Goal: Information Seeking & Learning: Learn about a topic

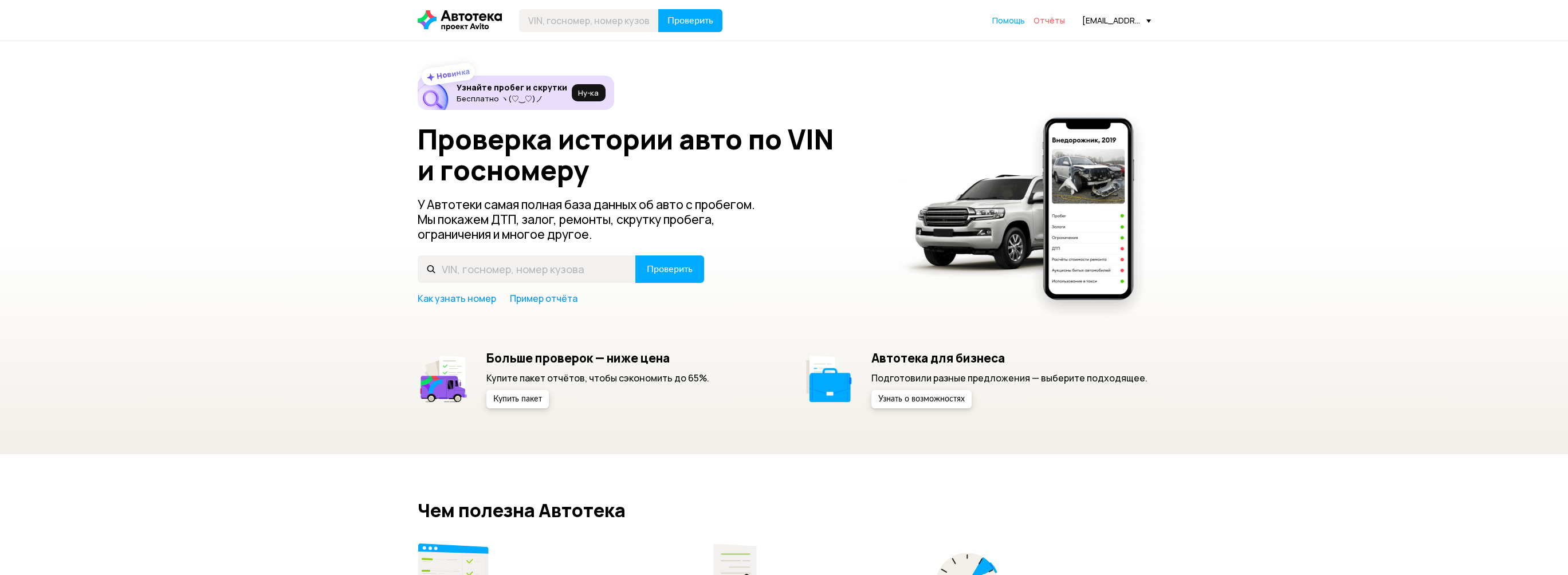
click at [1050, 23] on span "Отчёты" at bounding box center [1049, 20] width 31 height 11
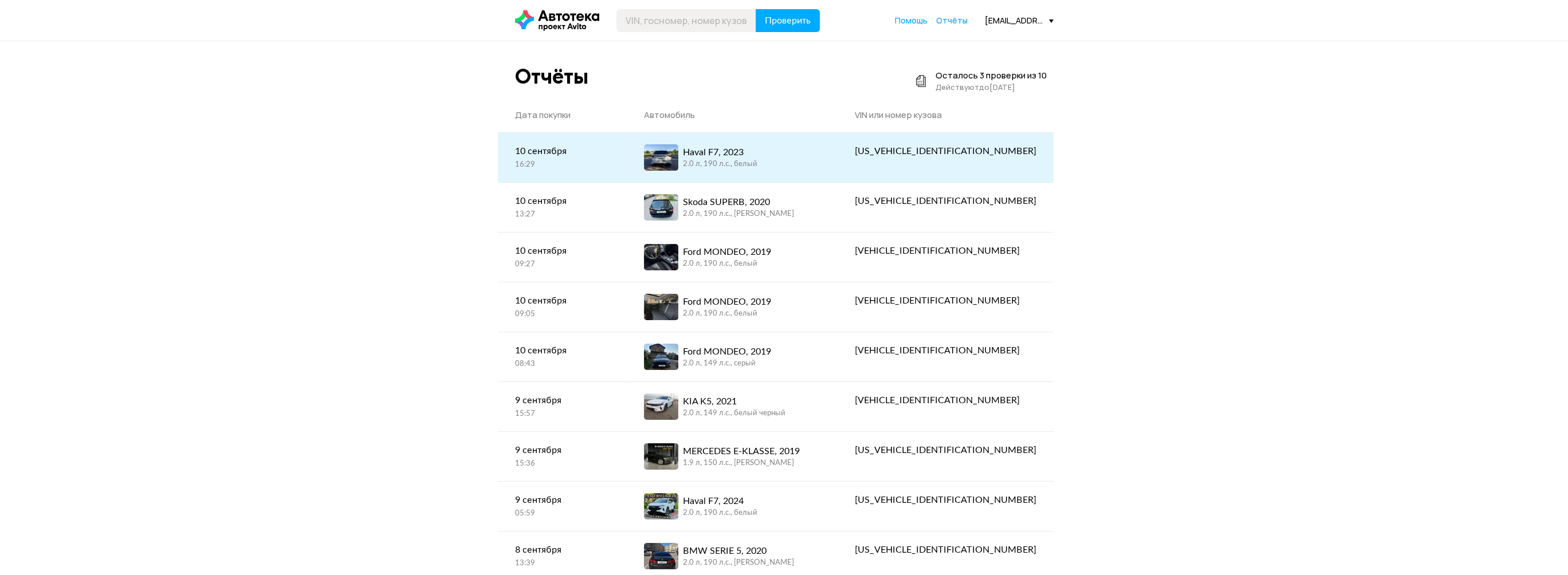
click at [819, 158] on div "Haval F7, 2023 2.0 л, 190 л.c., белый" at bounding box center [731, 157] width 176 height 26
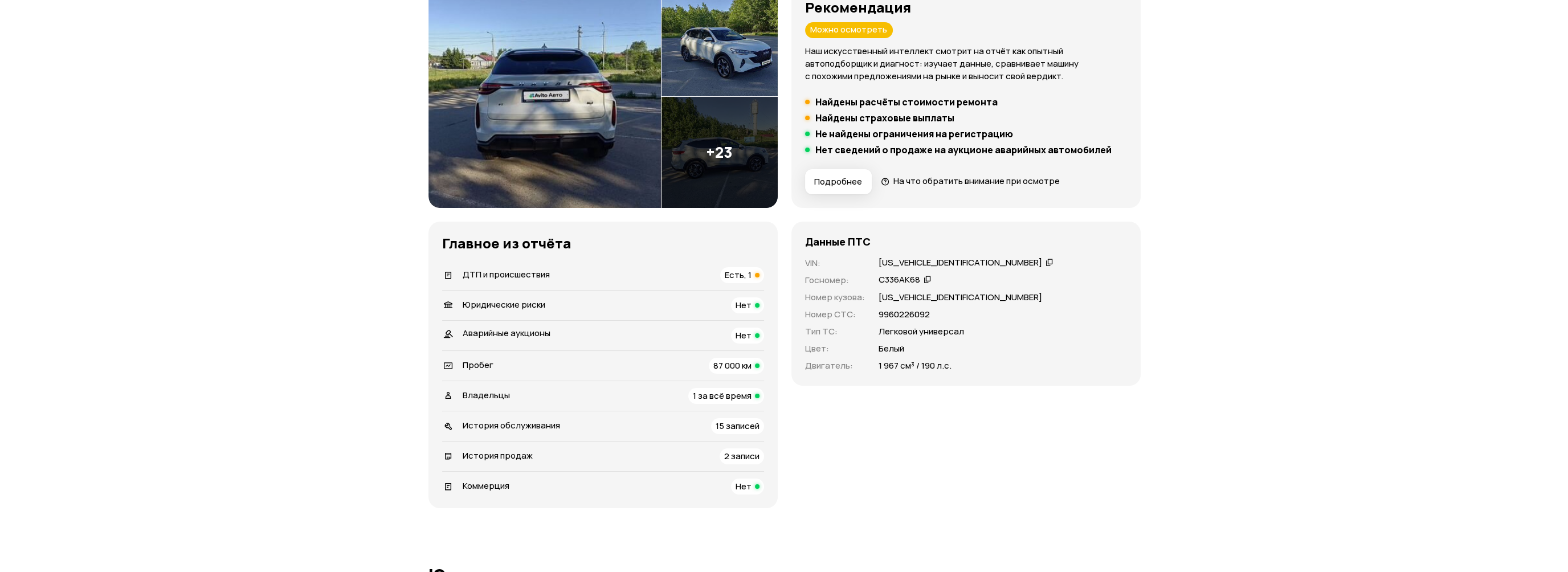
scroll to position [171, 0]
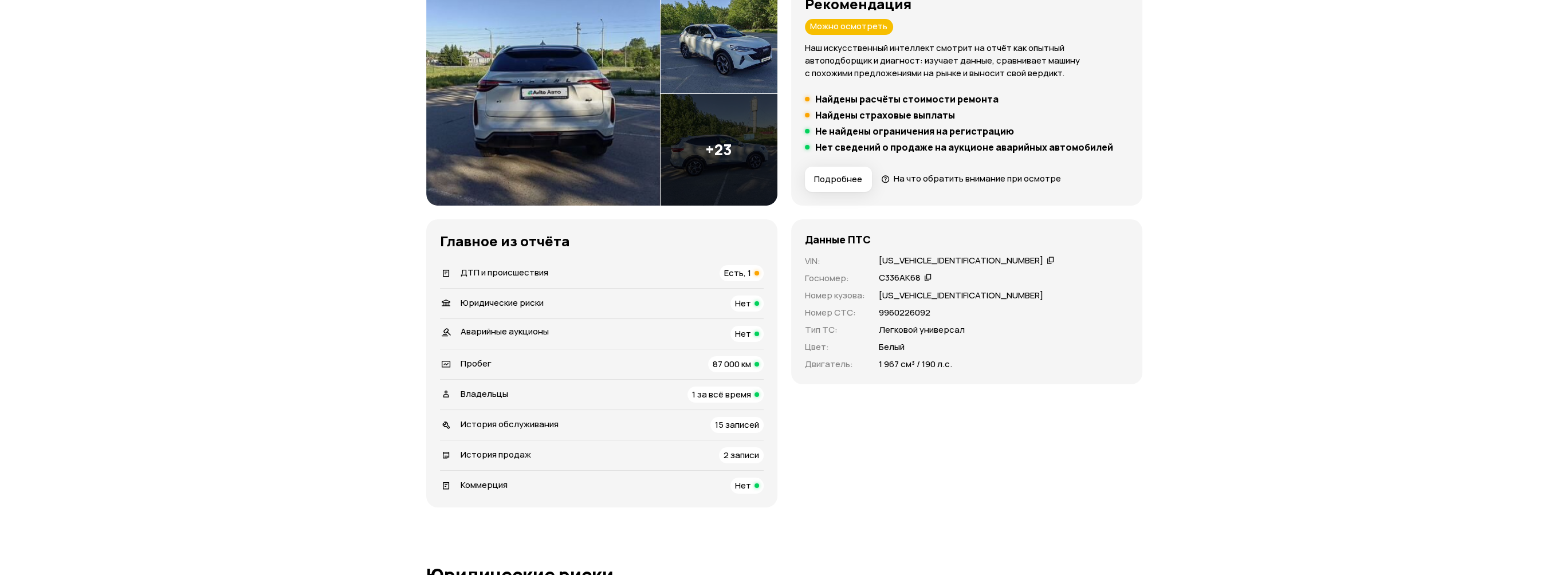
click at [713, 165] on img at bounding box center [719, 150] width 117 height 112
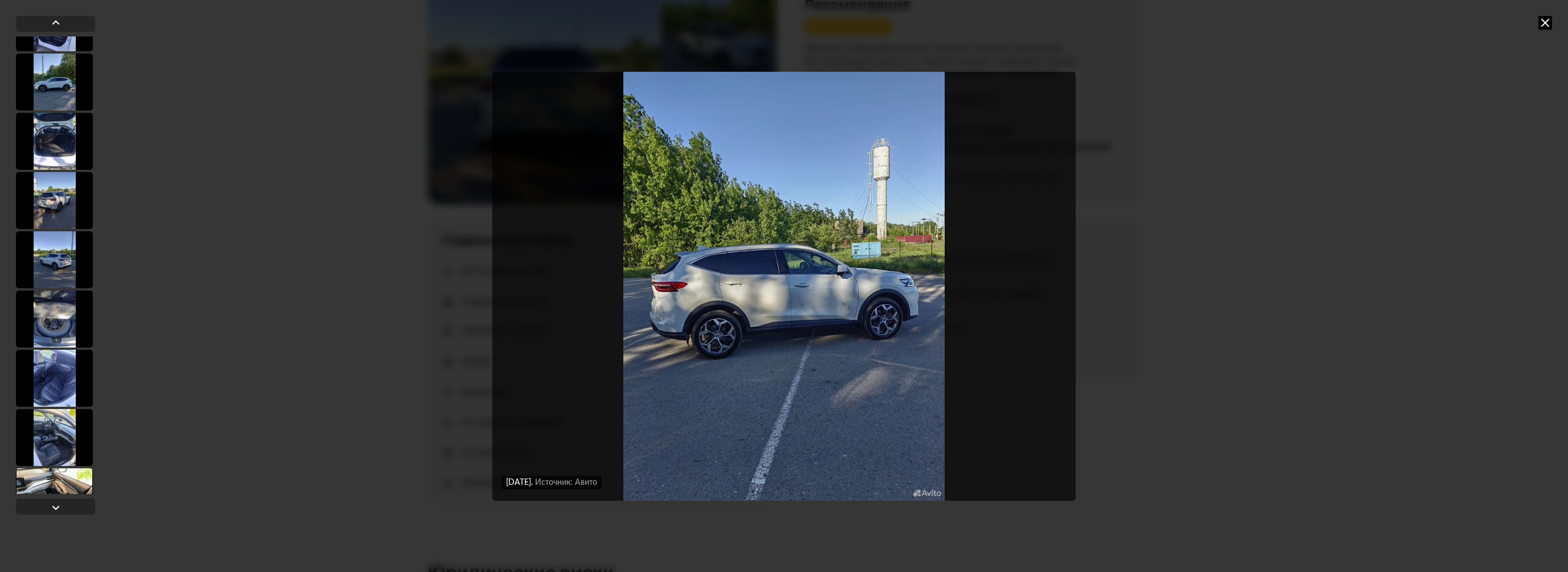
scroll to position [570, 0]
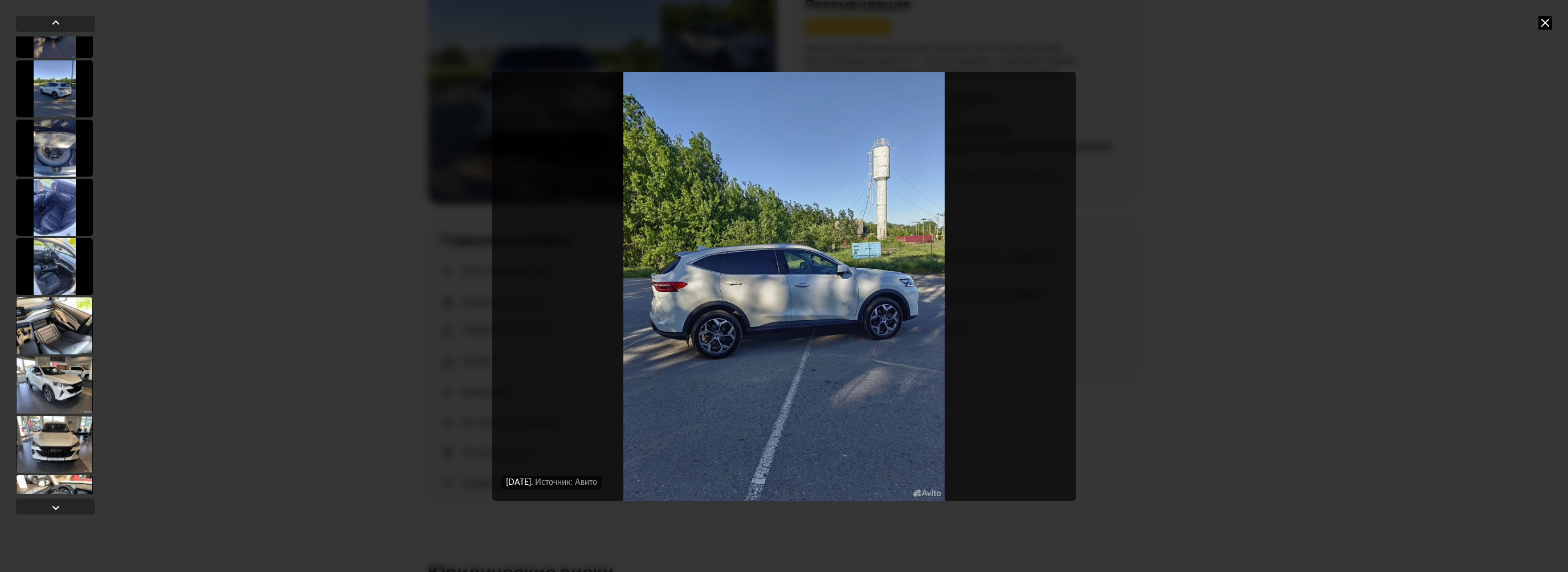
click at [65, 320] on div at bounding box center [54, 326] width 77 height 57
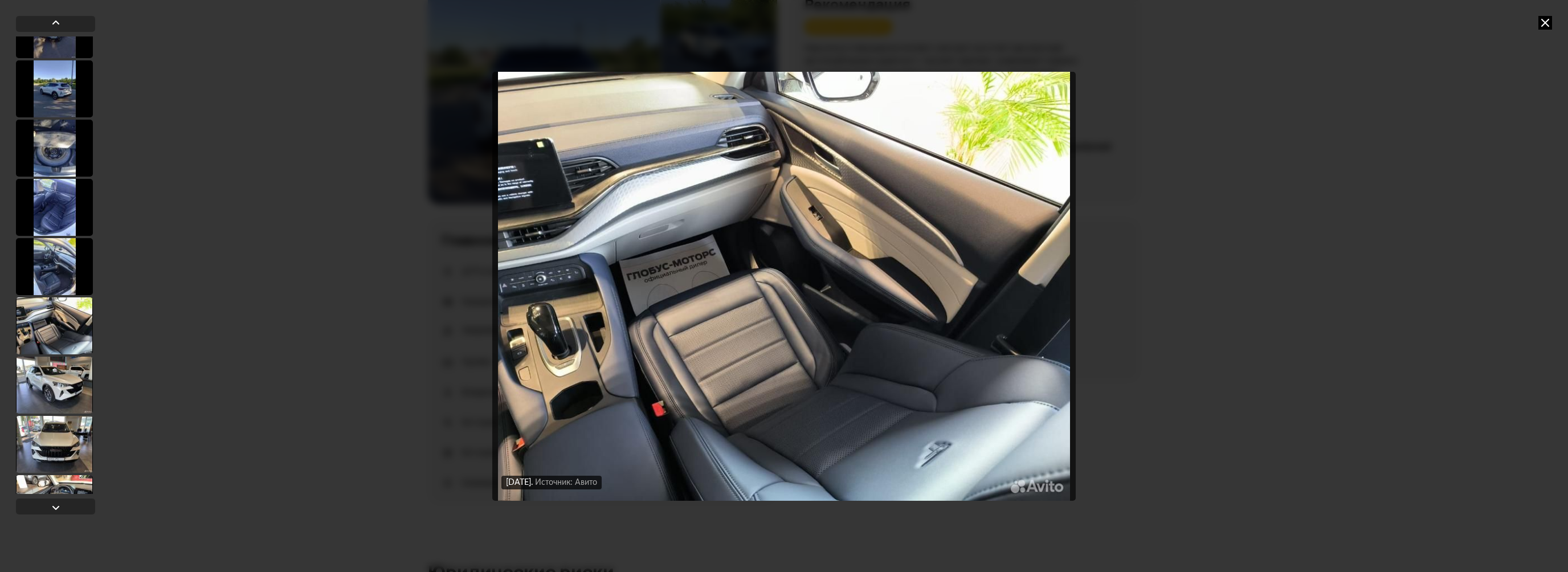
scroll to position [568, 0]
click at [63, 372] on div at bounding box center [54, 386] width 77 height 57
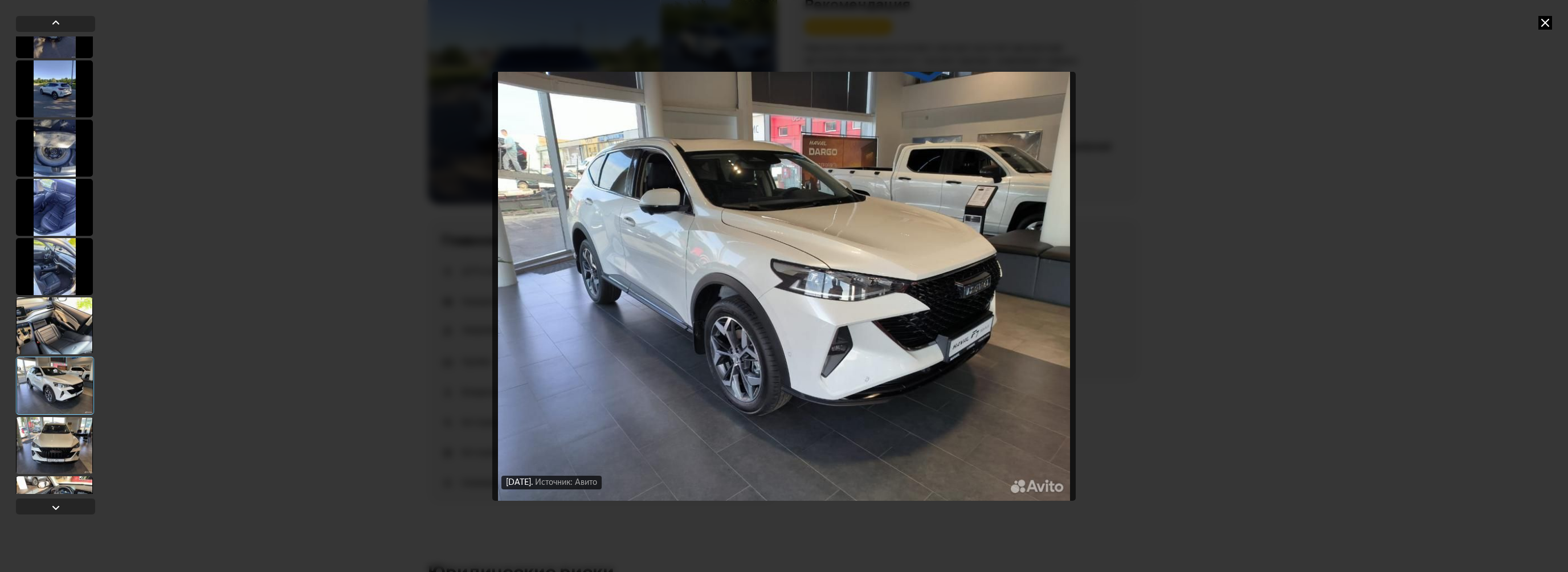
click at [66, 431] on div at bounding box center [54, 445] width 77 height 57
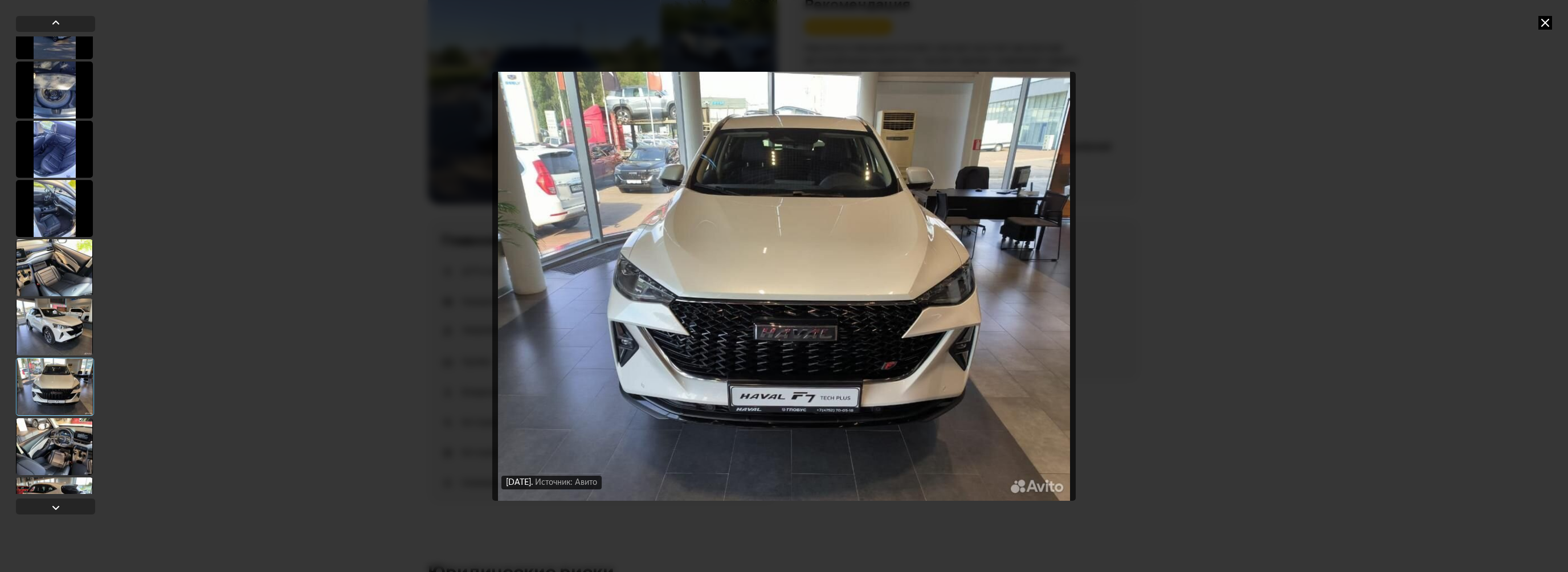
scroll to position [682, 0]
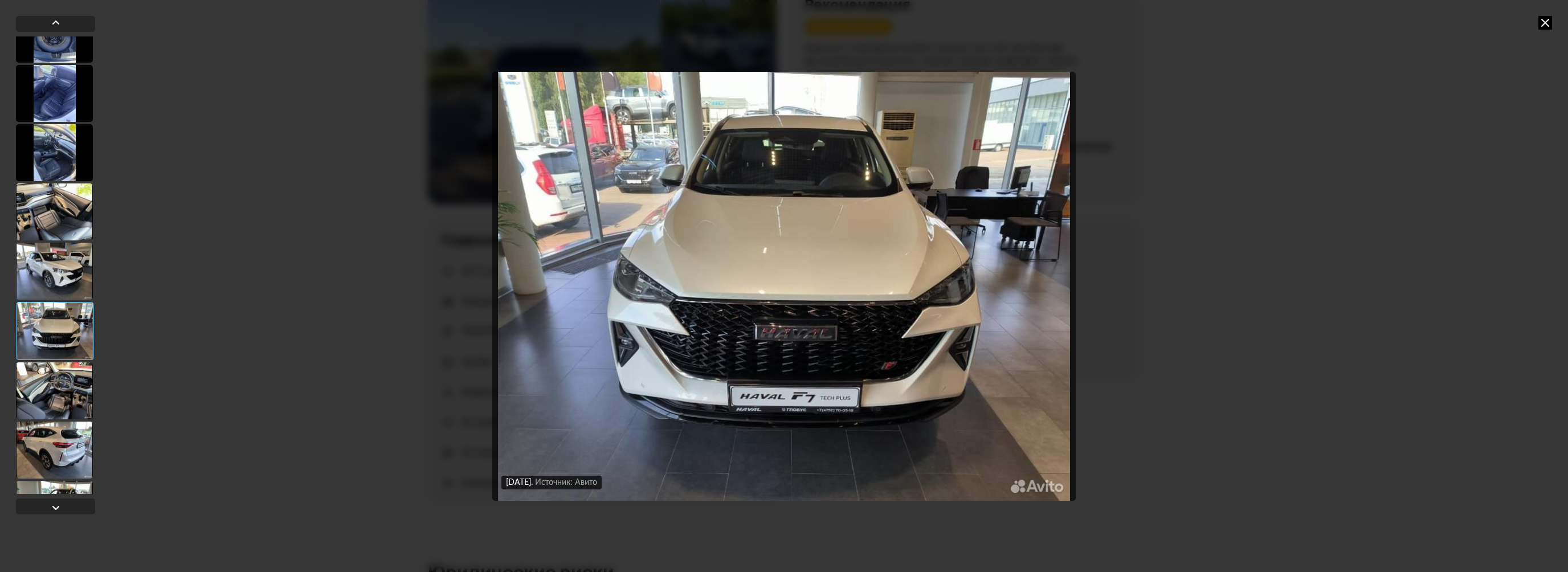
click at [72, 388] on div at bounding box center [54, 391] width 77 height 57
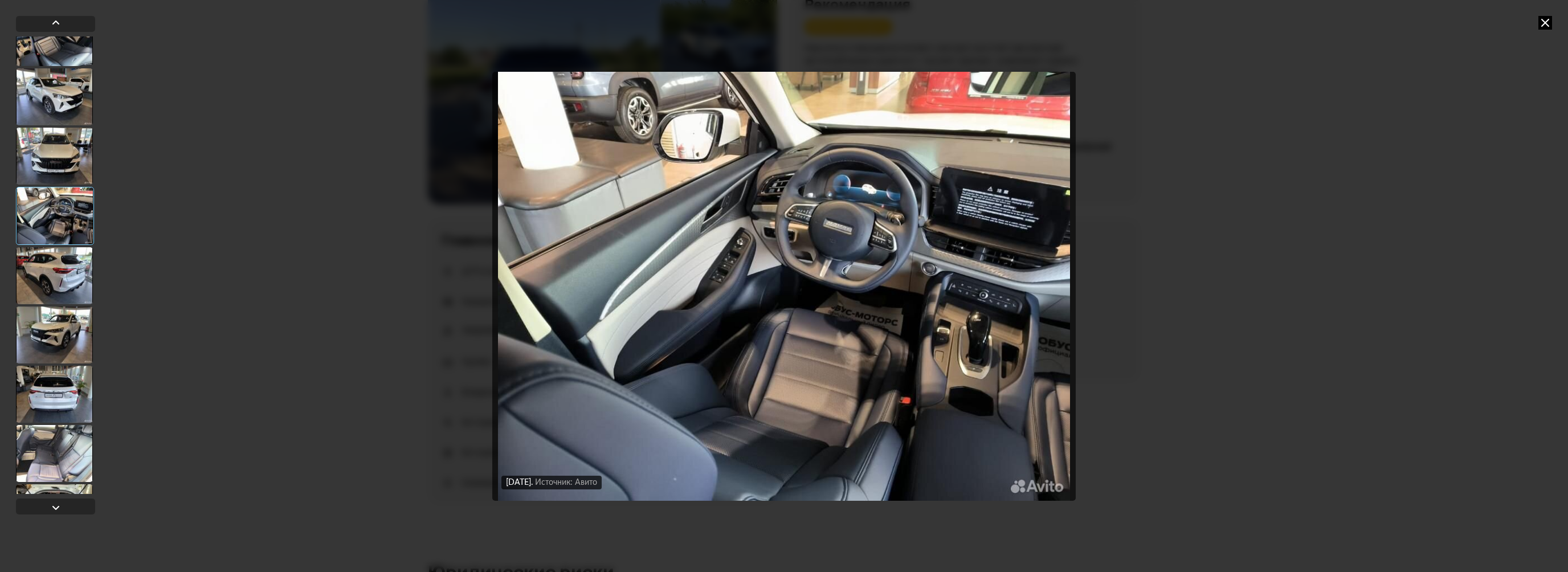
scroll to position [910, 0]
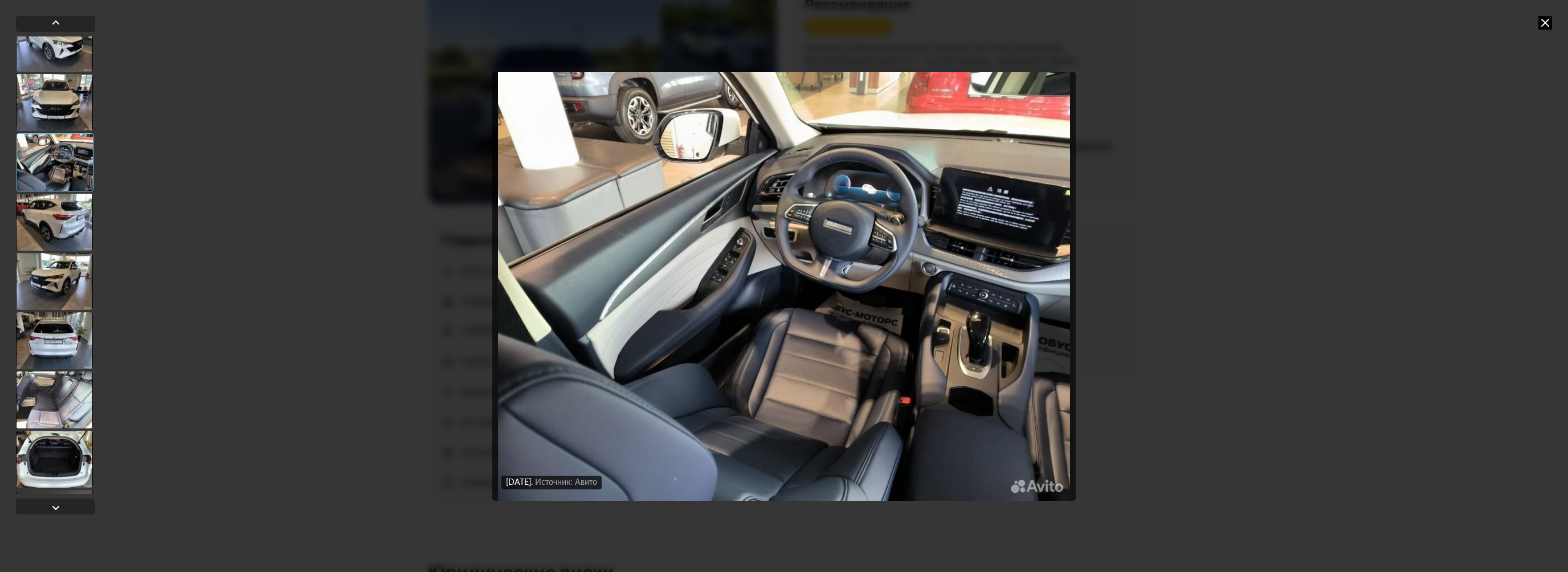
click at [67, 391] on div at bounding box center [54, 400] width 77 height 57
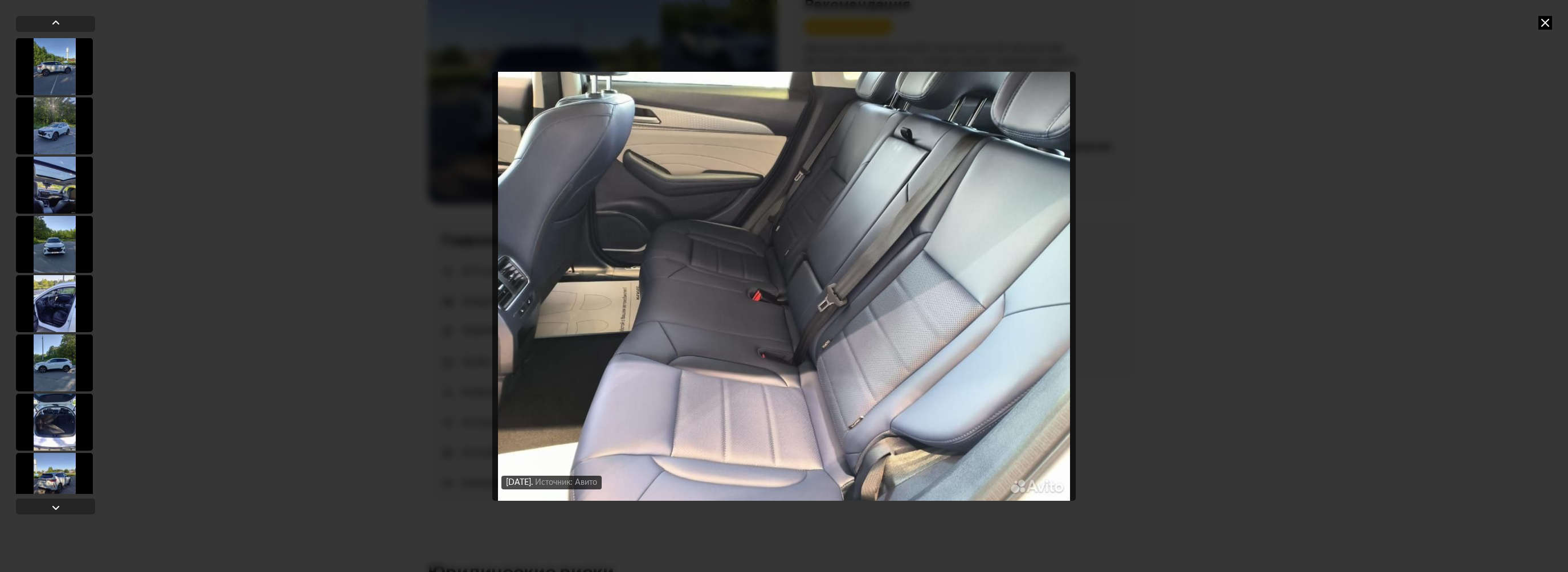
scroll to position [113, 0]
click at [54, 141] on div at bounding box center [54, 130] width 77 height 57
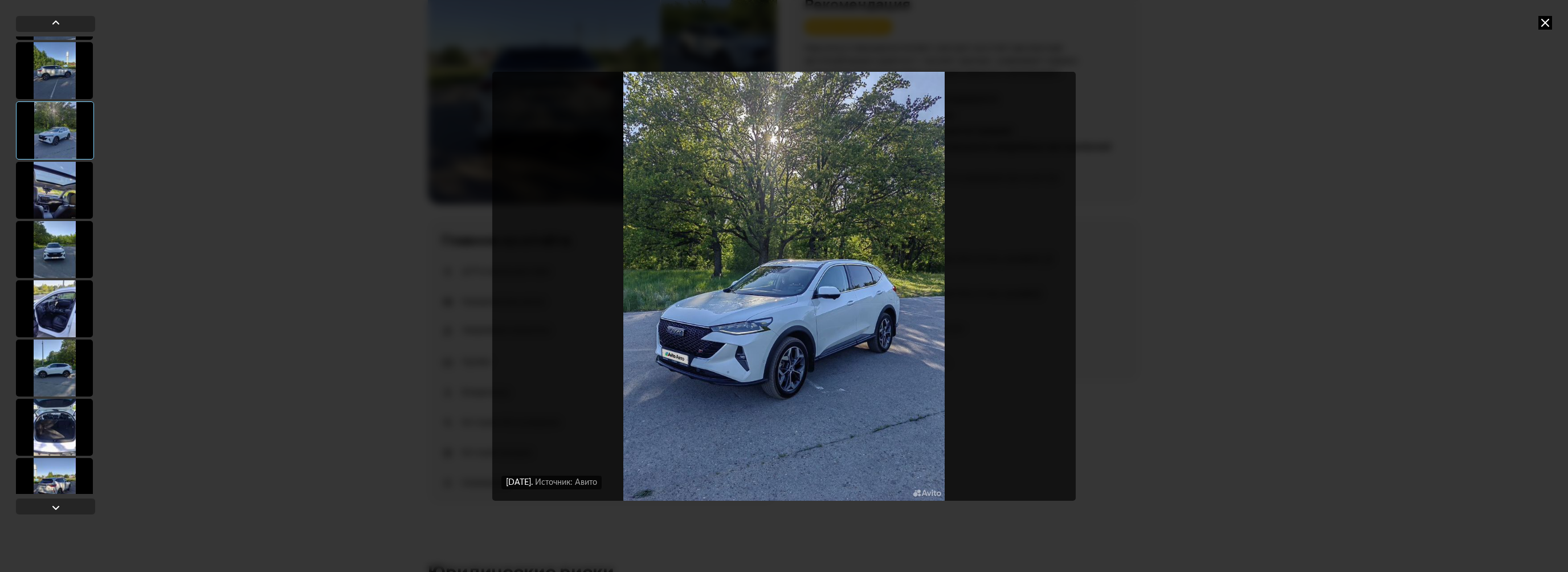
click at [58, 193] on div at bounding box center [54, 190] width 77 height 57
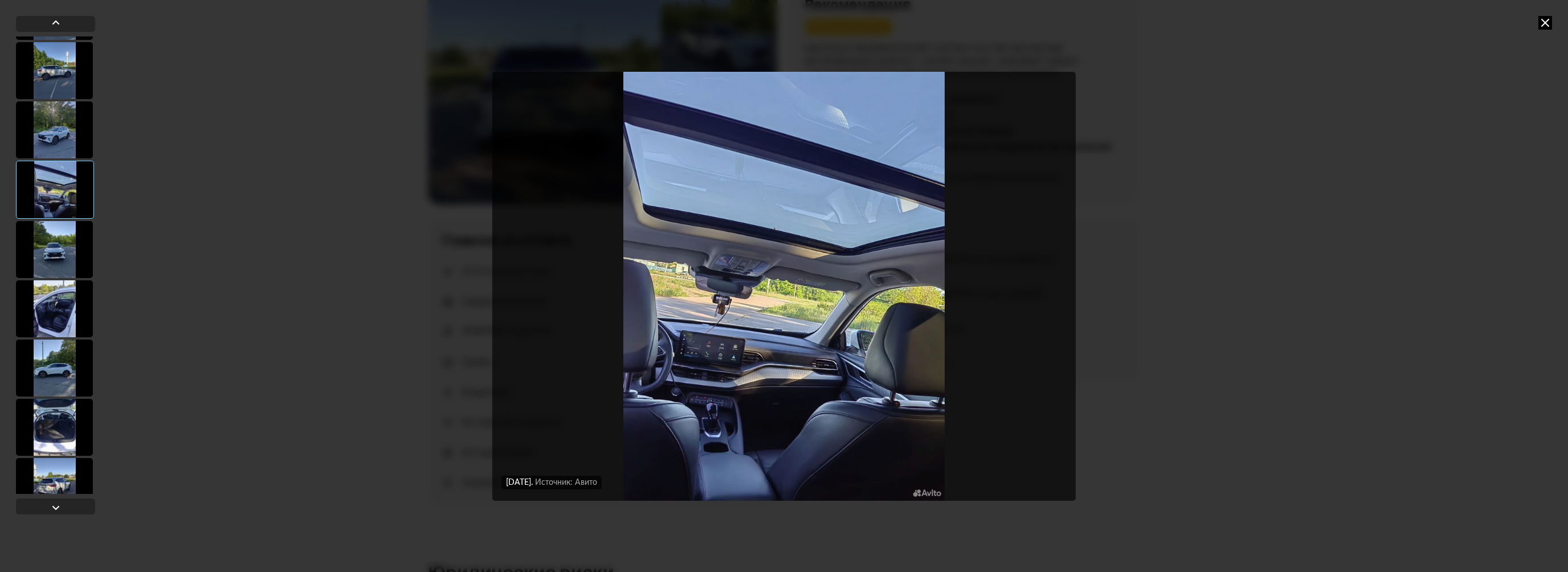
click at [59, 82] on div at bounding box center [54, 71] width 77 height 57
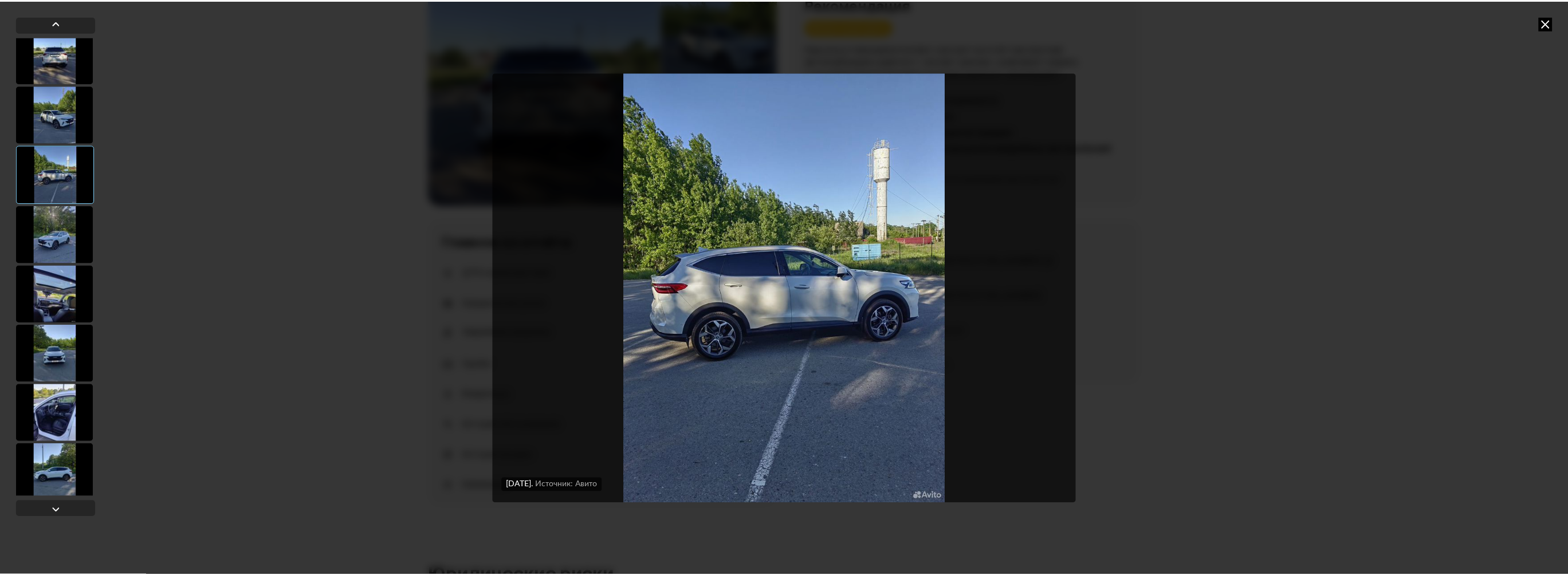
scroll to position [0, 0]
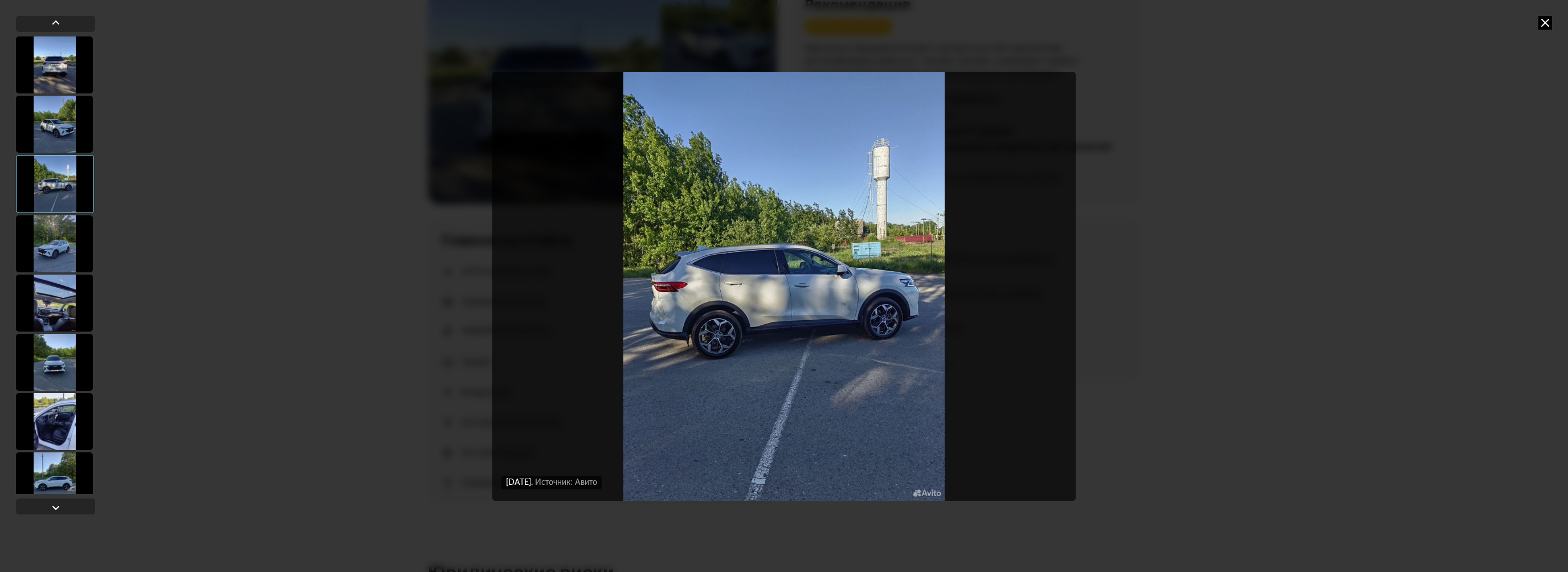
click at [58, 125] on div at bounding box center [54, 124] width 77 height 57
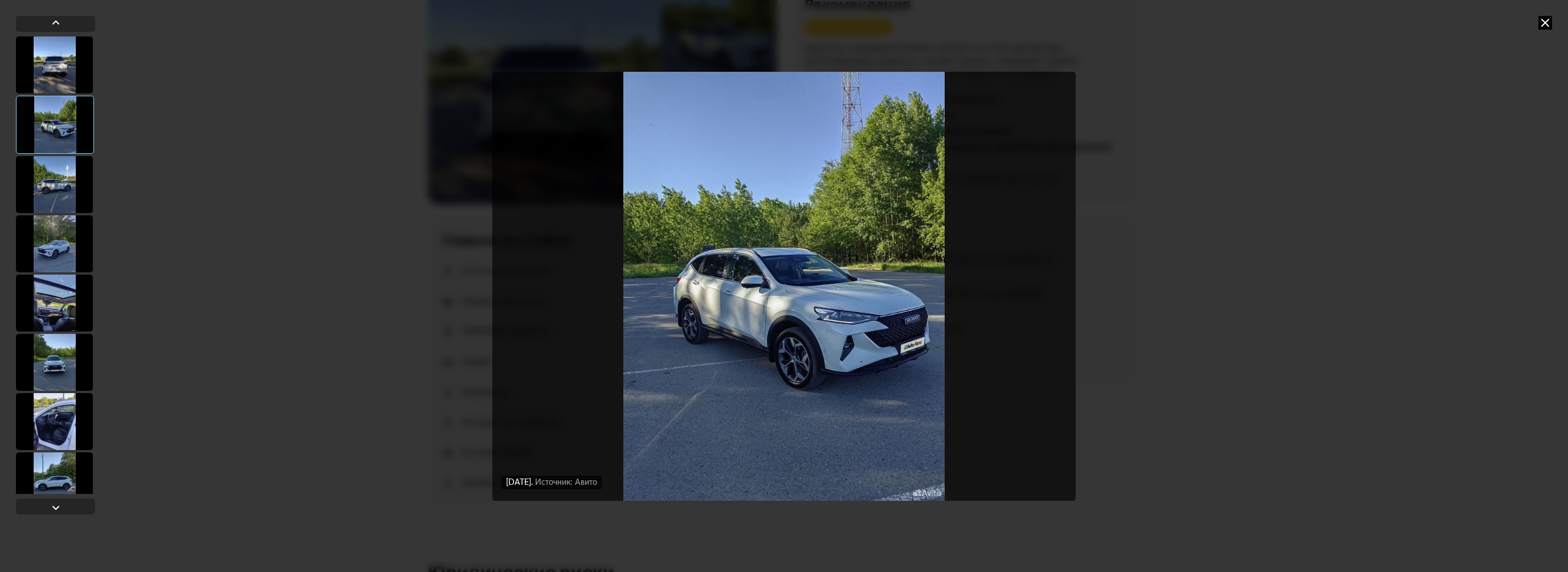
click at [62, 66] on div at bounding box center [54, 65] width 77 height 57
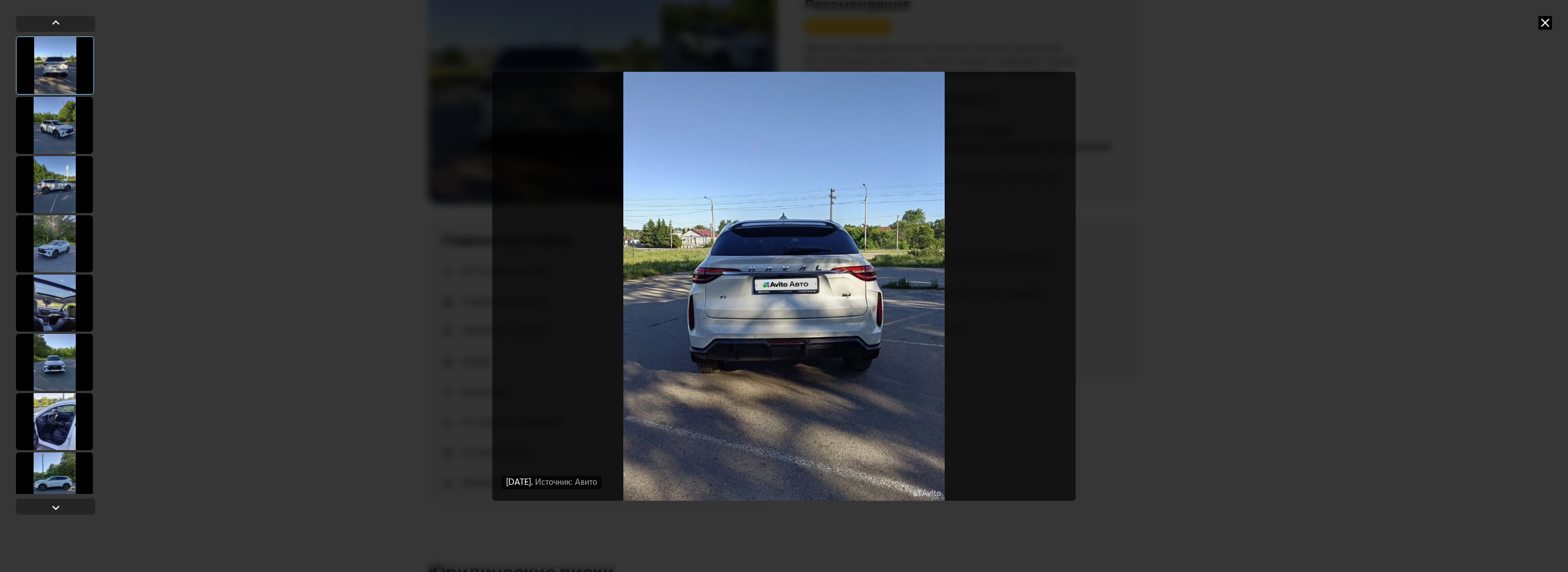
click at [66, 204] on div at bounding box center [54, 184] width 77 height 57
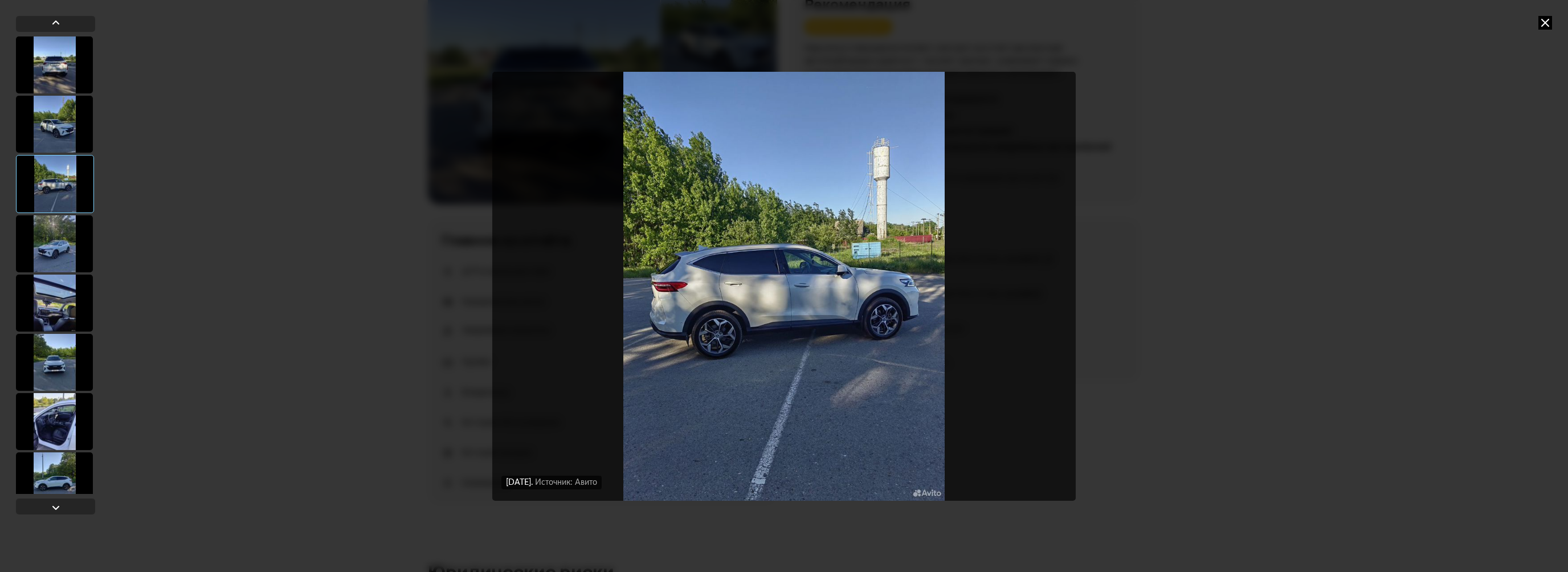
click at [63, 248] on div at bounding box center [54, 244] width 77 height 57
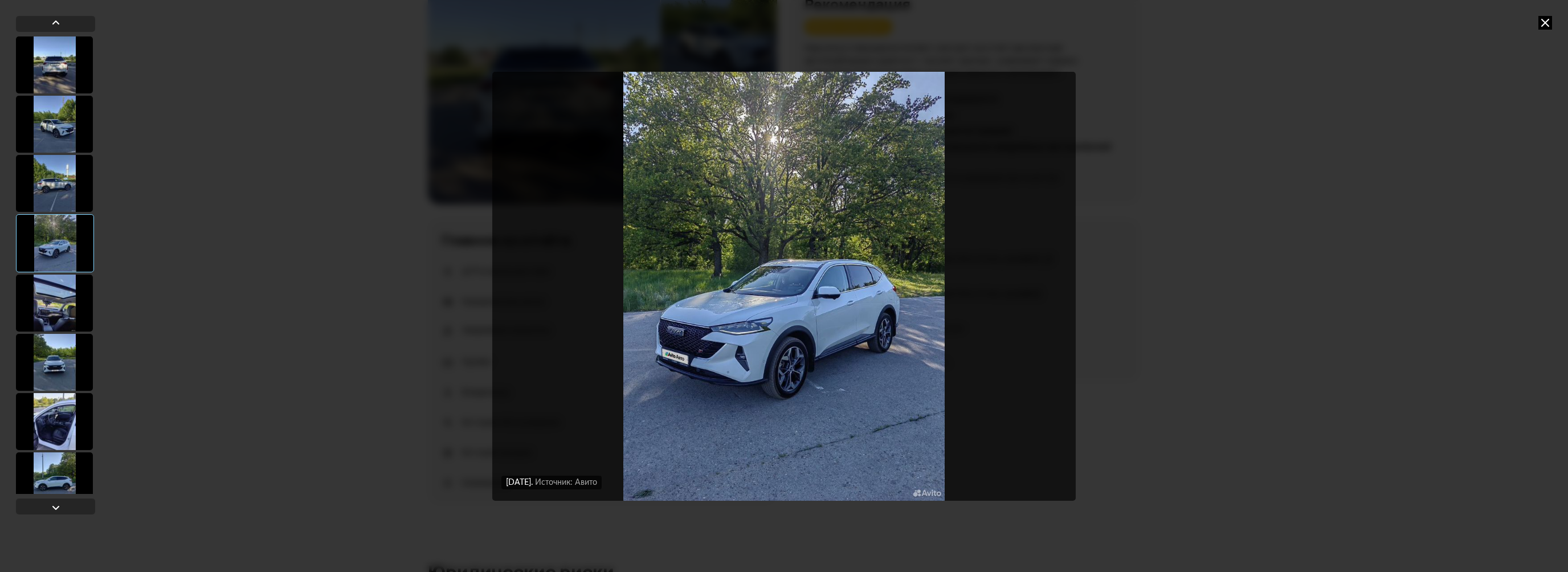
click at [67, 286] on div at bounding box center [54, 303] width 77 height 57
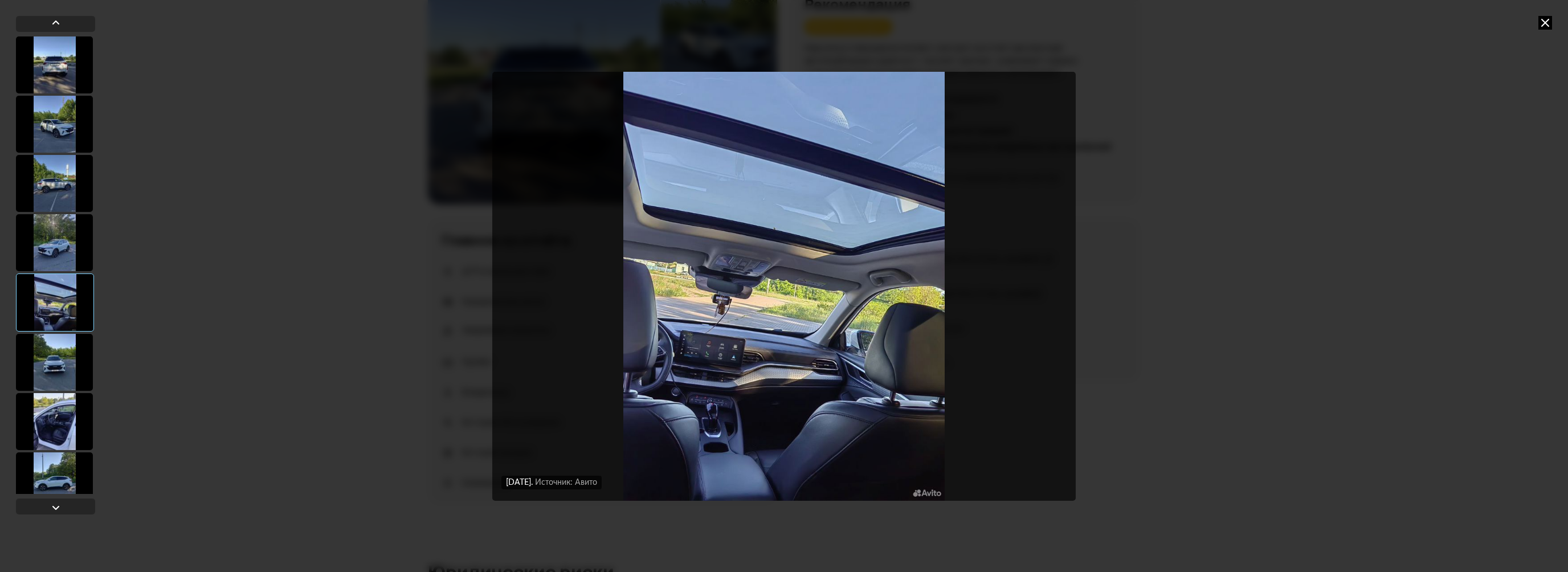
click at [69, 365] on div at bounding box center [54, 363] width 77 height 57
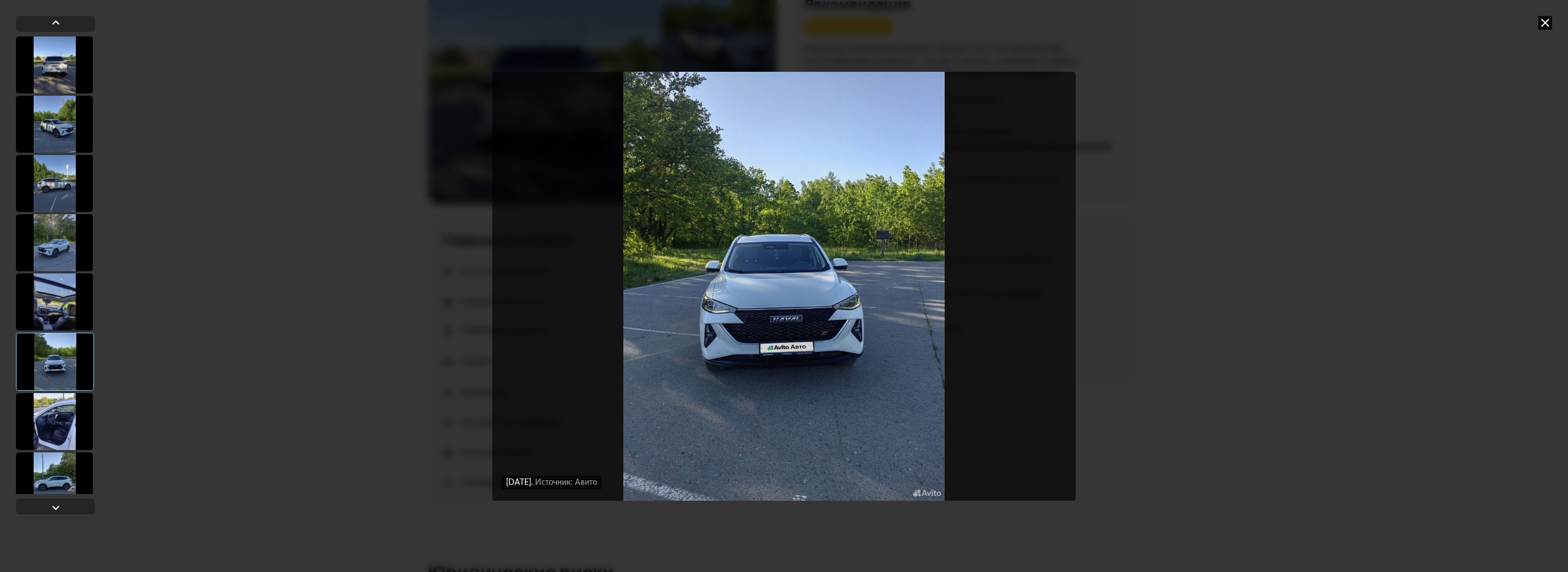
click at [71, 291] on div at bounding box center [54, 302] width 77 height 57
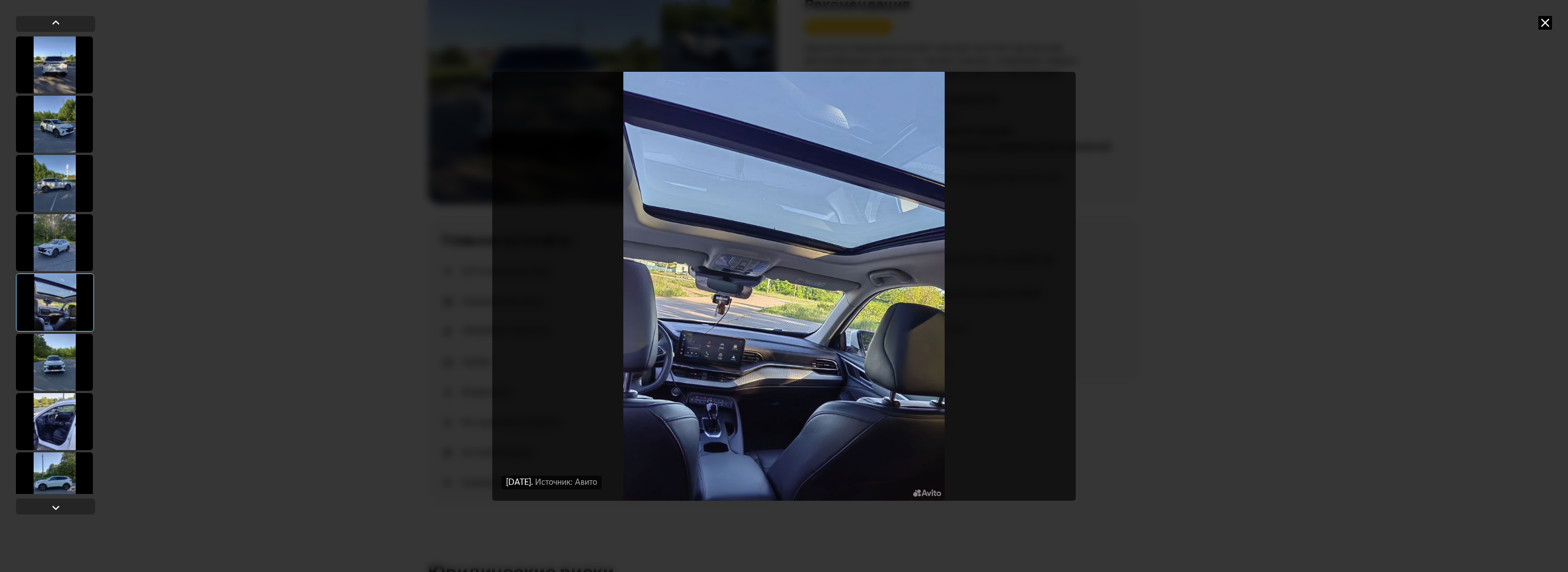
click at [71, 228] on div at bounding box center [54, 243] width 77 height 57
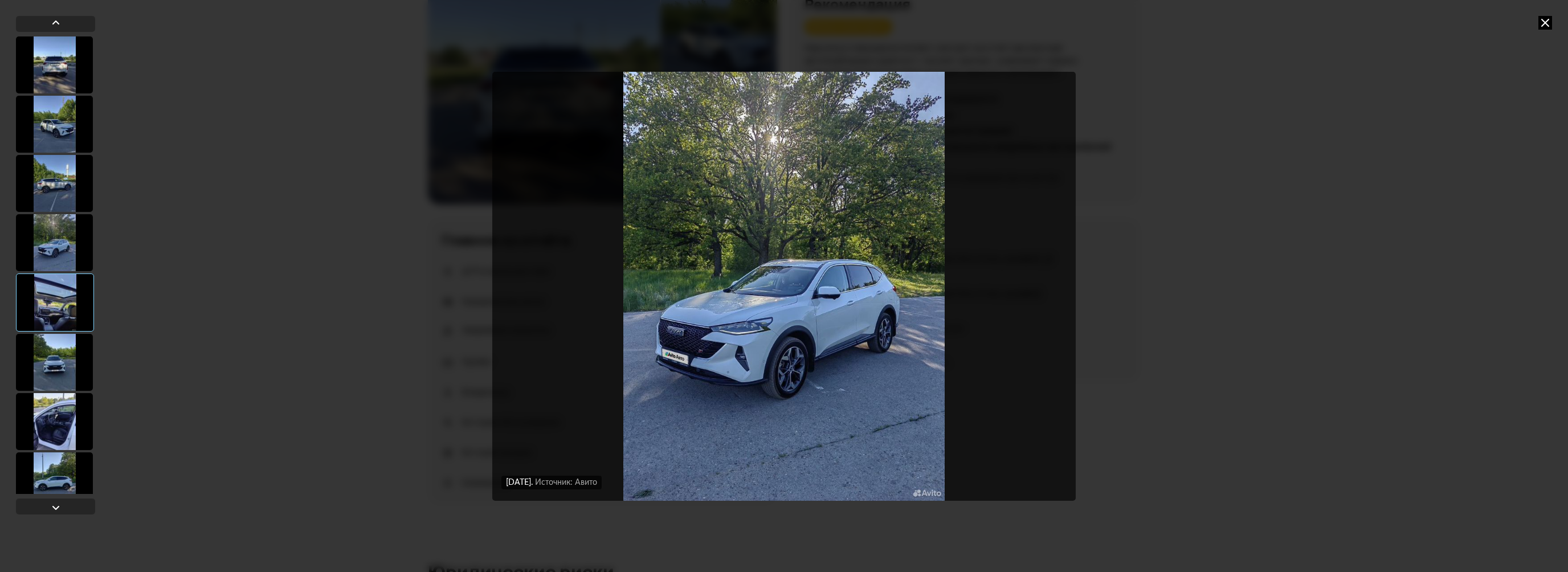
click at [64, 174] on div at bounding box center [54, 184] width 77 height 57
click at [70, 119] on div at bounding box center [54, 124] width 77 height 57
click at [68, 57] on div at bounding box center [54, 65] width 77 height 57
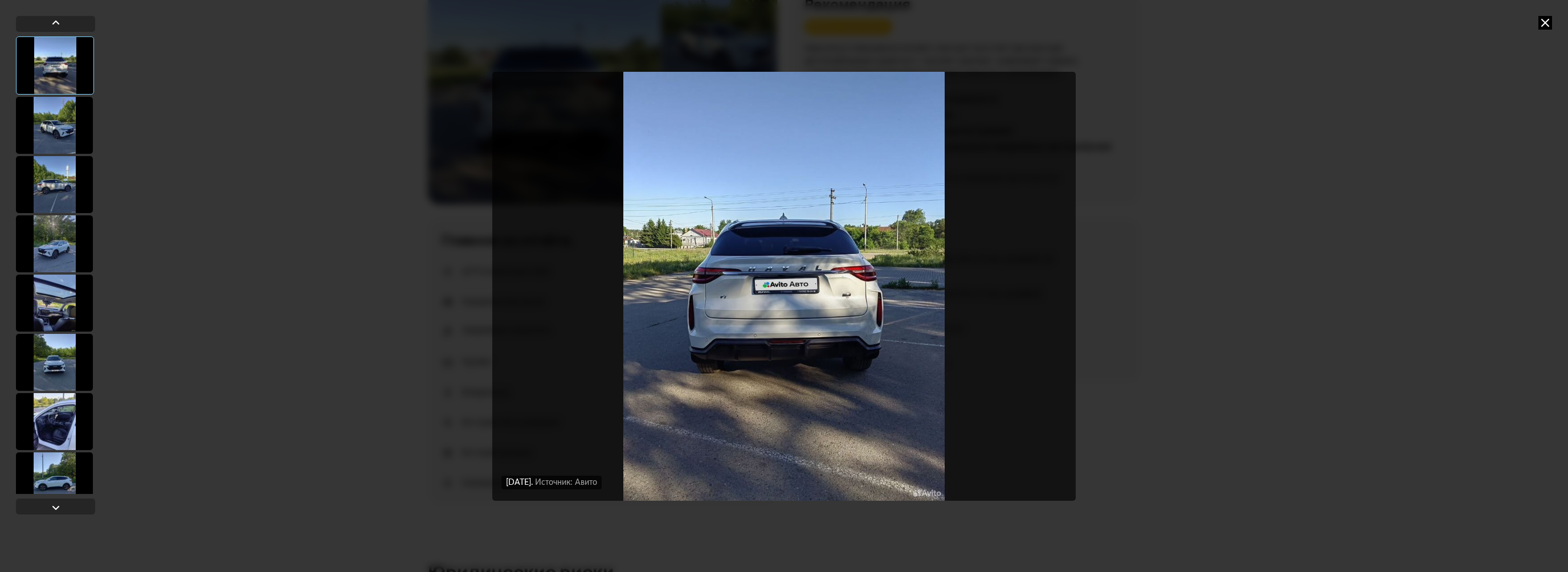
click at [51, 116] on div at bounding box center [54, 125] width 77 height 57
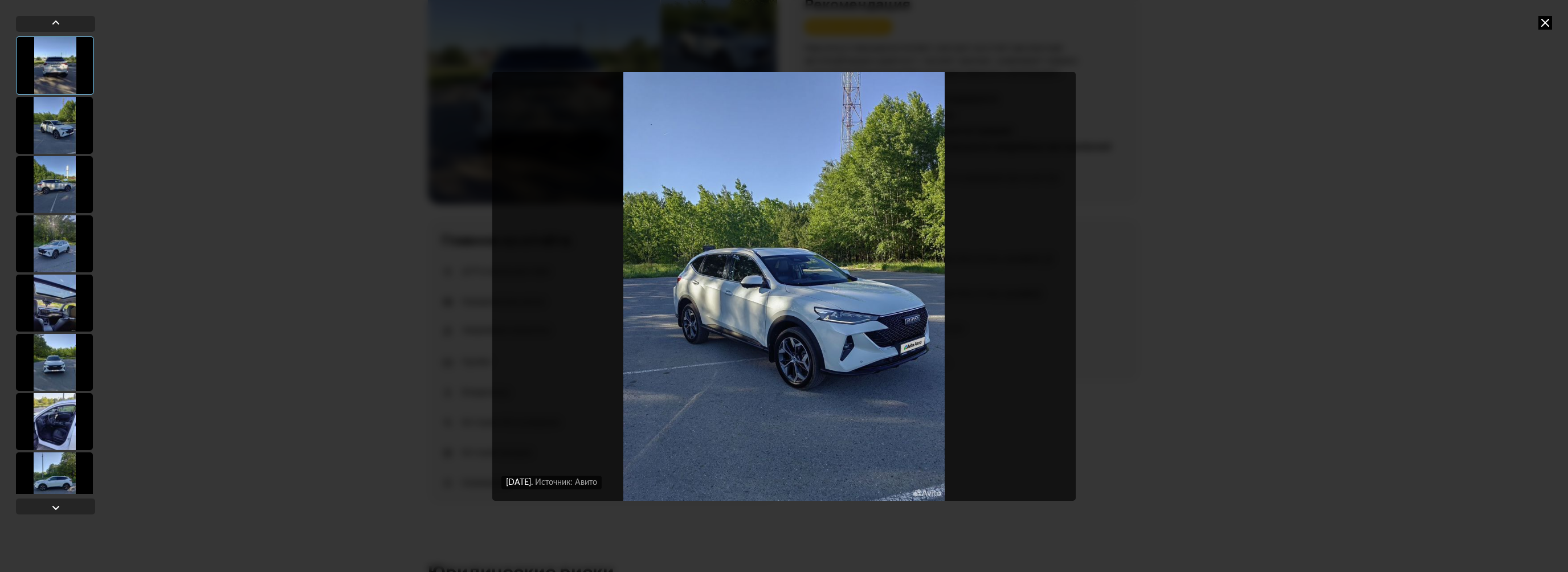
click at [50, 173] on div at bounding box center [54, 184] width 77 height 57
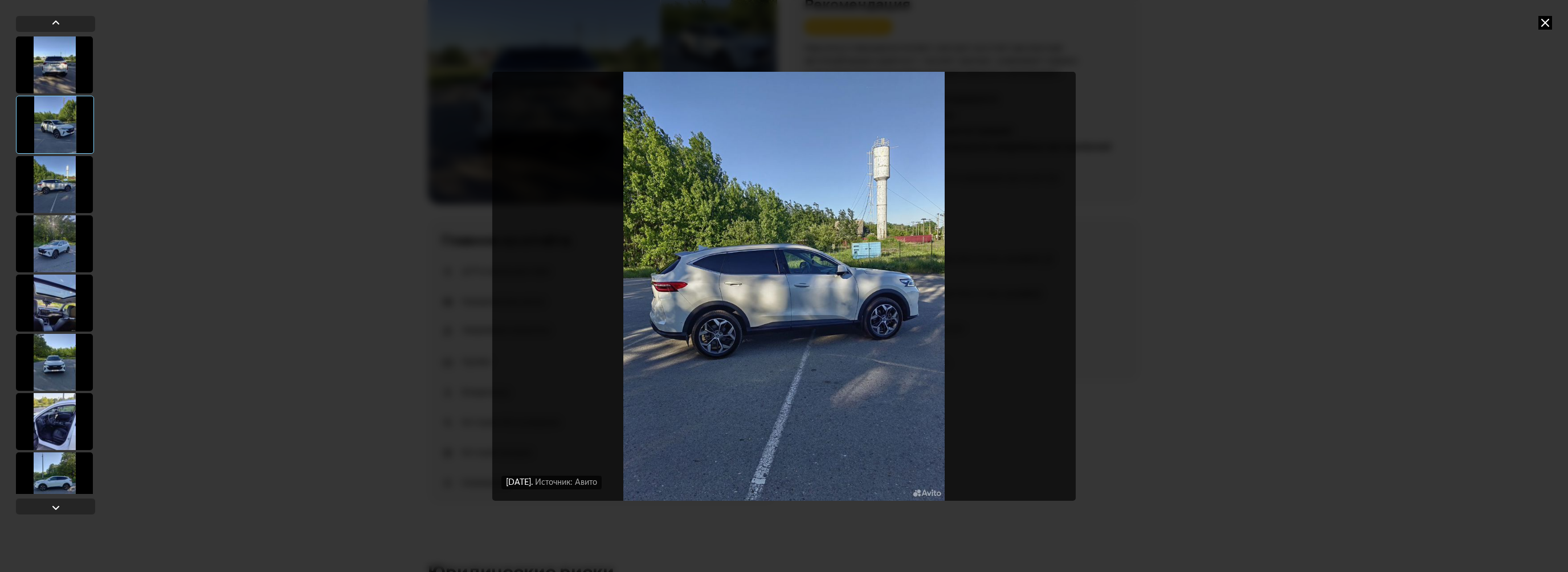
click at [48, 217] on div at bounding box center [54, 244] width 77 height 57
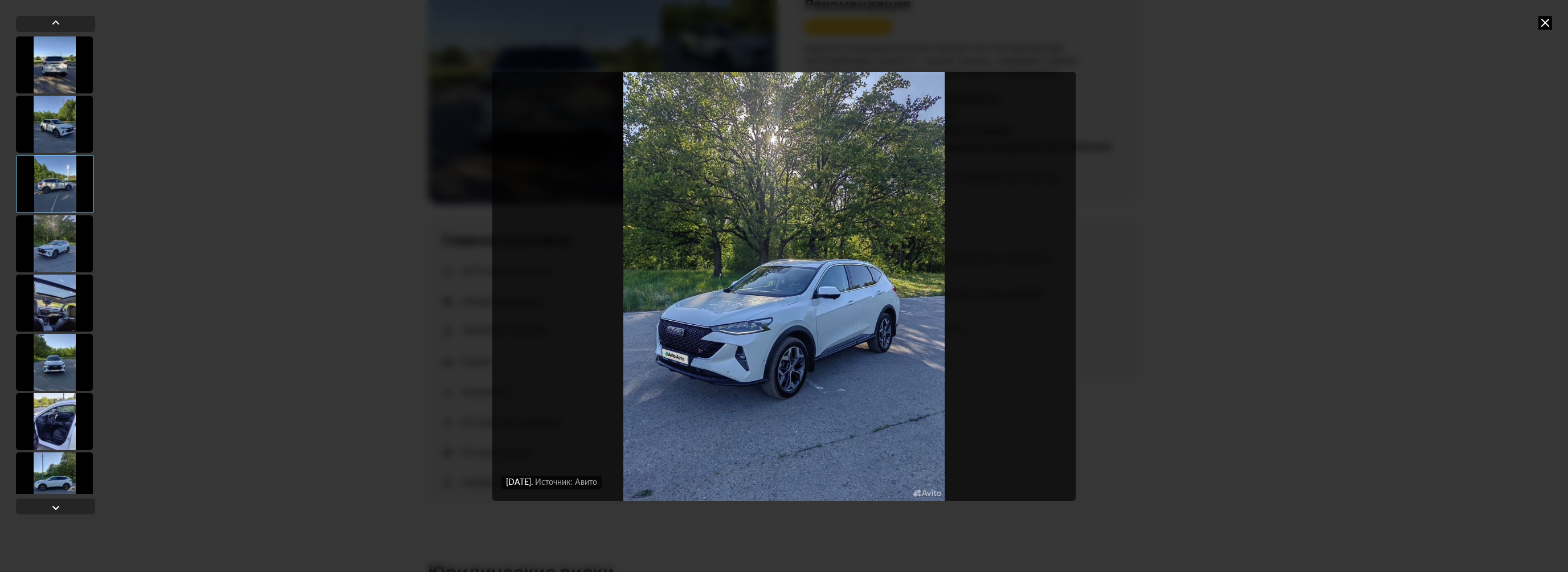
click at [61, 271] on div at bounding box center [54, 244] width 77 height 57
click at [61, 293] on div at bounding box center [54, 303] width 77 height 57
click at [61, 347] on div at bounding box center [54, 363] width 77 height 57
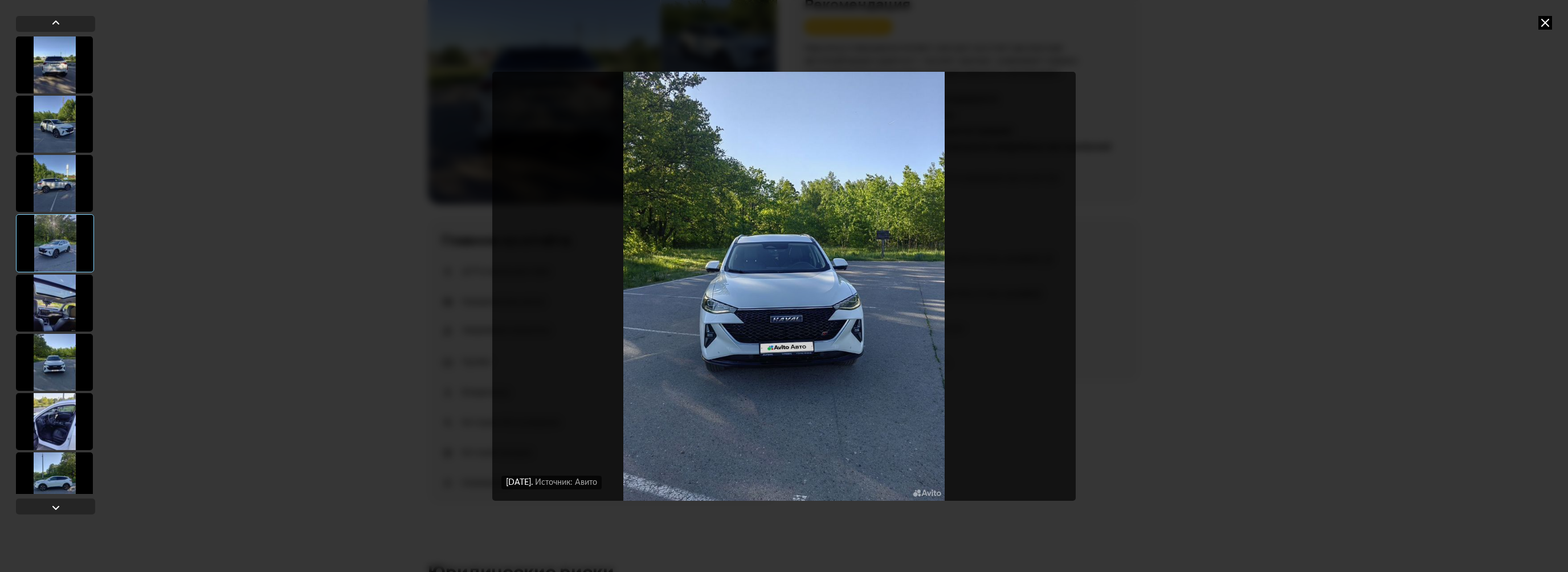
click at [66, 399] on div at bounding box center [54, 422] width 77 height 57
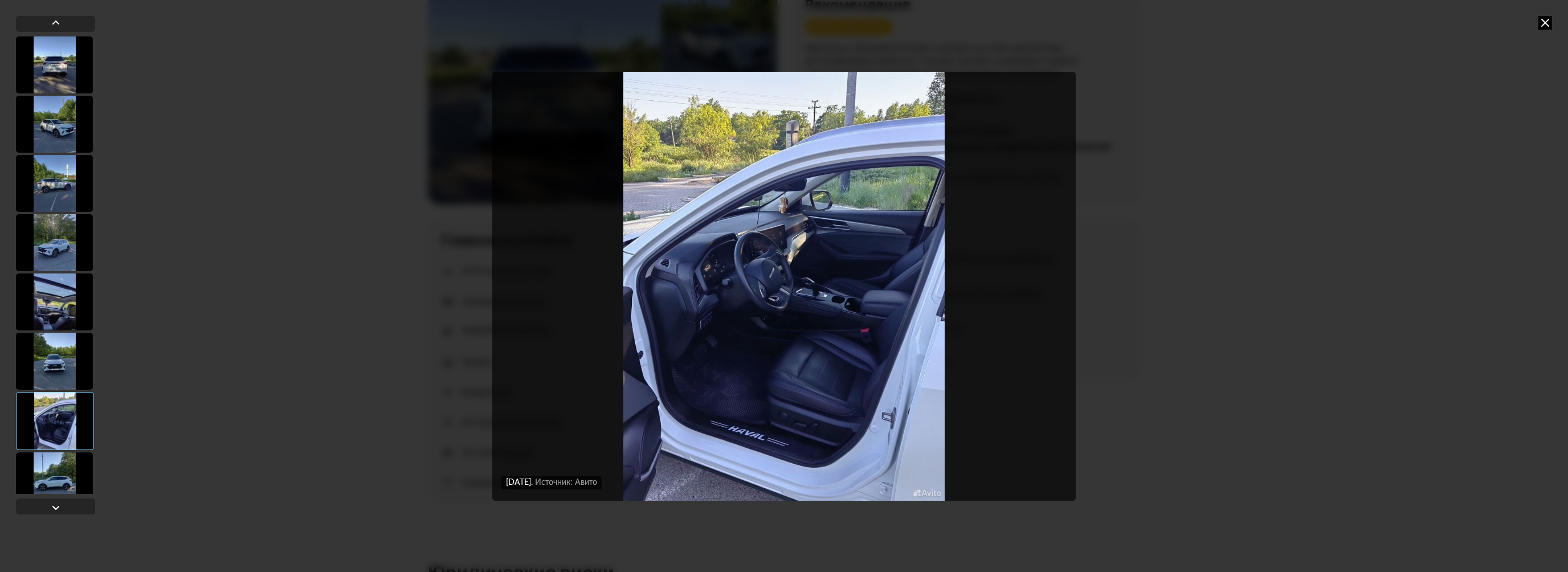
click at [802, 270] on img "Go to Slide 7" at bounding box center [784, 286] width 584 height 429
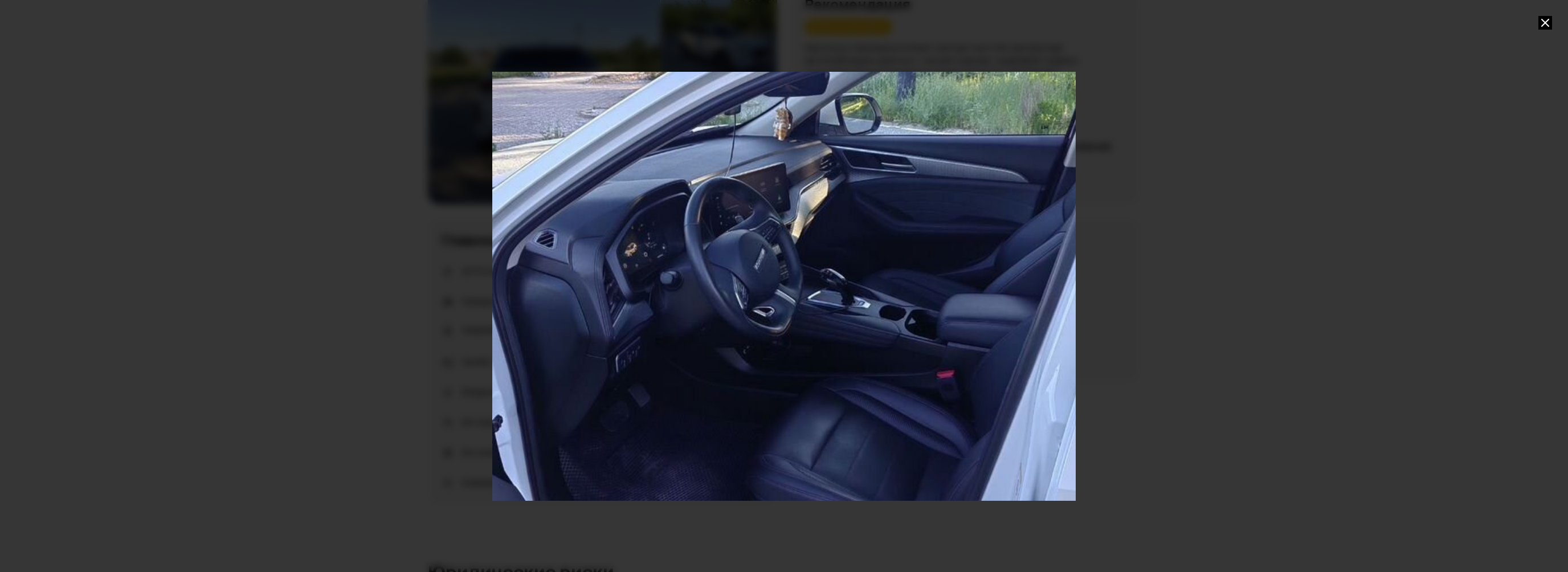
click at [1547, 19] on icon at bounding box center [1545, 23] width 13 height 13
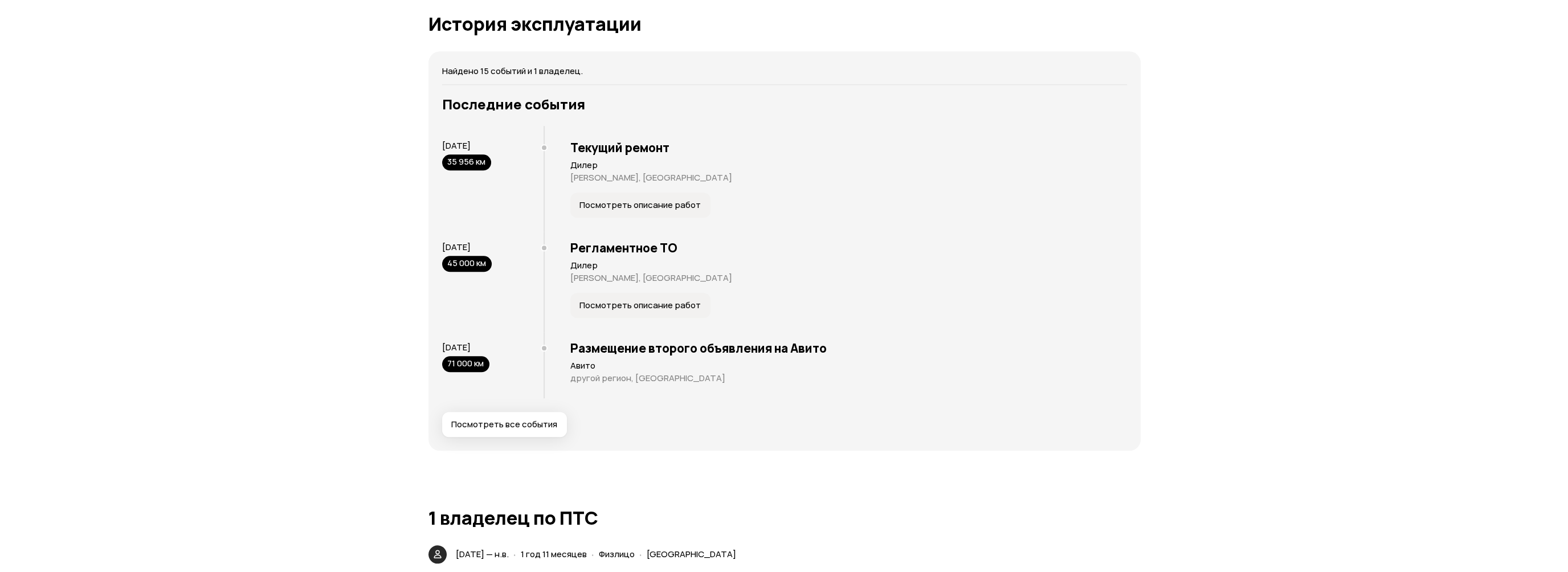
scroll to position [2222, 0]
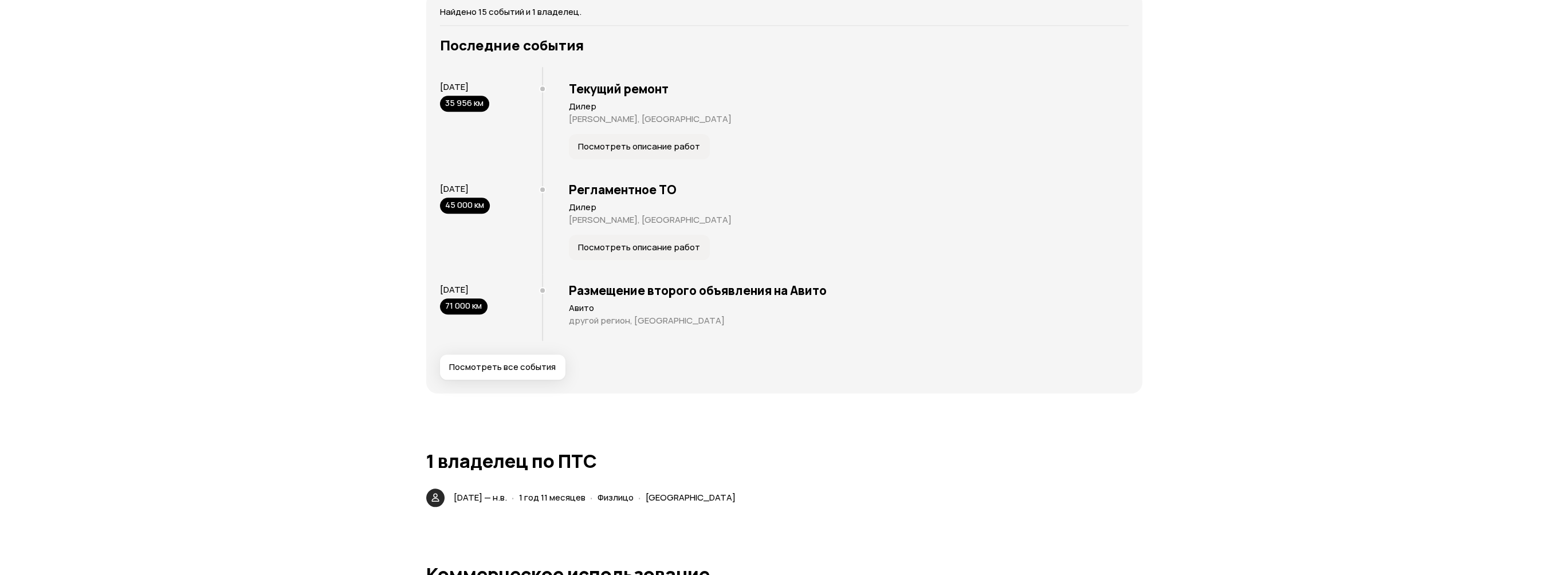
click at [499, 369] on span "Посмотреть все события" at bounding box center [502, 367] width 106 height 12
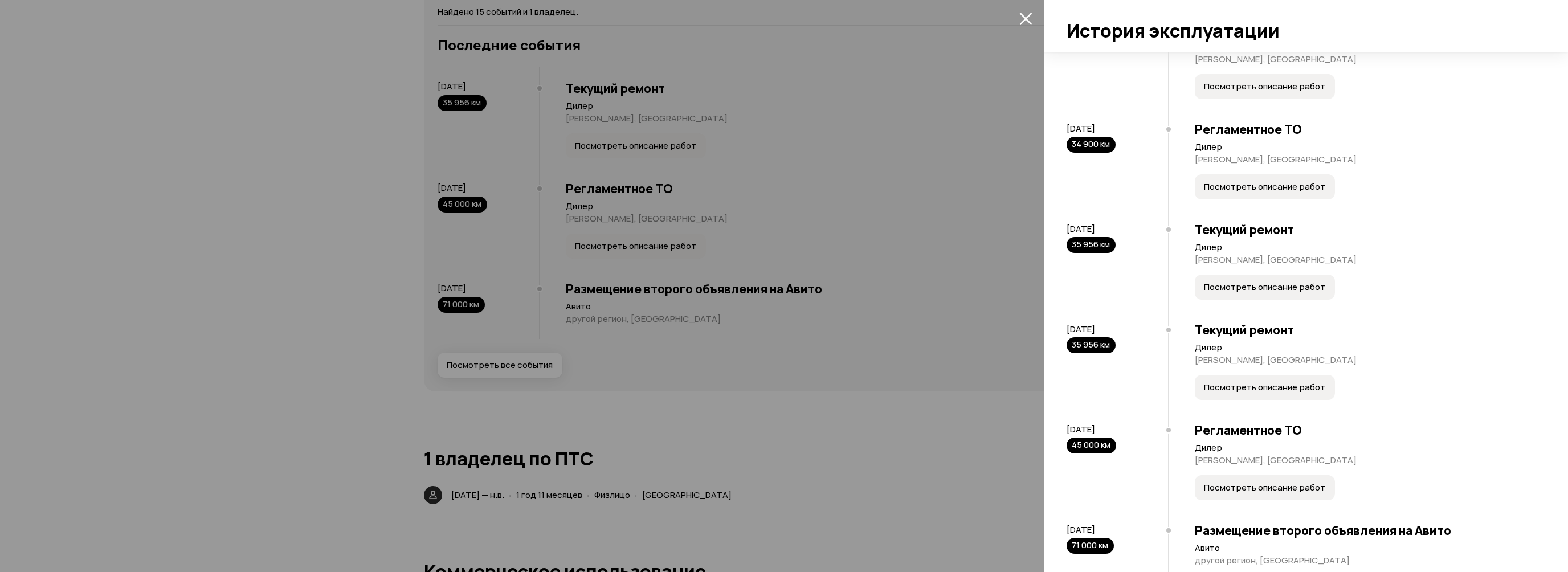
scroll to position [1025, 0]
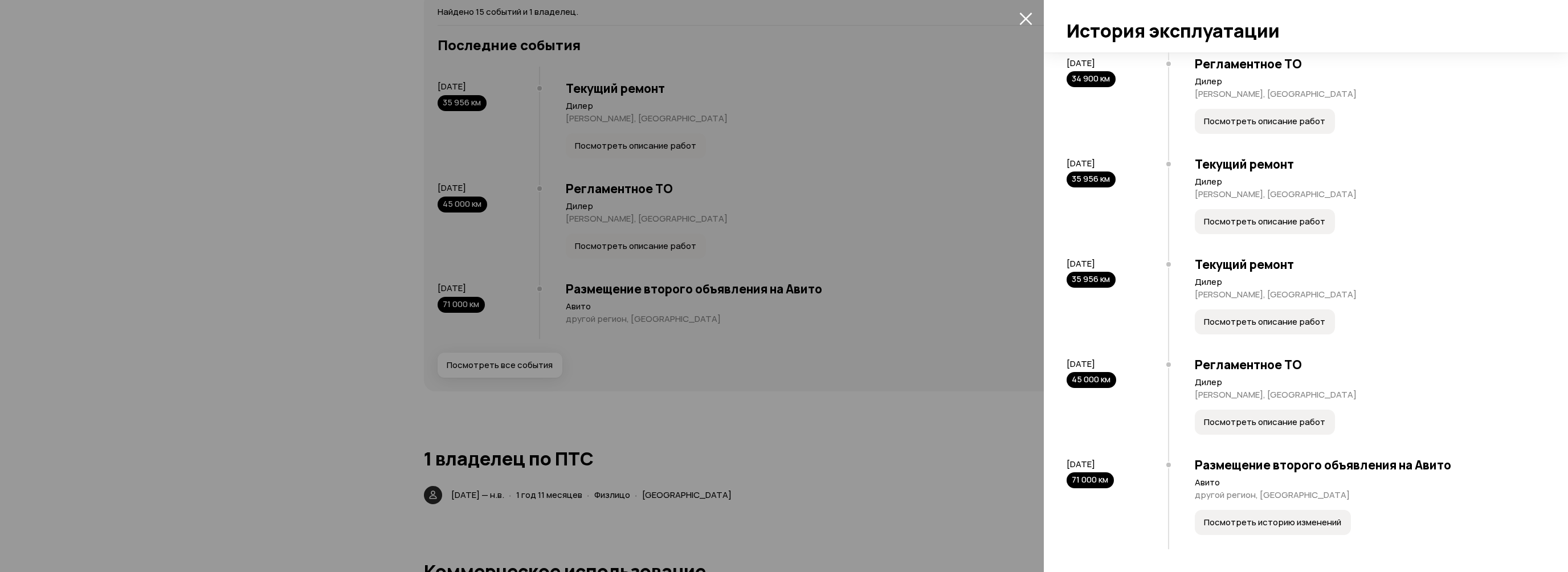
click at [1228, 423] on span "Посмотреть описание работ" at bounding box center [1264, 422] width 121 height 12
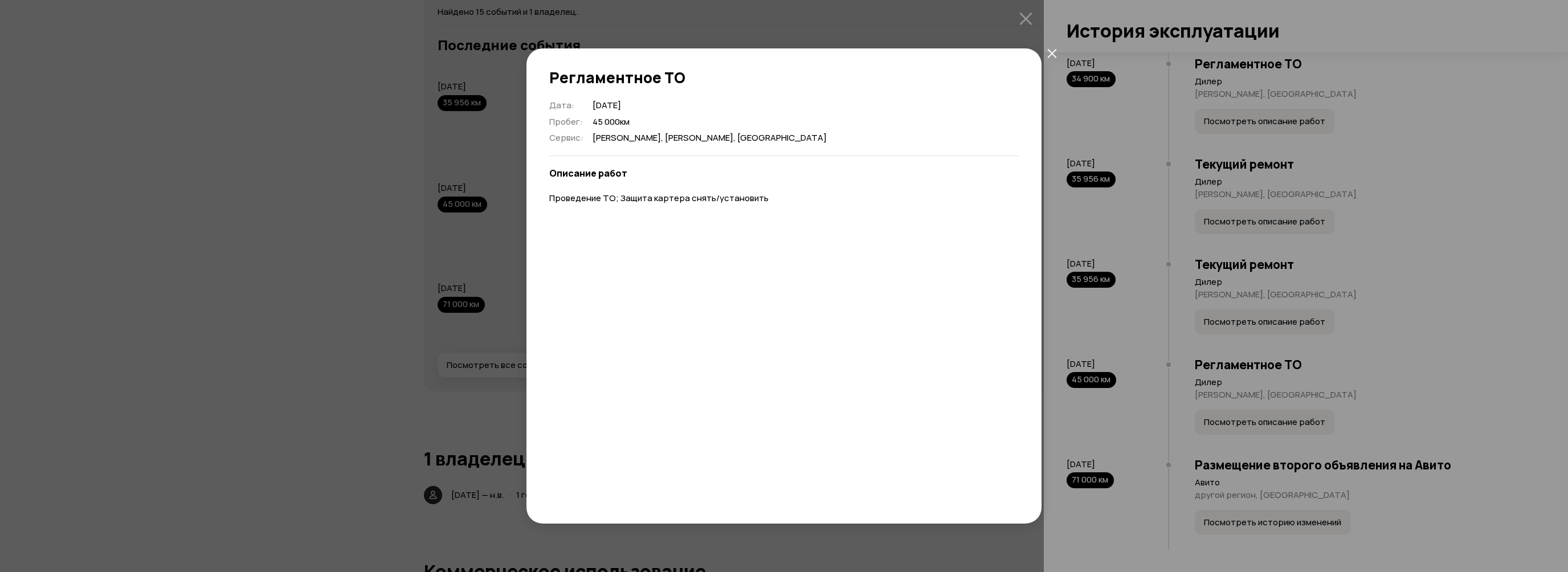
click at [1051, 52] on icon "закрыть" at bounding box center [1051, 53] width 9 height 9
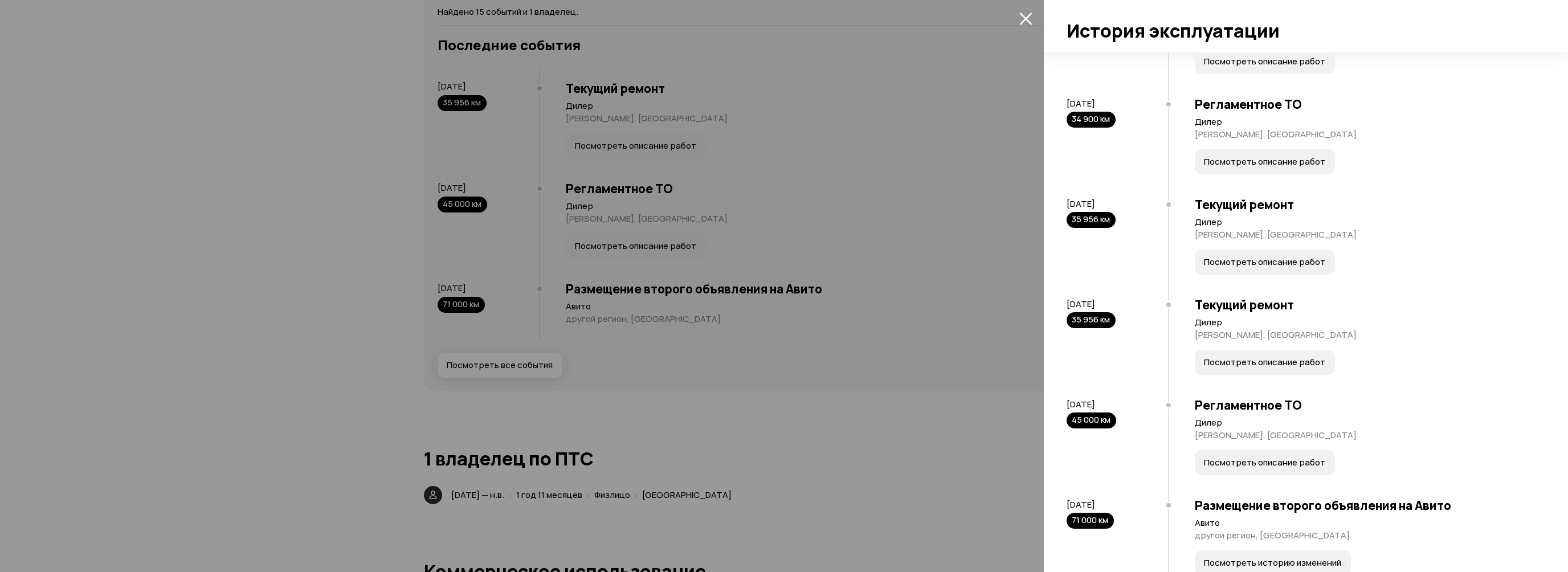
scroll to position [968, 0]
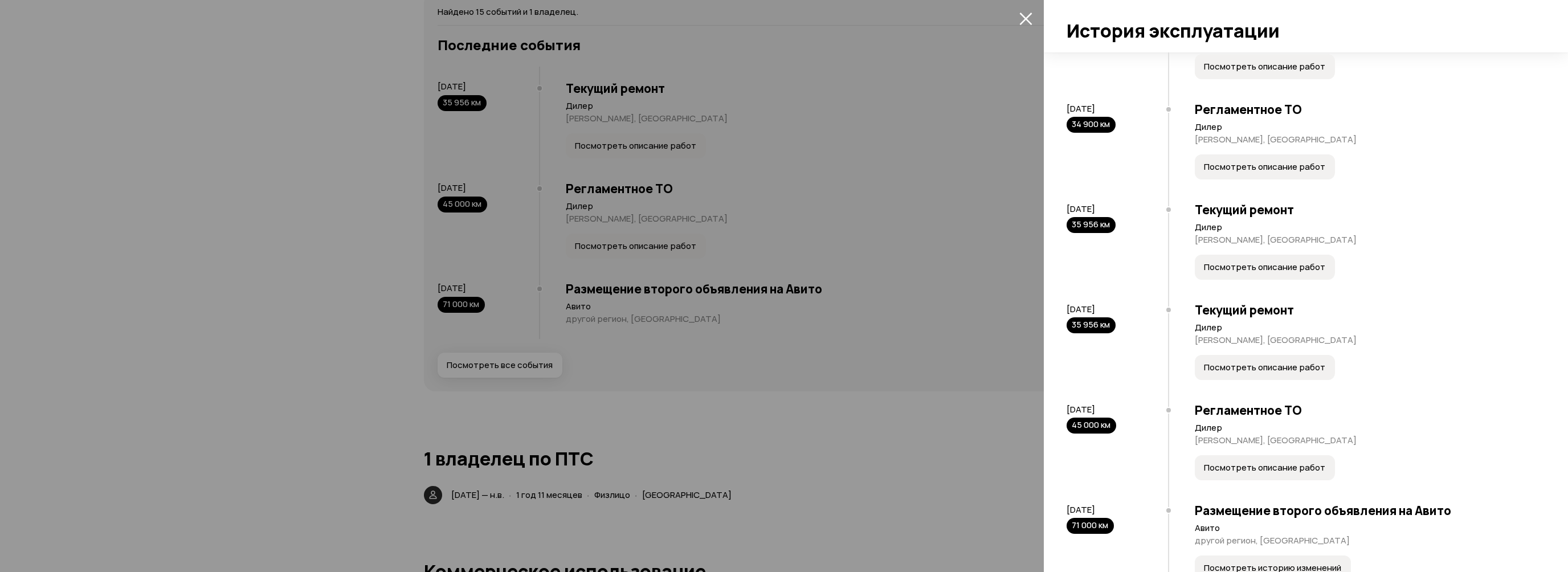
click at [1262, 373] on span "Посмотреть описание работ" at bounding box center [1264, 367] width 121 height 12
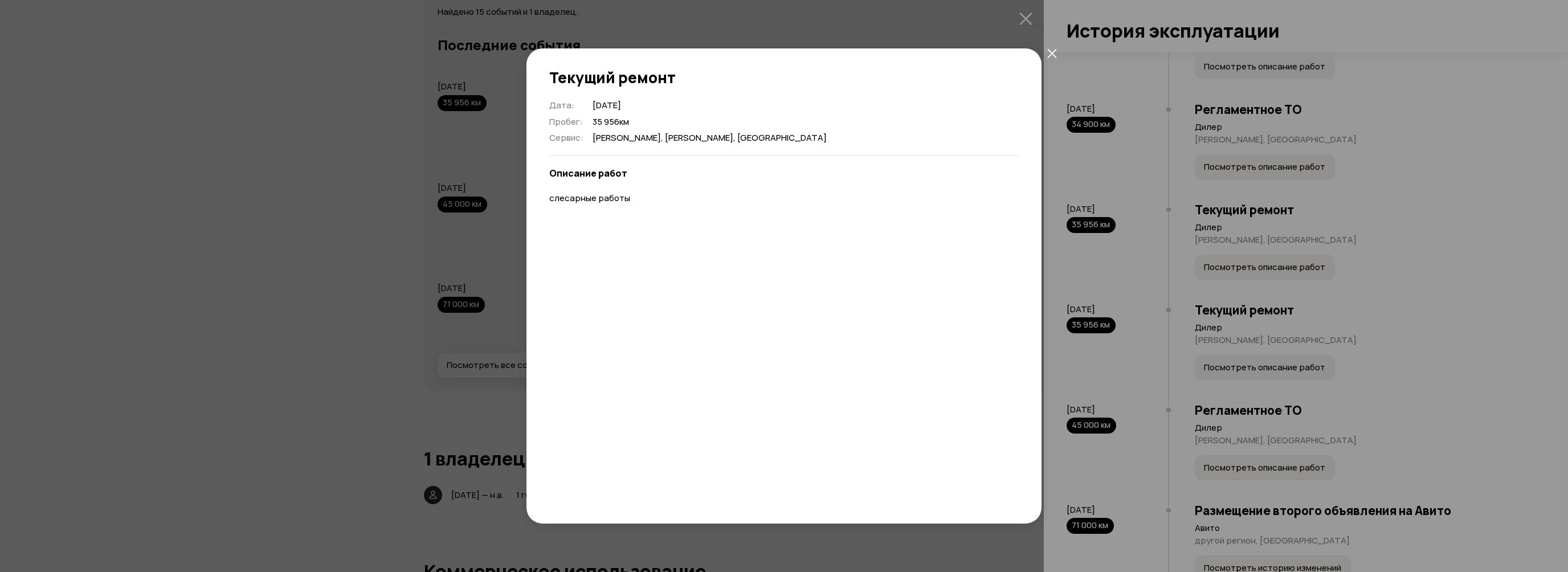
click at [1053, 55] on icon "закрыть" at bounding box center [1051, 53] width 9 height 9
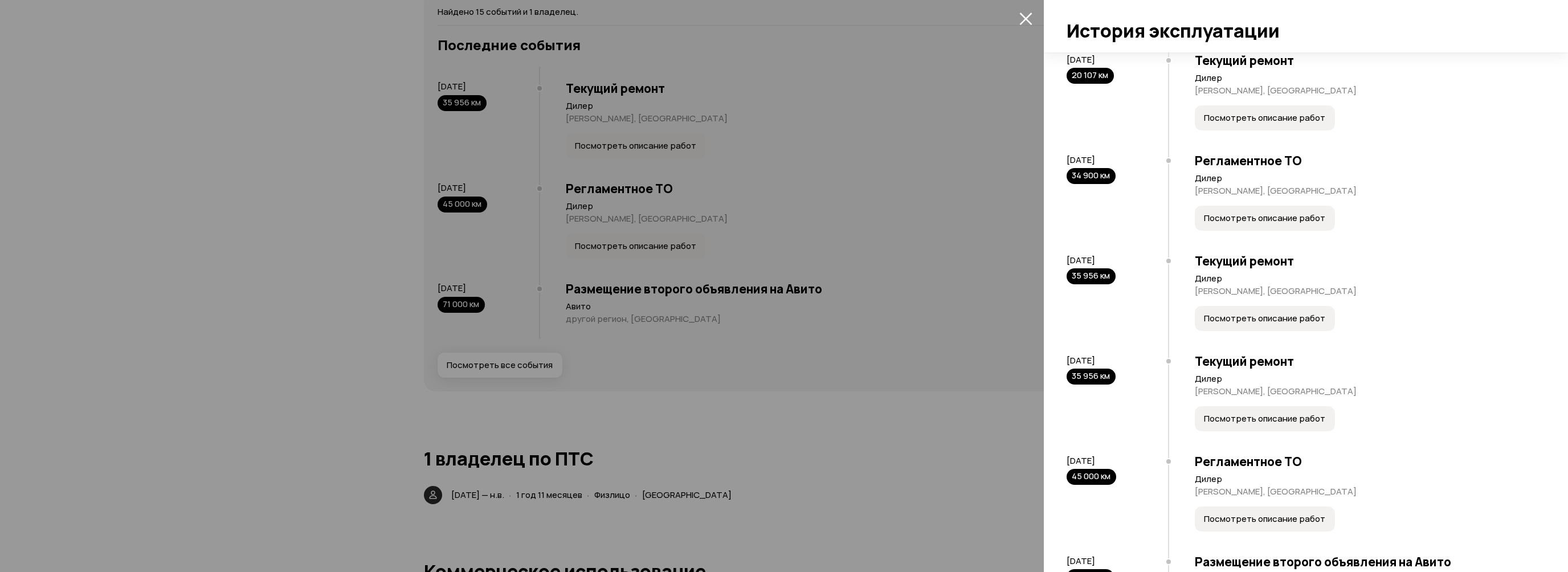
scroll to position [911, 0]
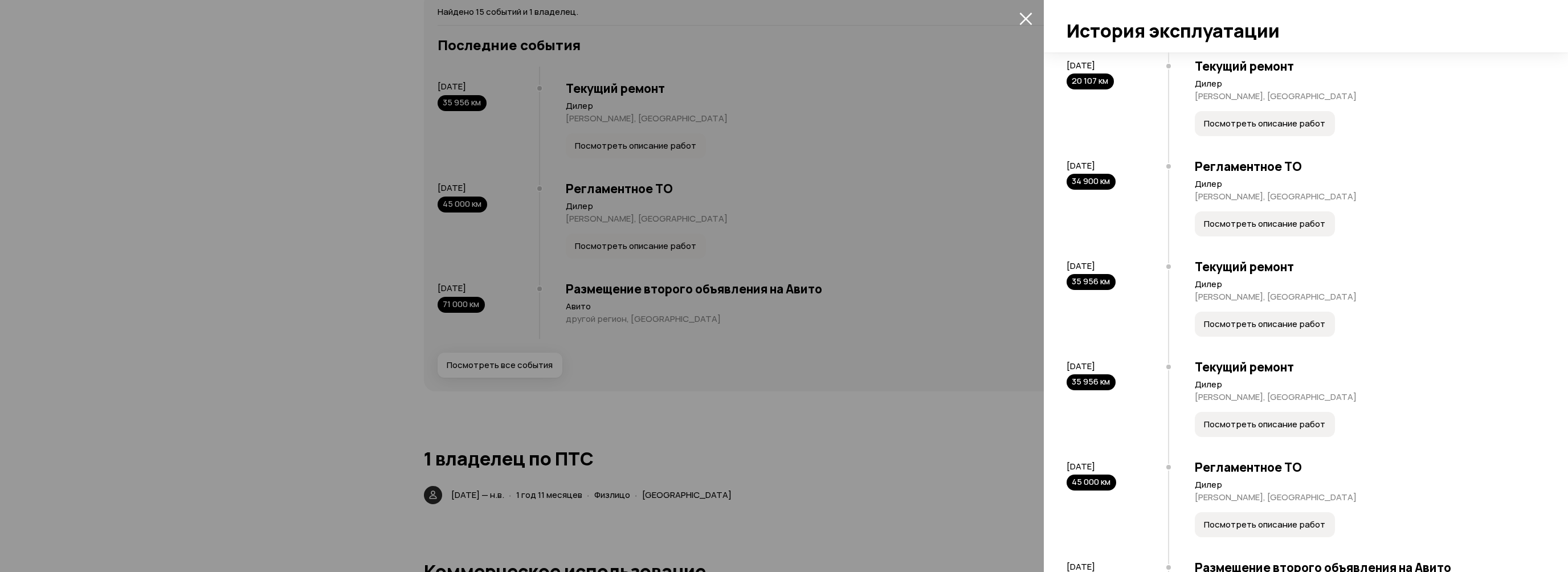
click at [1286, 330] on span "Посмотреть описание работ" at bounding box center [1264, 324] width 121 height 12
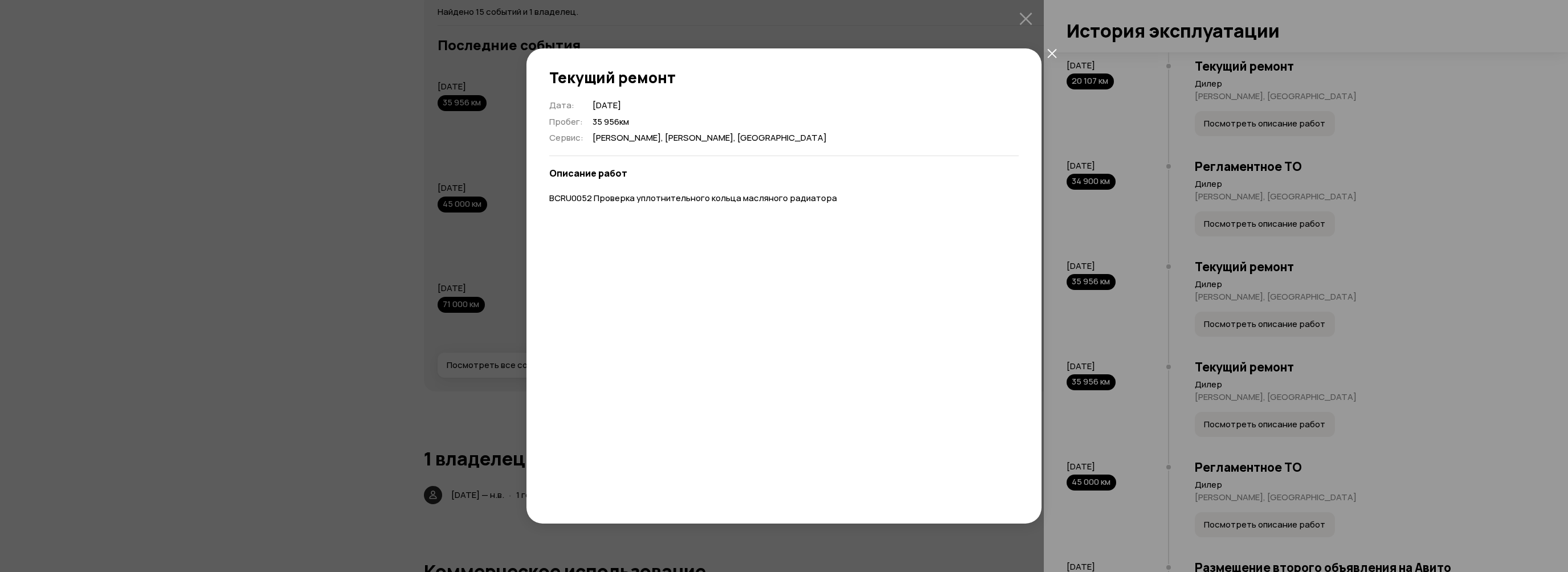
drag, startPoint x: 1052, startPoint y: 52, endPoint x: 1059, endPoint y: 58, distance: 9.2
click at [1052, 52] on icon "закрыть" at bounding box center [1051, 53] width 9 height 9
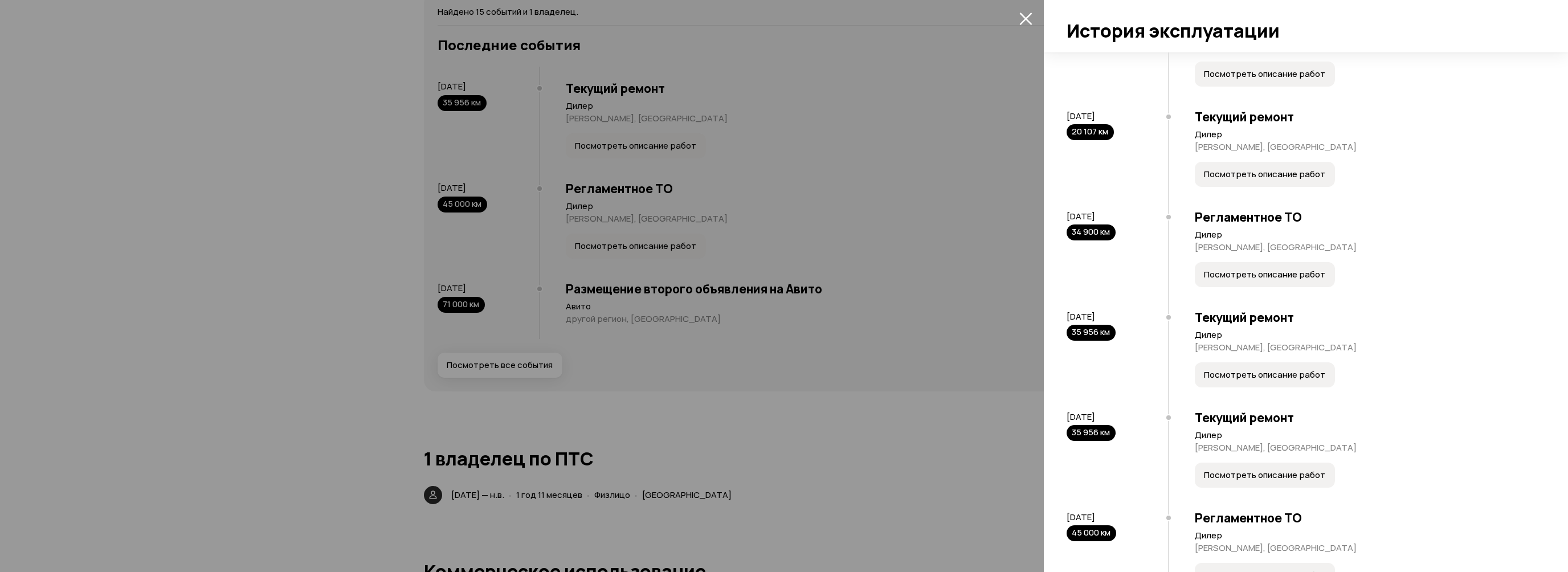
scroll to position [854, 0]
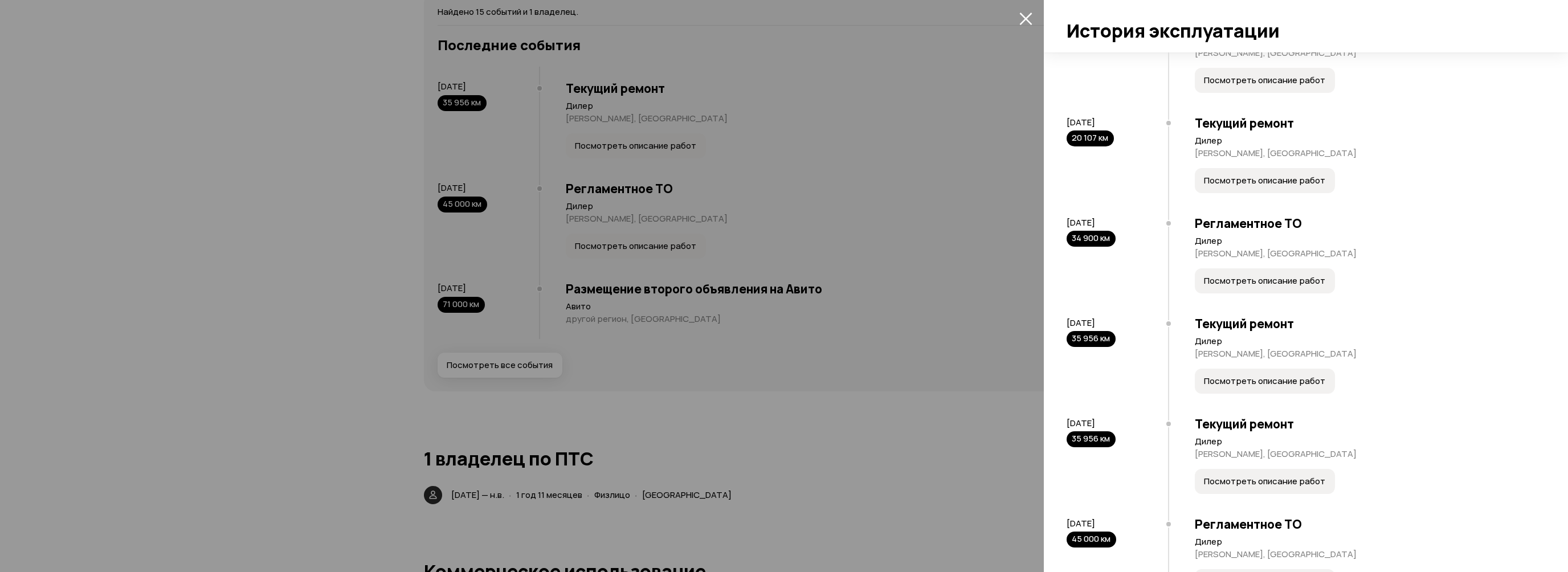
click at [1276, 287] on span "Посмотреть описание работ" at bounding box center [1264, 281] width 121 height 12
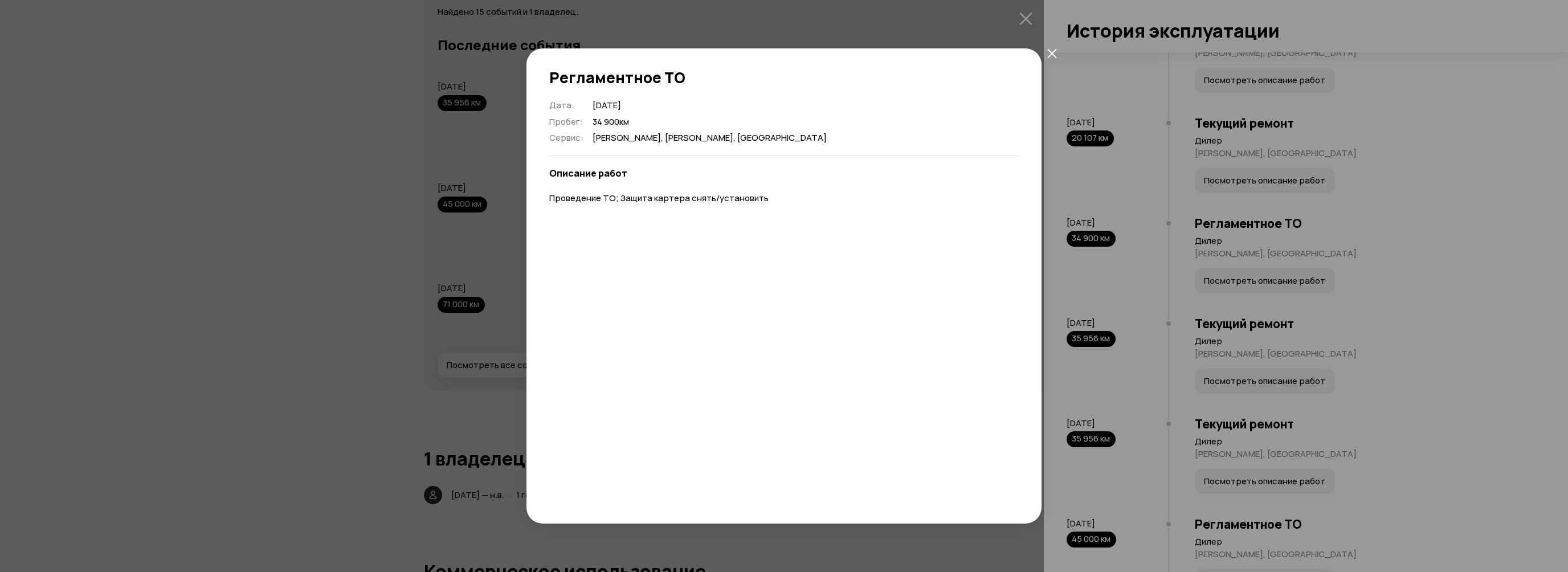
click at [1048, 56] on icon "закрыть" at bounding box center [1051, 53] width 9 height 9
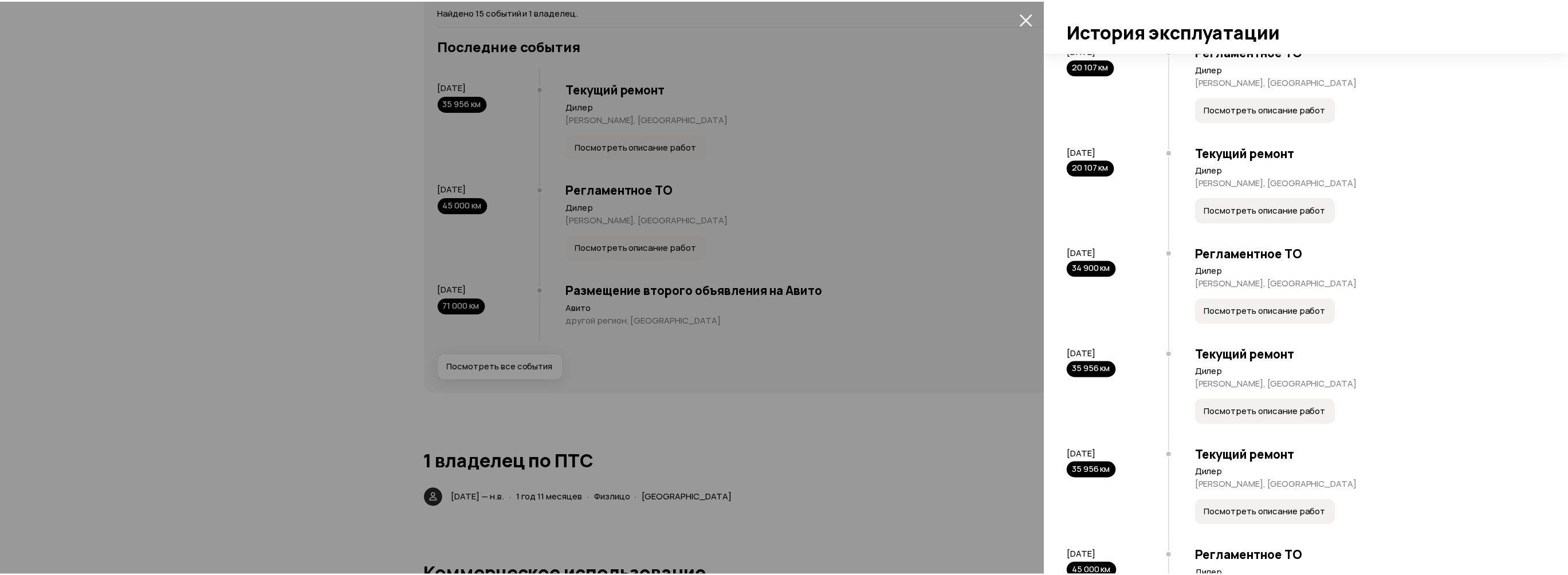
scroll to position [686, 0]
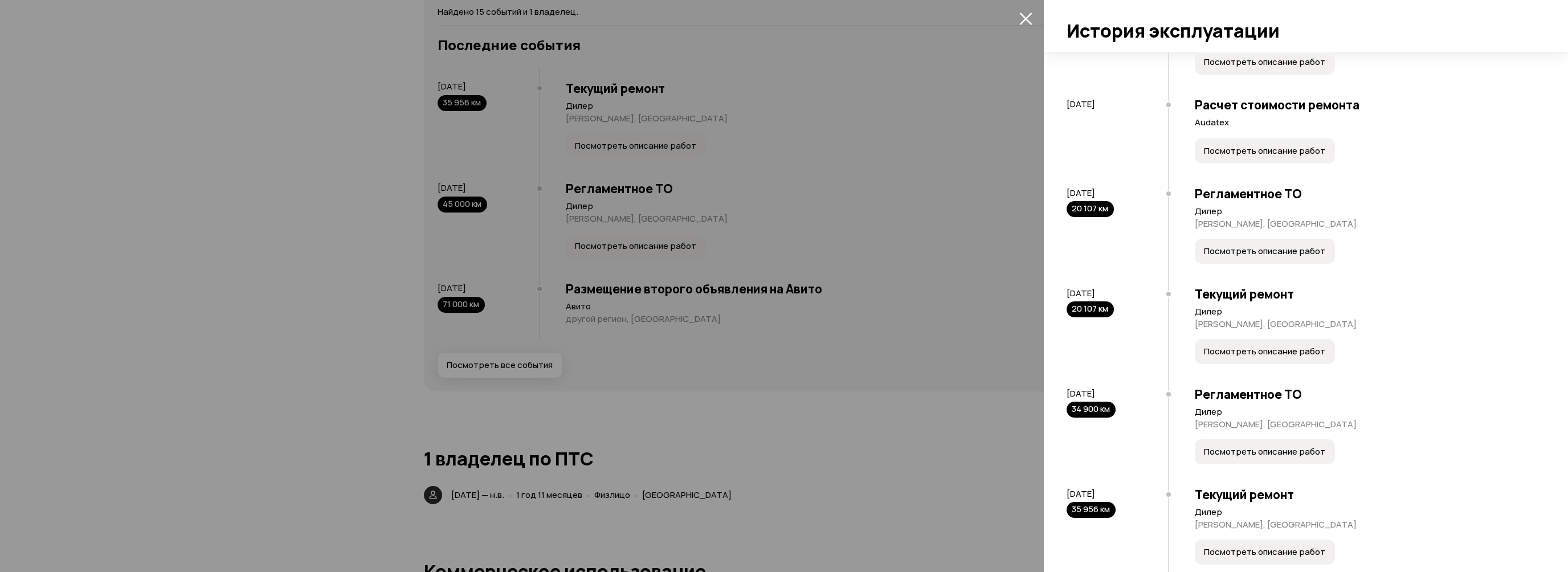
click at [1257, 357] on span "Посмотреть описание работ" at bounding box center [1264, 351] width 121 height 12
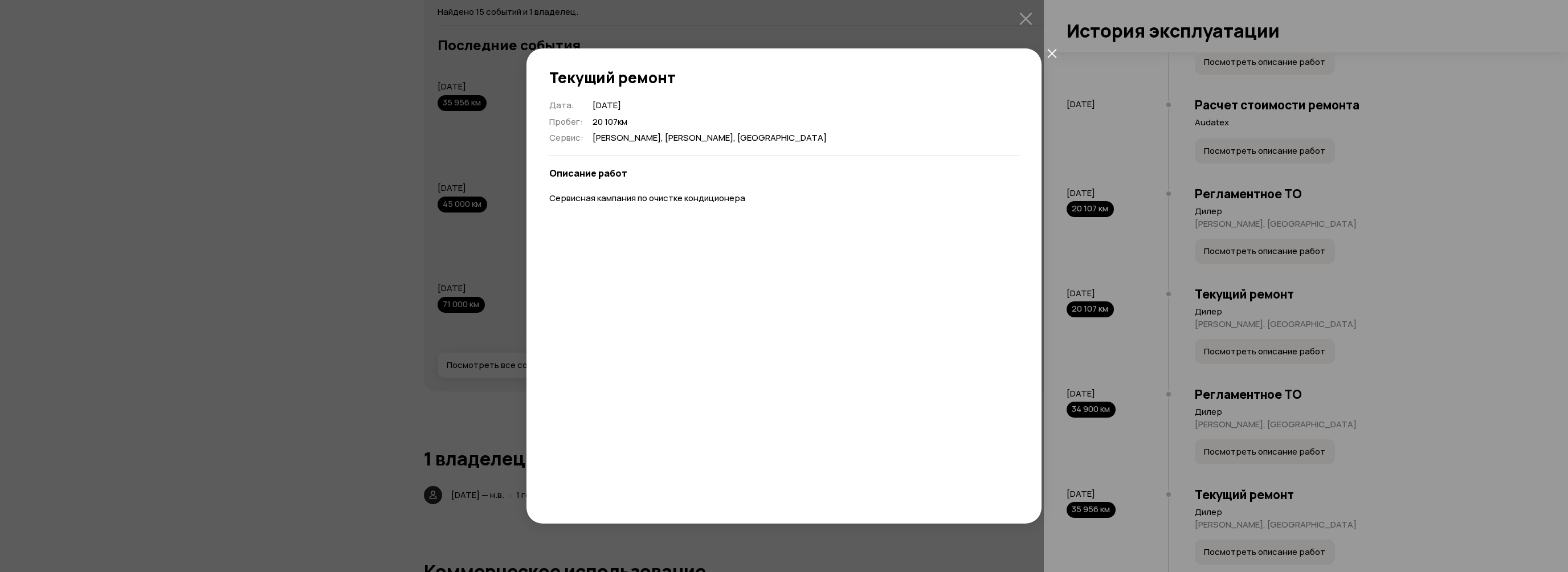
click at [1051, 52] on icon "закрыть" at bounding box center [1051, 53] width 9 height 9
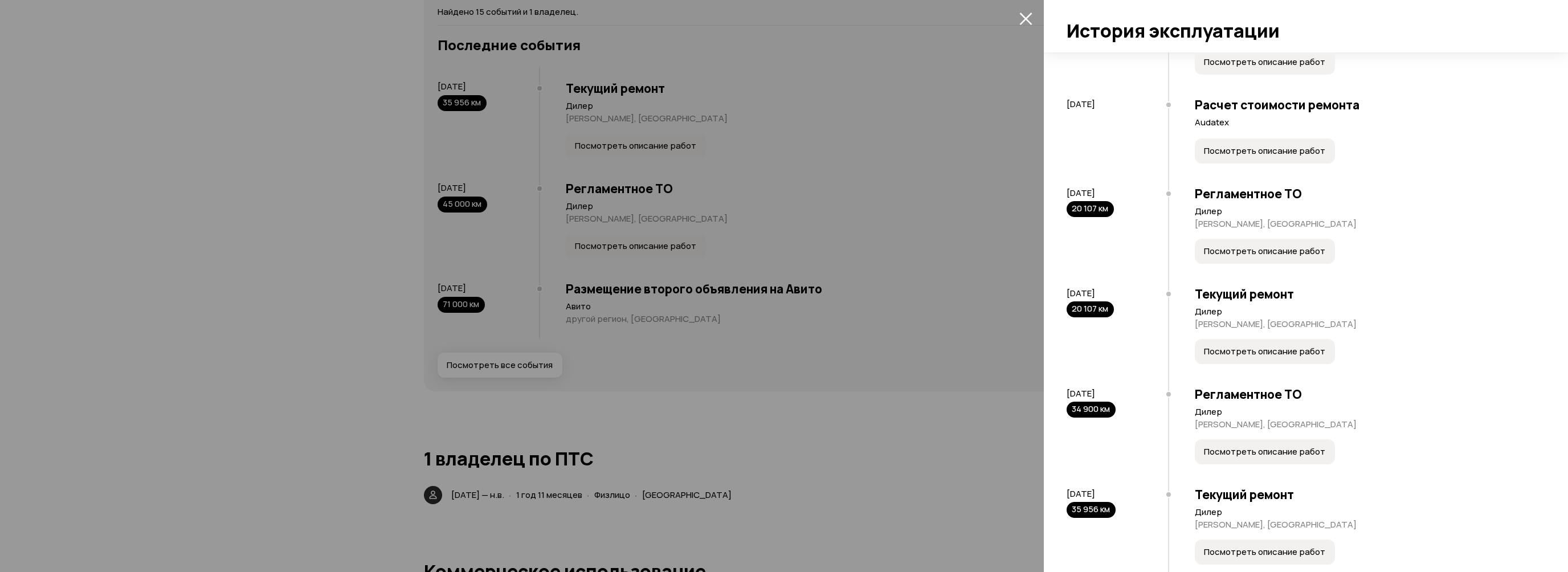
click at [1274, 257] on span "Посмотреть описание работ" at bounding box center [1264, 251] width 121 height 12
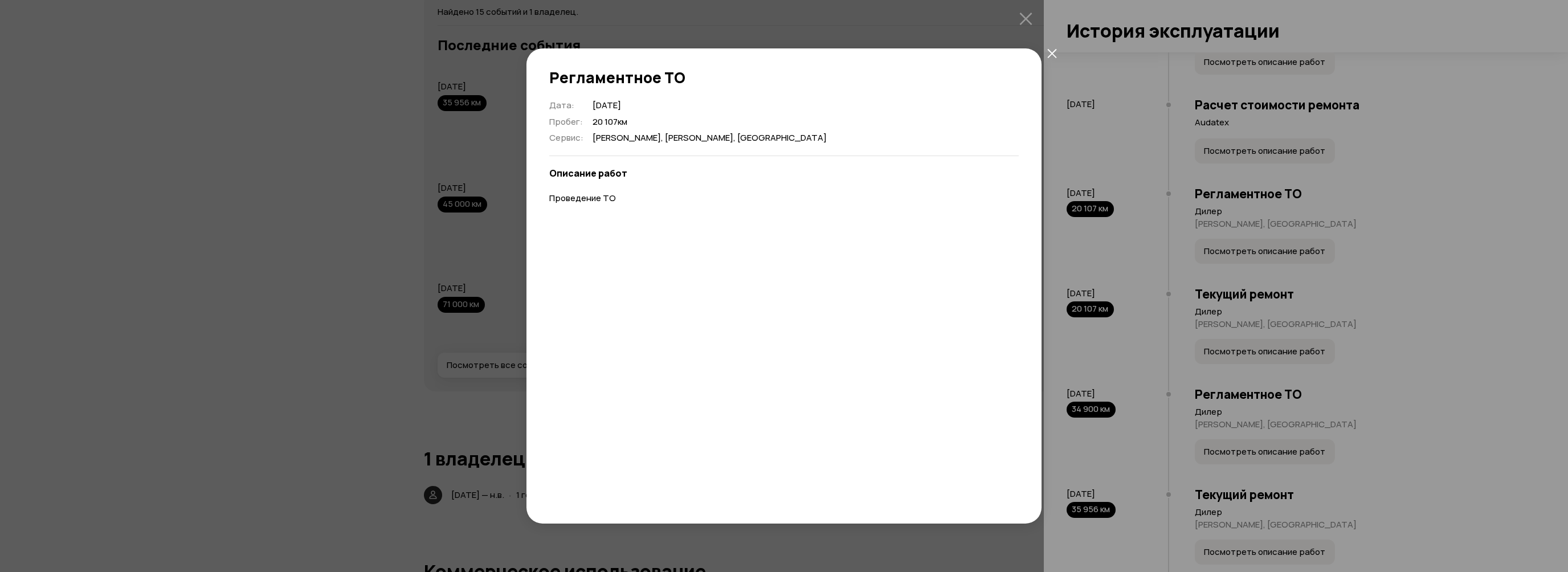
click at [1052, 52] on icon "закрыть" at bounding box center [1051, 53] width 9 height 9
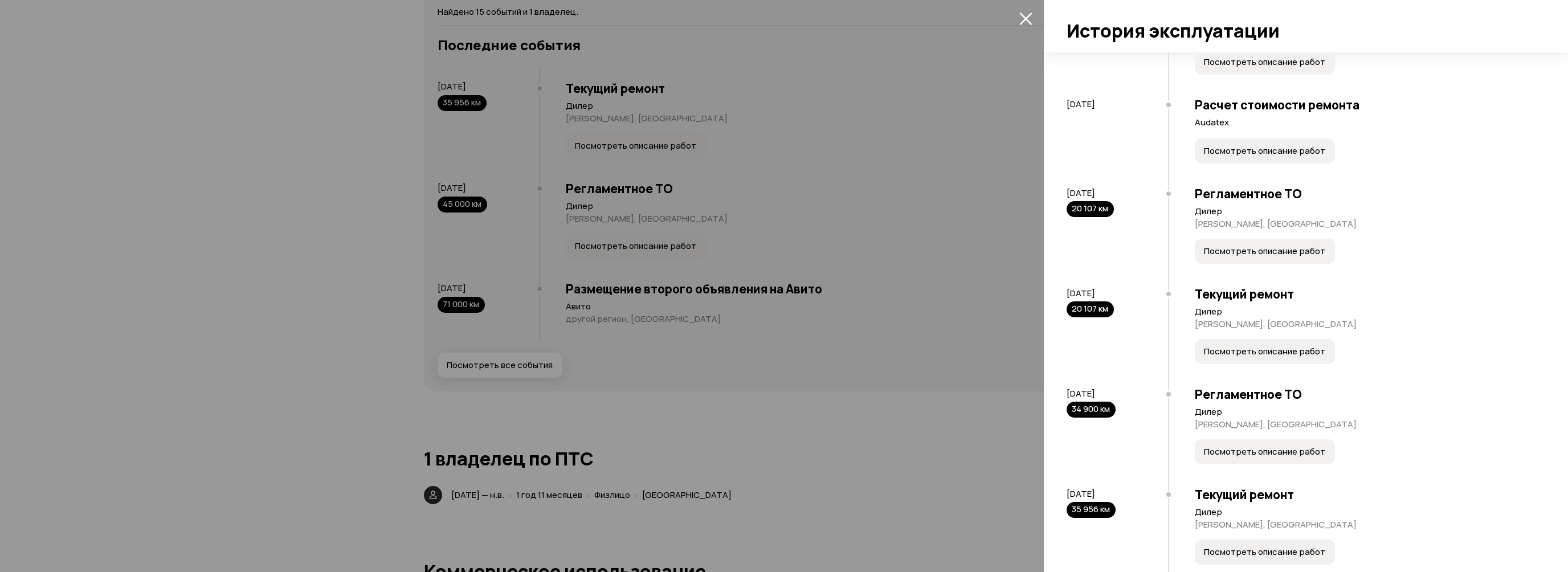
click at [1030, 17] on icon "закрыть" at bounding box center [1026, 19] width 13 height 13
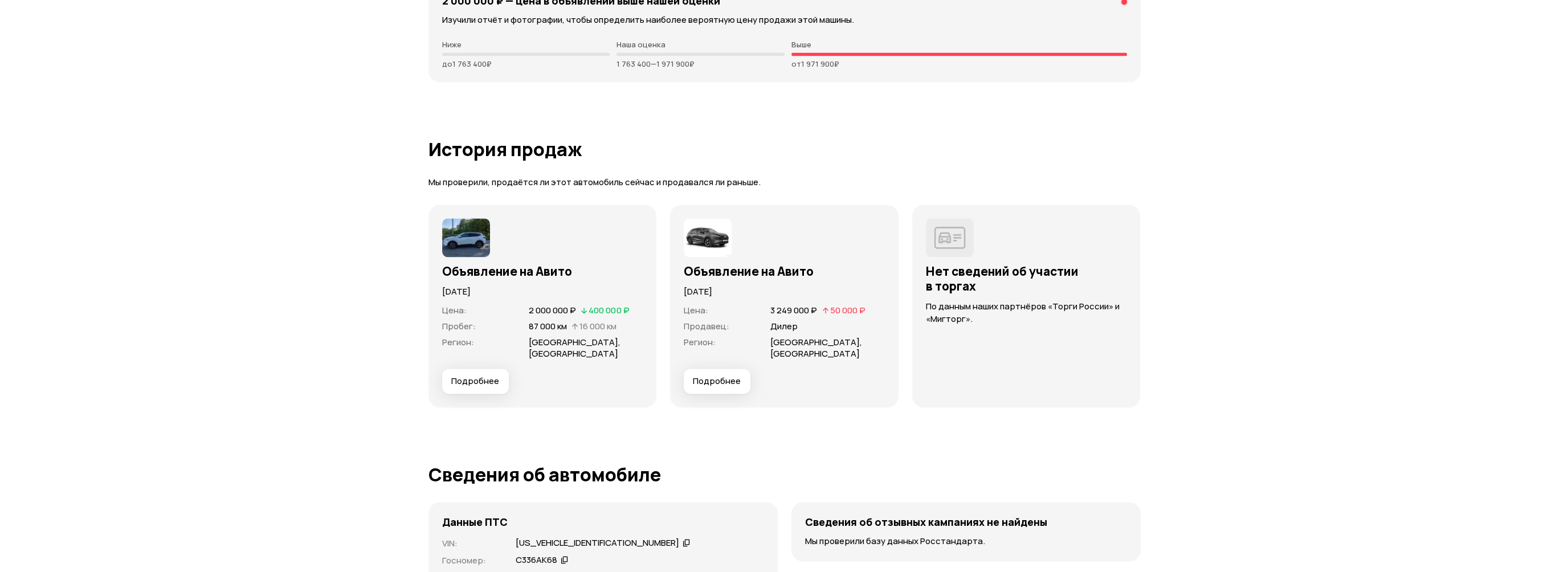
scroll to position [3076, 0]
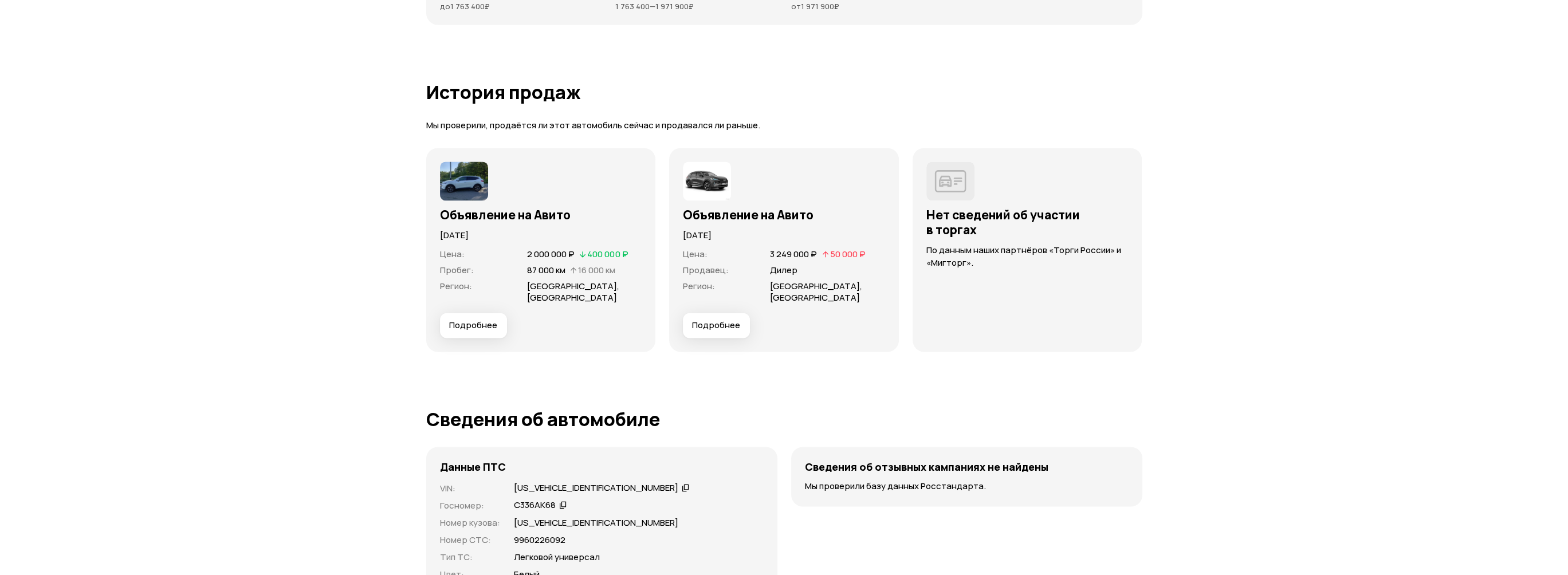
click at [731, 330] on button "Подробнее" at bounding box center [717, 325] width 67 height 25
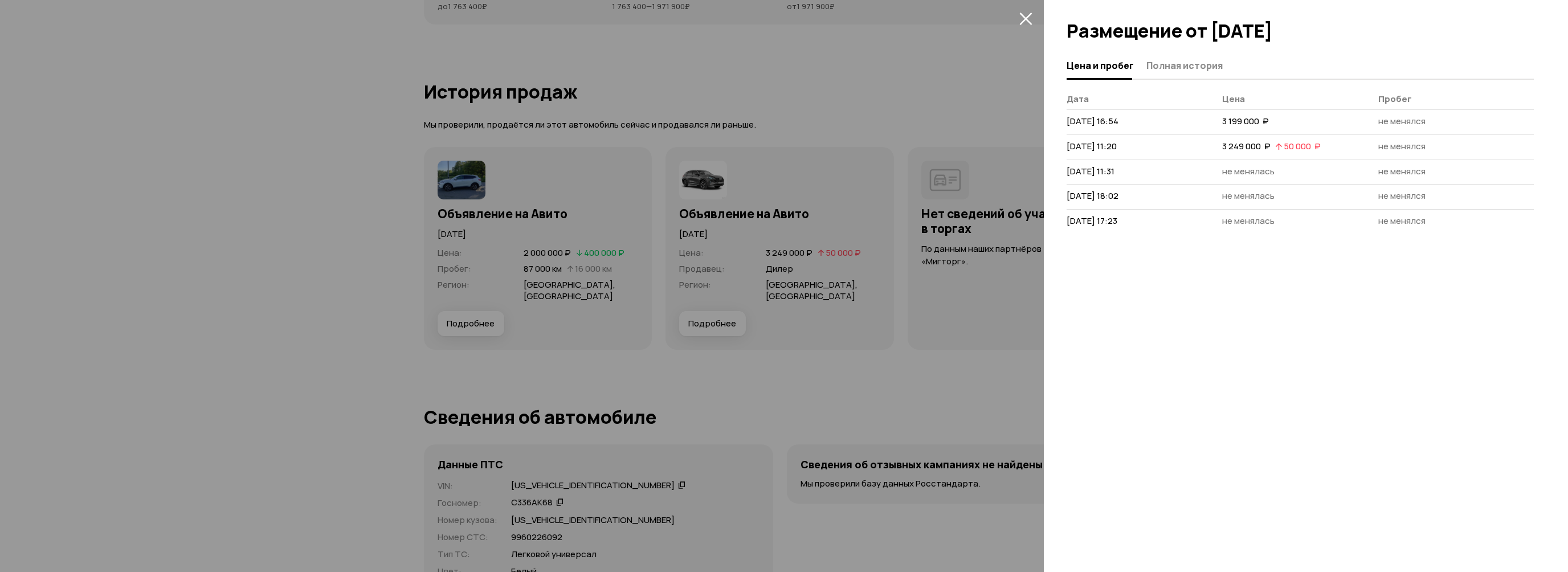
click at [1026, 21] on icon "закрыть" at bounding box center [1026, 19] width 13 height 13
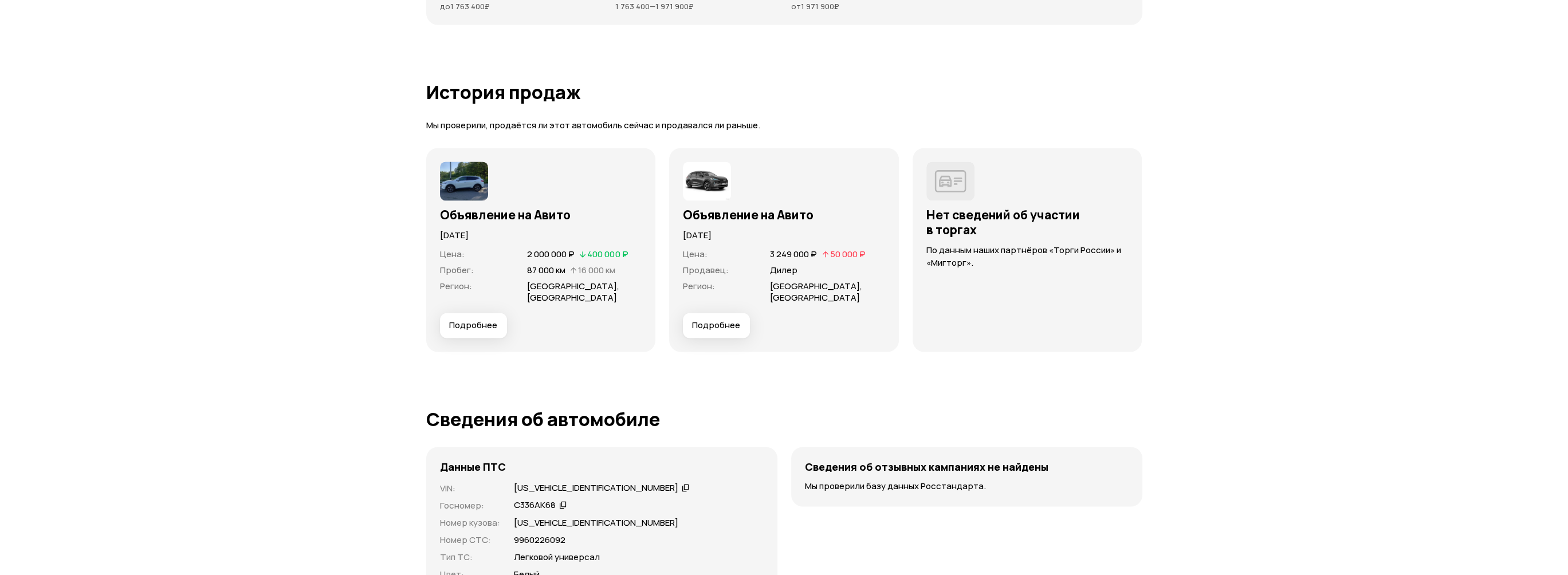
click at [537, 314] on div "Подробнее" at bounding box center [541, 325] width 202 height 25
click at [490, 316] on button "Подробнее" at bounding box center [474, 325] width 67 height 25
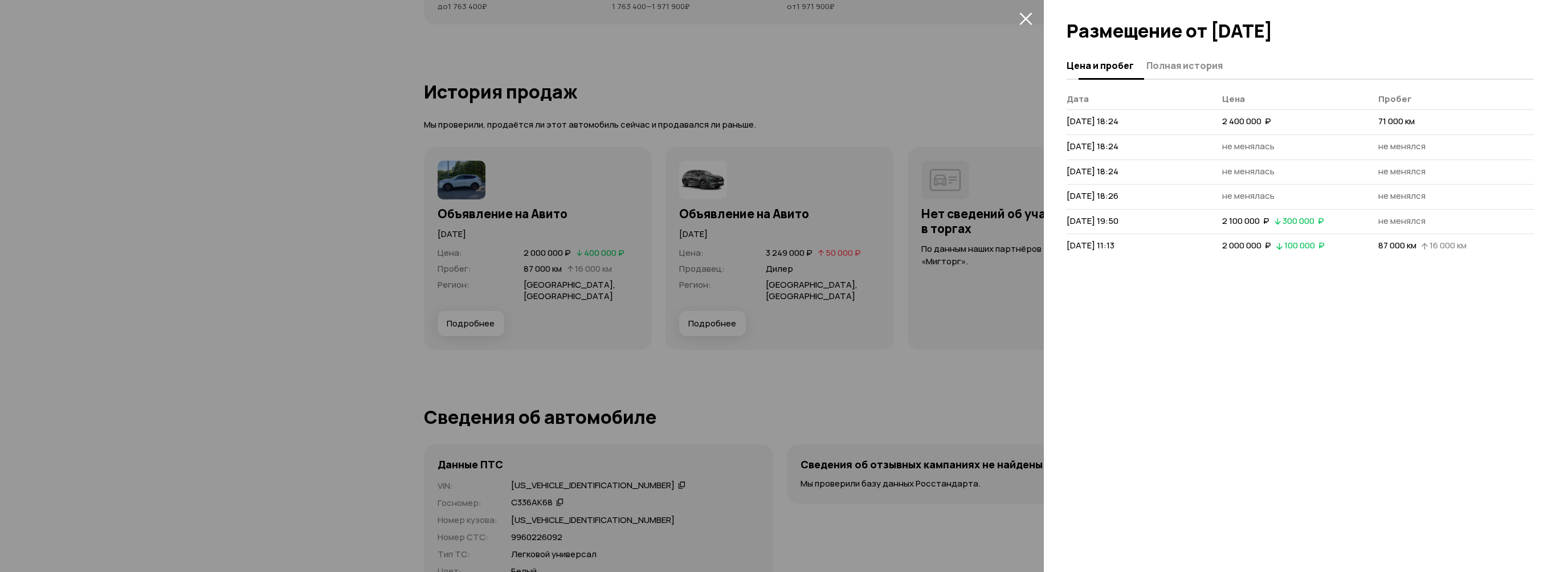
click at [1147, 59] on button "Полная история" at bounding box center [1183, 65] width 80 height 23
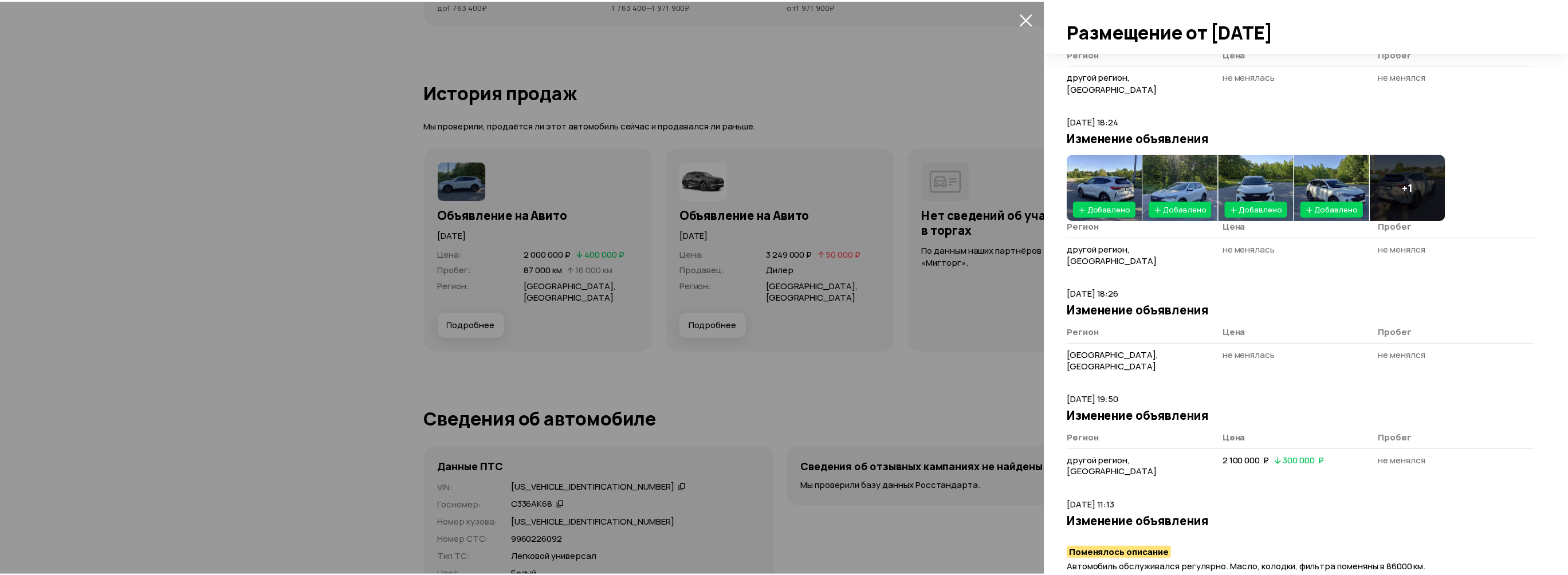
scroll to position [380, 0]
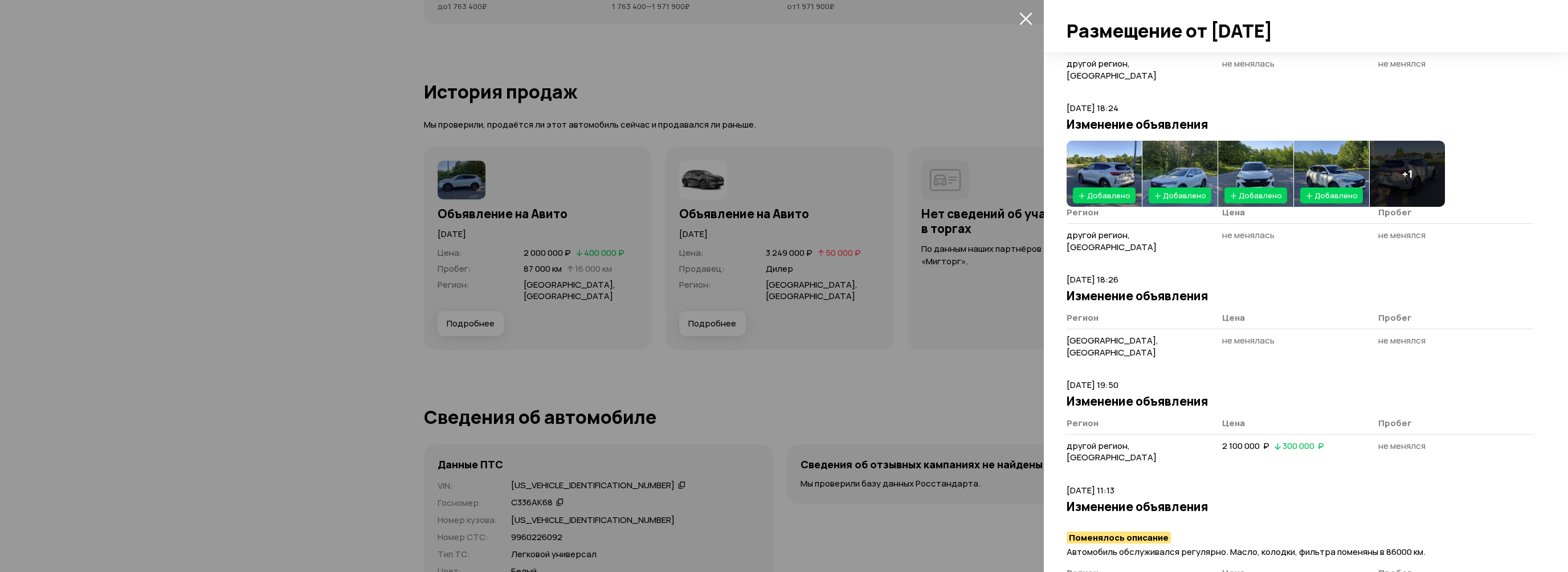
click at [985, 80] on div at bounding box center [784, 286] width 1568 height 572
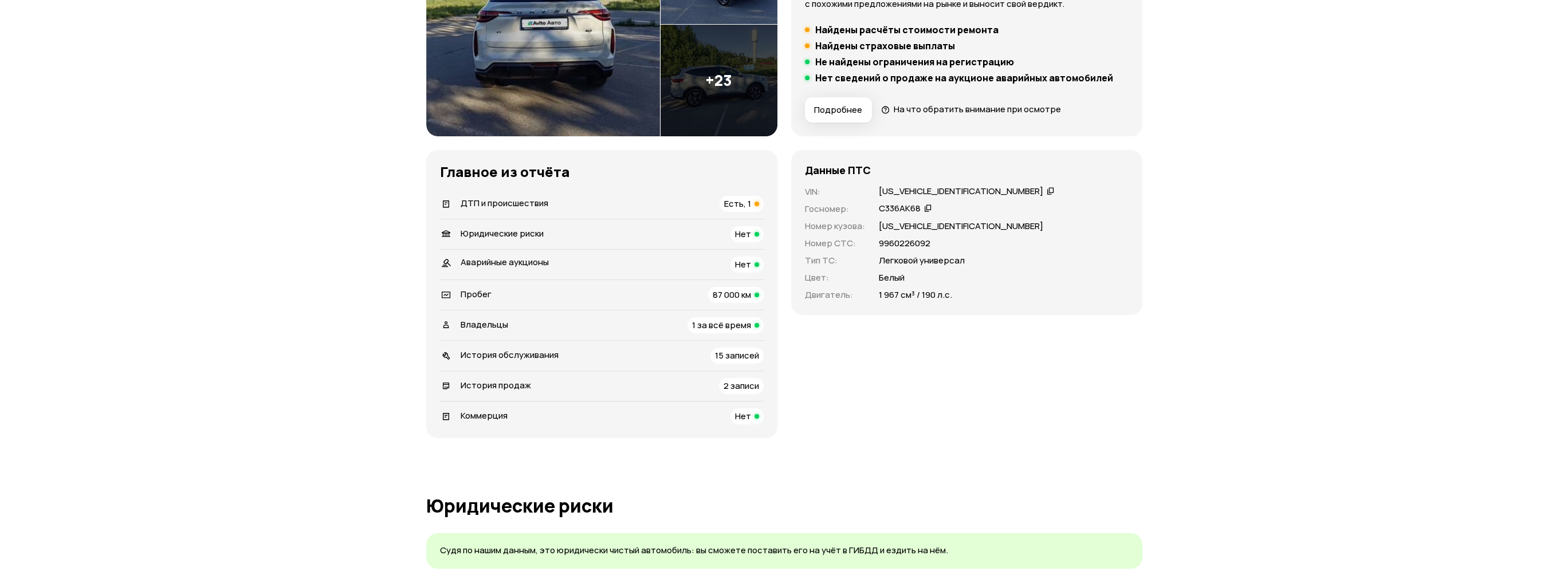
scroll to position [229, 0]
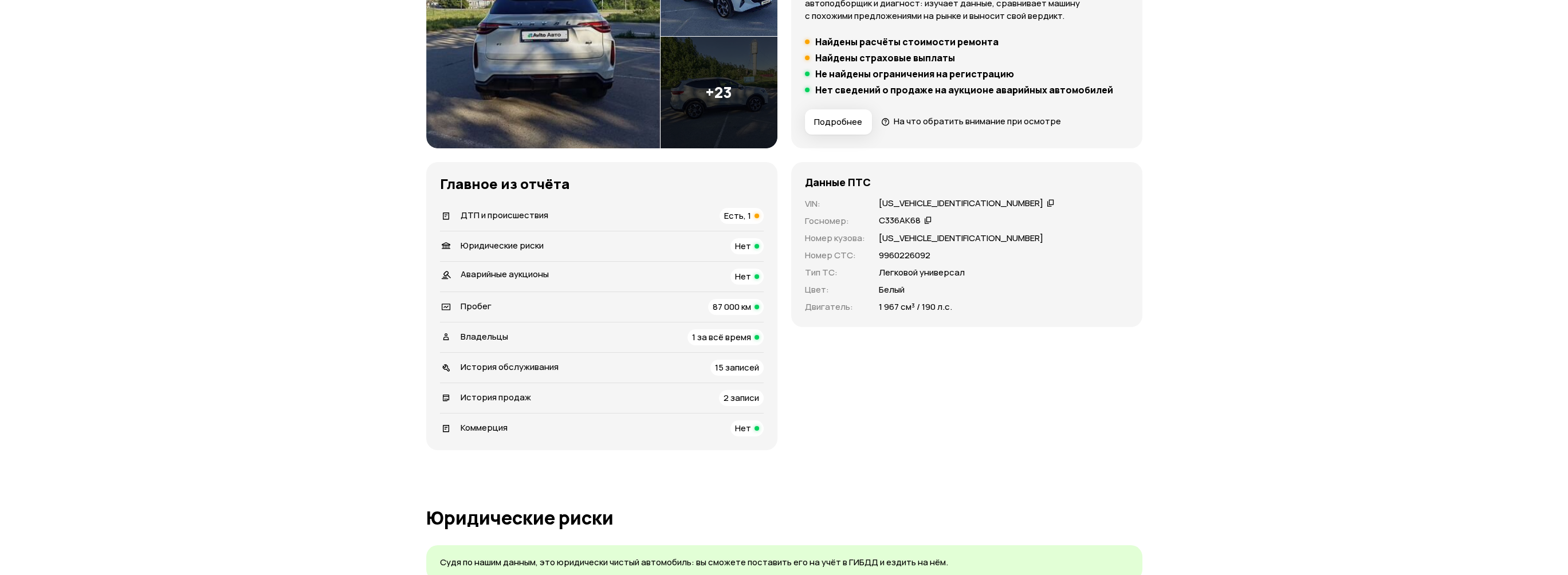
click at [741, 368] on span "15 записей" at bounding box center [737, 368] width 44 height 12
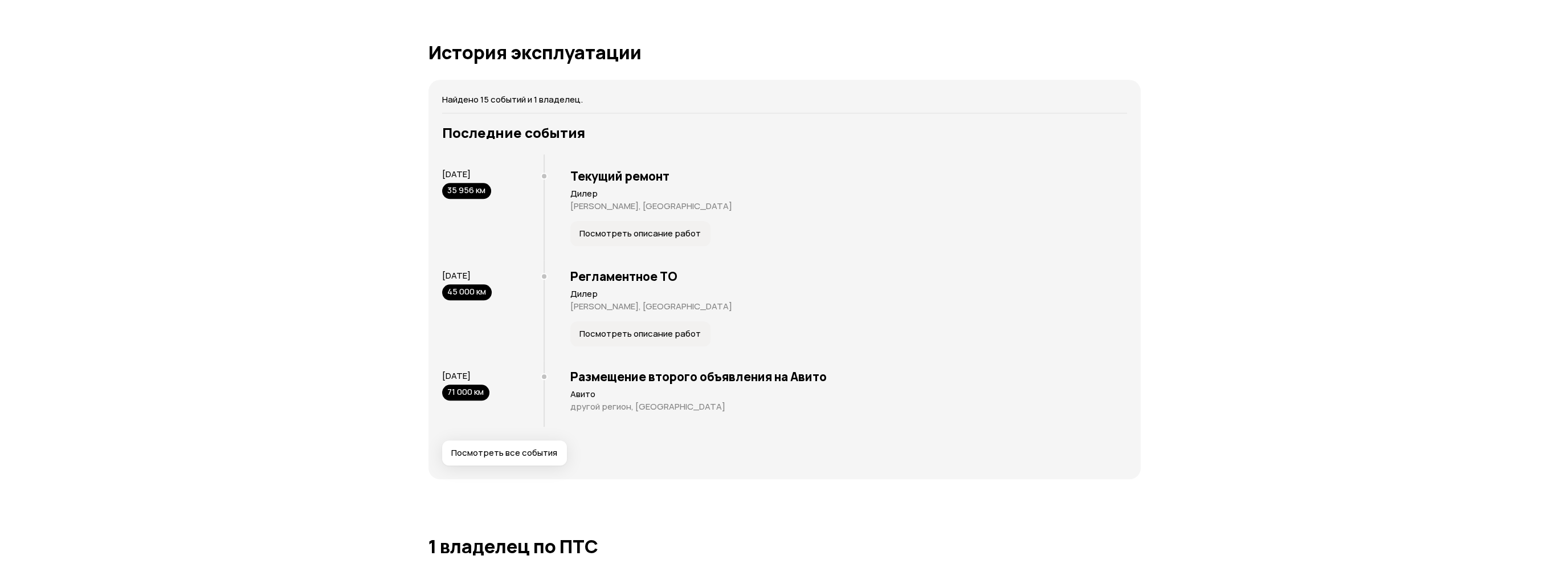
scroll to position [2175, 0]
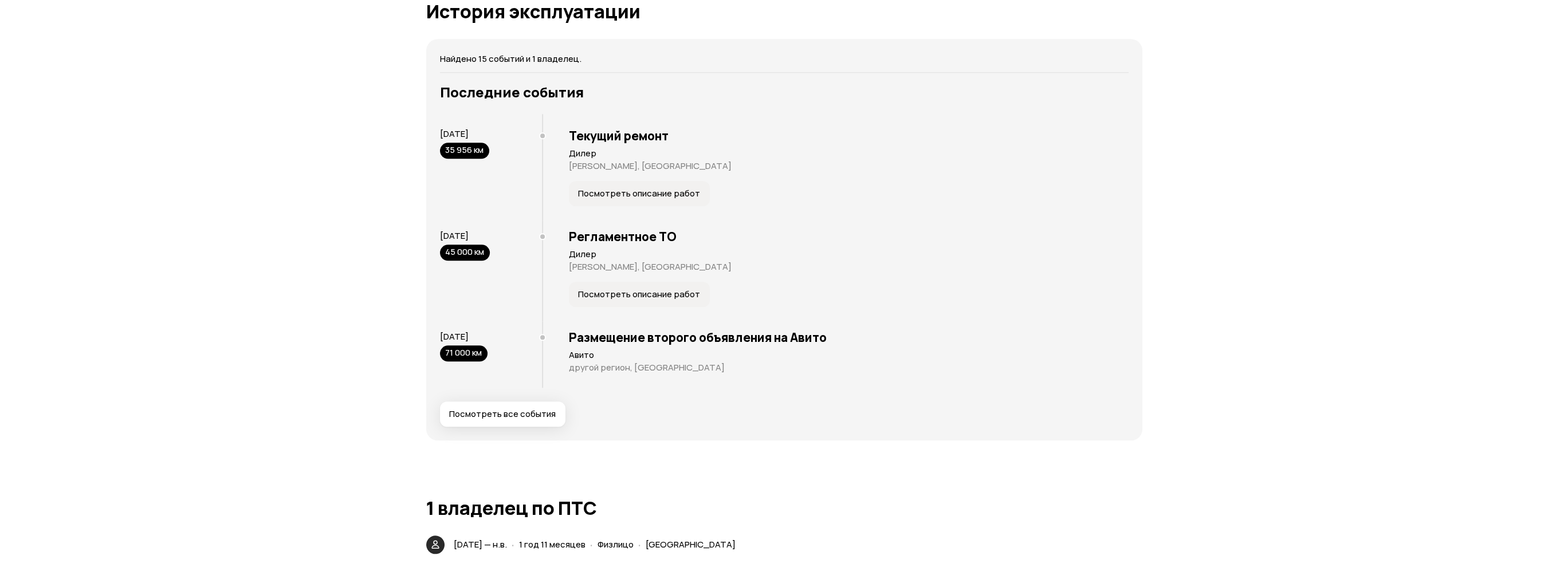
click at [529, 421] on button "Посмотреть все события" at bounding box center [502, 414] width 125 height 25
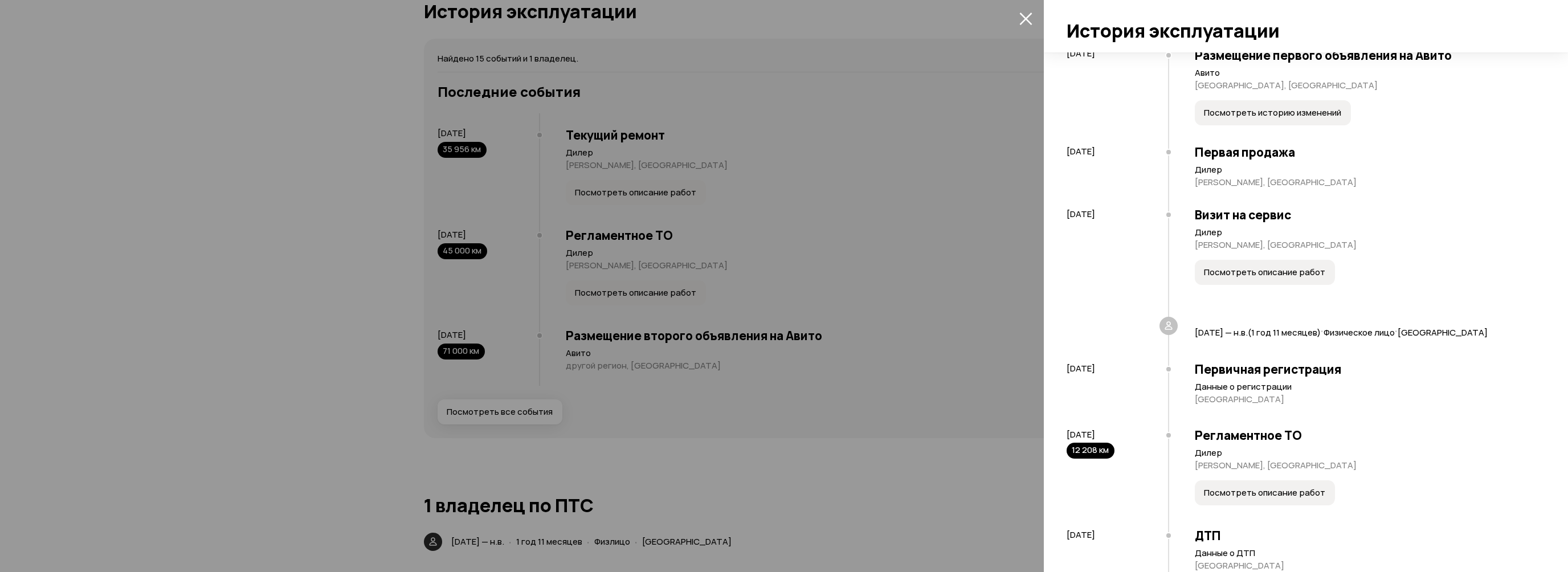
scroll to position [57, 0]
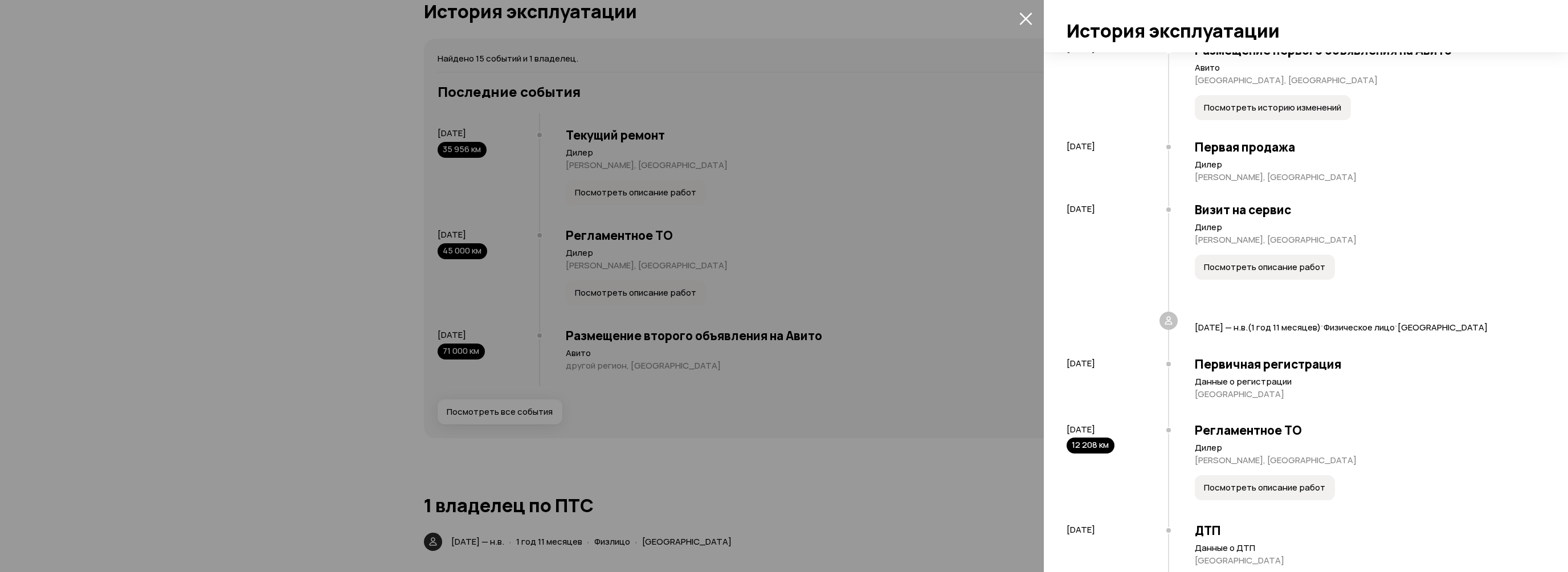
click at [1277, 270] on span "Посмотреть описание работ" at bounding box center [1264, 267] width 121 height 12
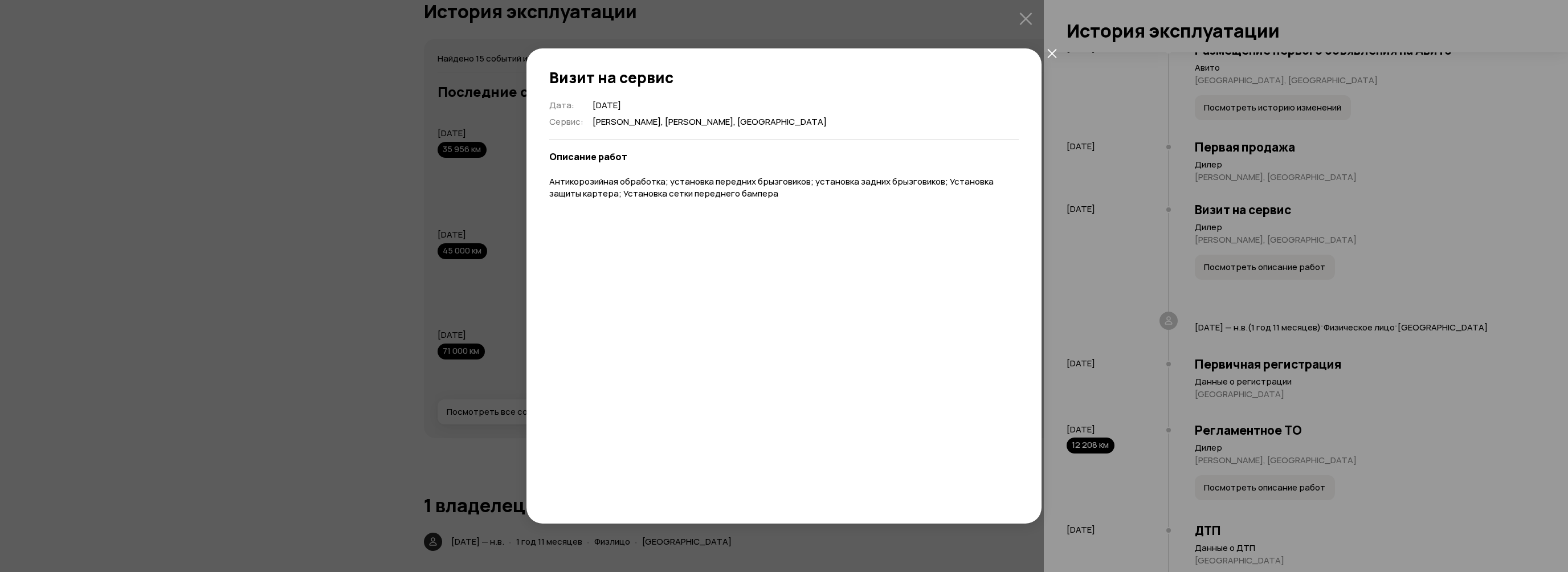
click at [1054, 51] on icon "закрыть" at bounding box center [1051, 53] width 9 height 9
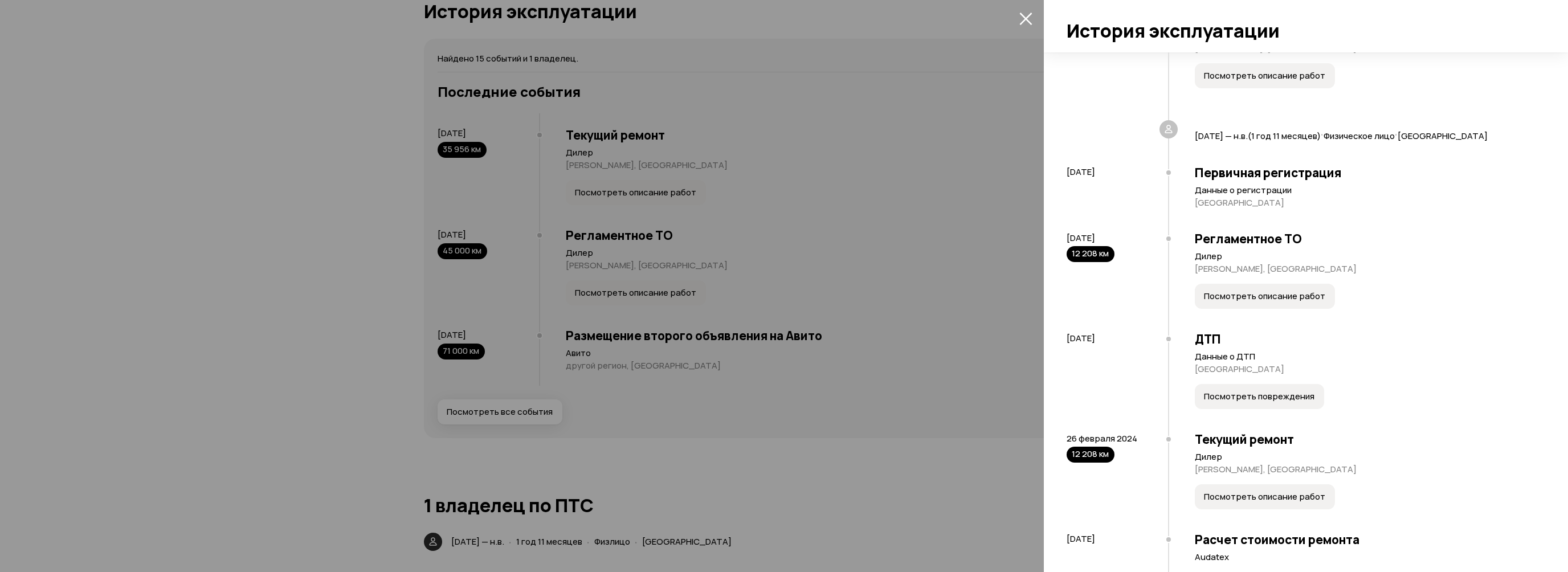
scroll to position [285, 0]
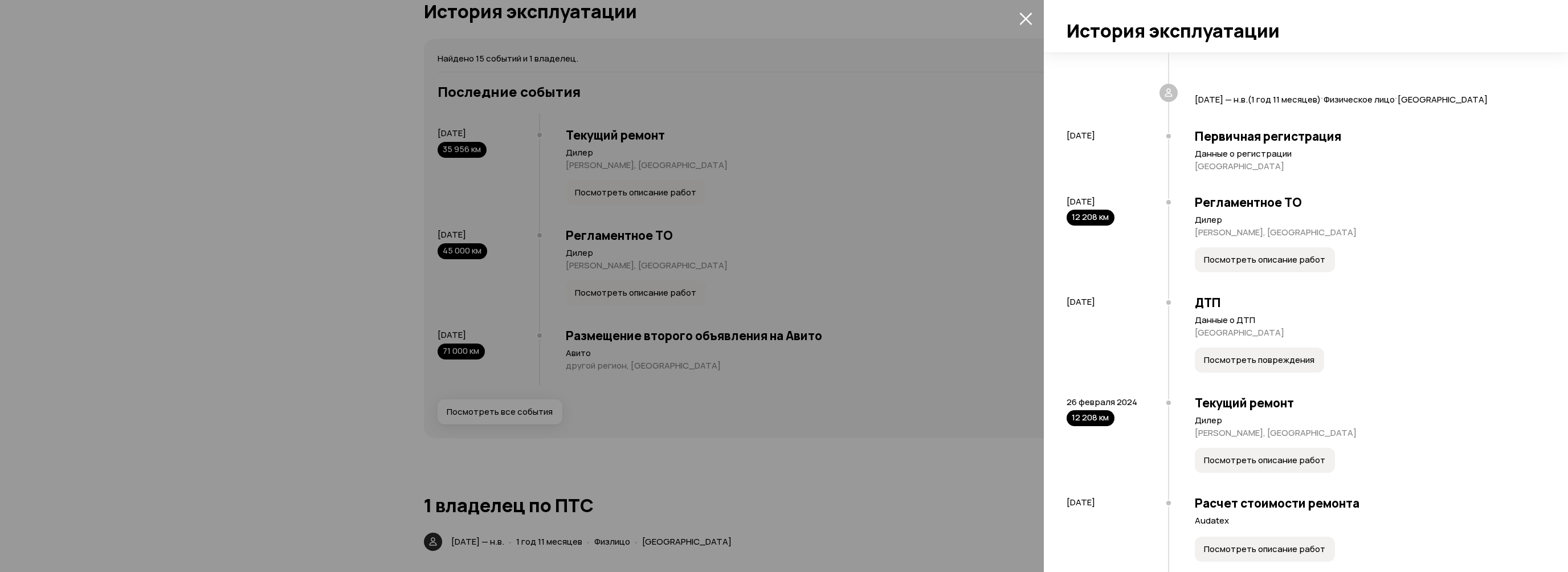
click at [1247, 265] on span "Посмотреть описание работ" at bounding box center [1264, 259] width 121 height 12
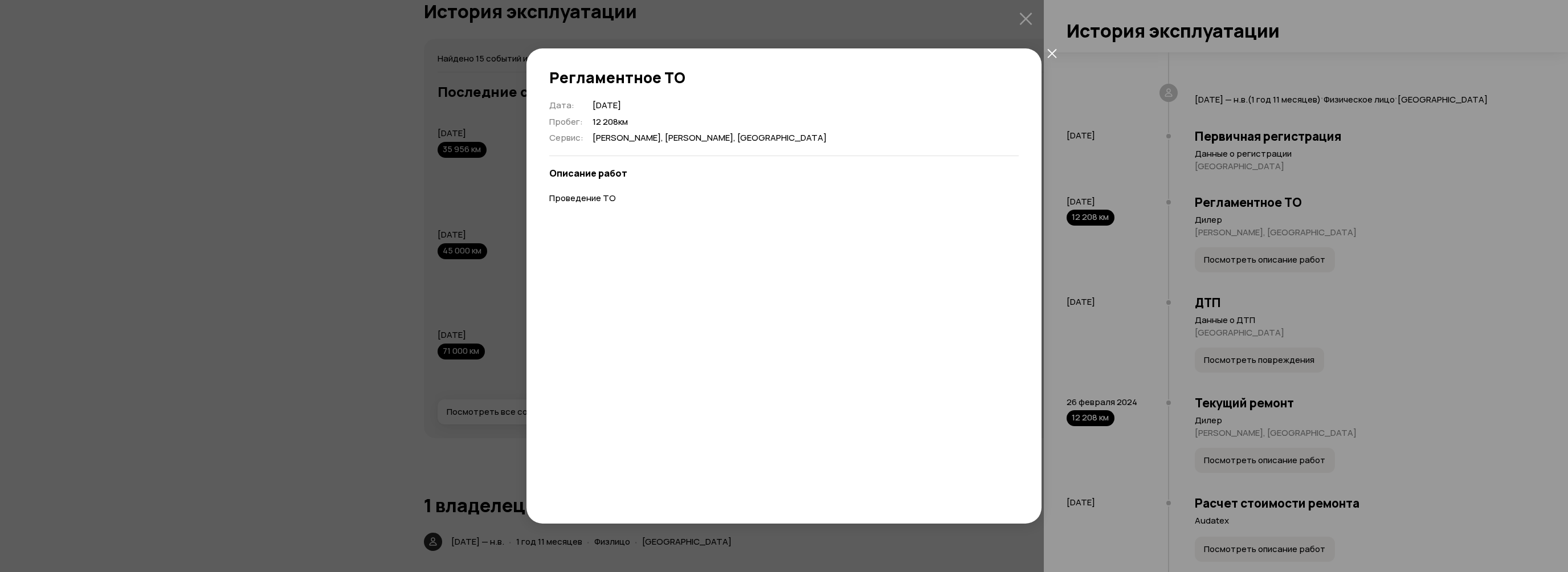
click at [1048, 53] on icon "закрыть" at bounding box center [1052, 54] width 10 height 10
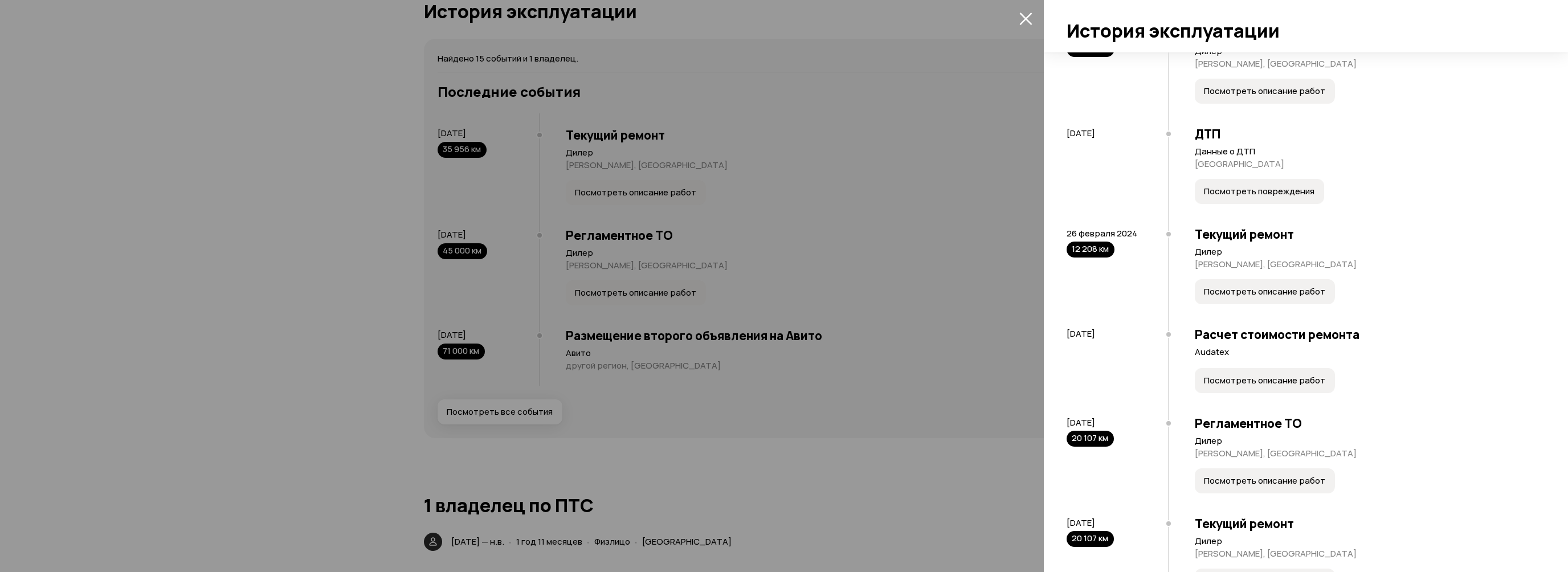
scroll to position [456, 0]
click at [1264, 201] on button "Посмотреть повреждения" at bounding box center [1259, 189] width 129 height 25
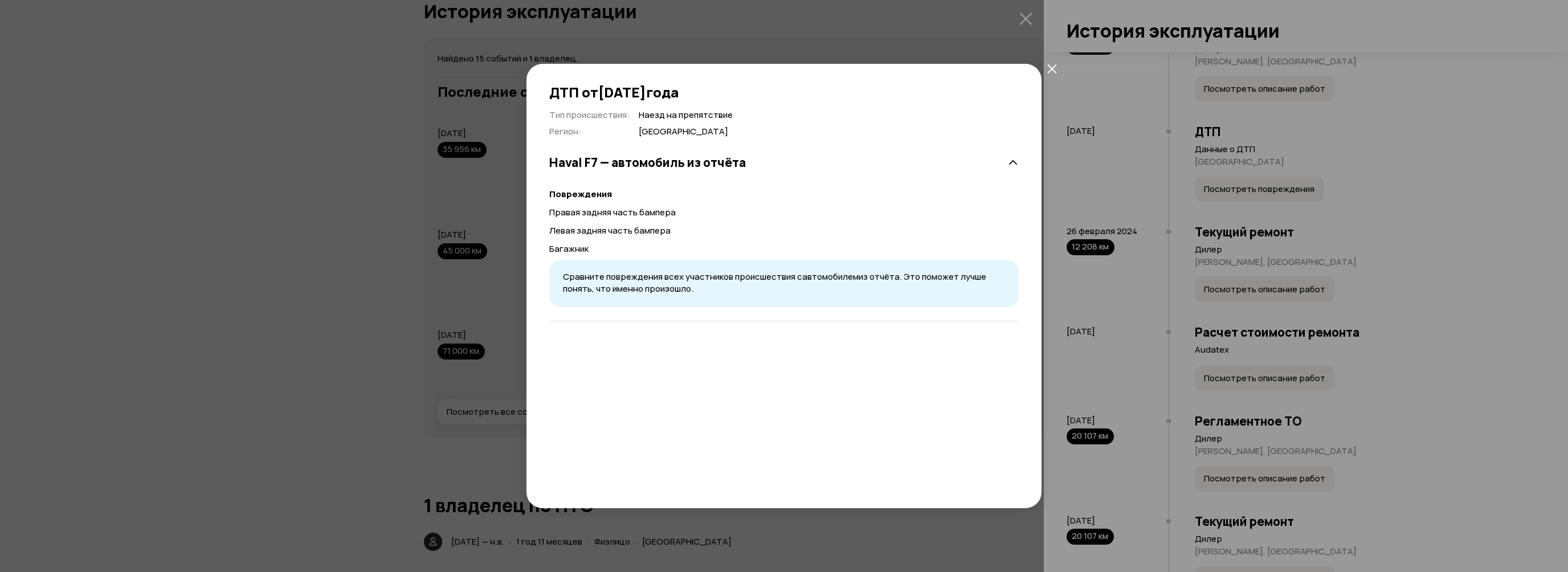
click at [1050, 68] on icon "закрыть" at bounding box center [1052, 69] width 10 height 10
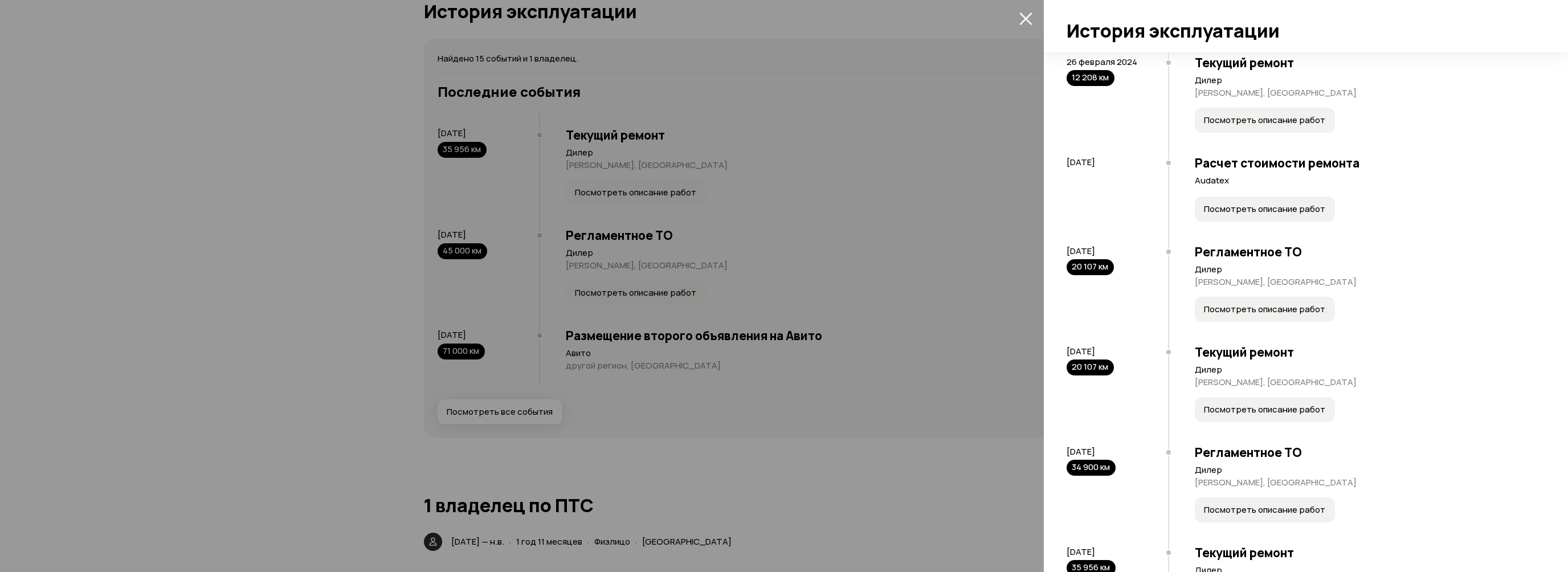
scroll to position [683, 0]
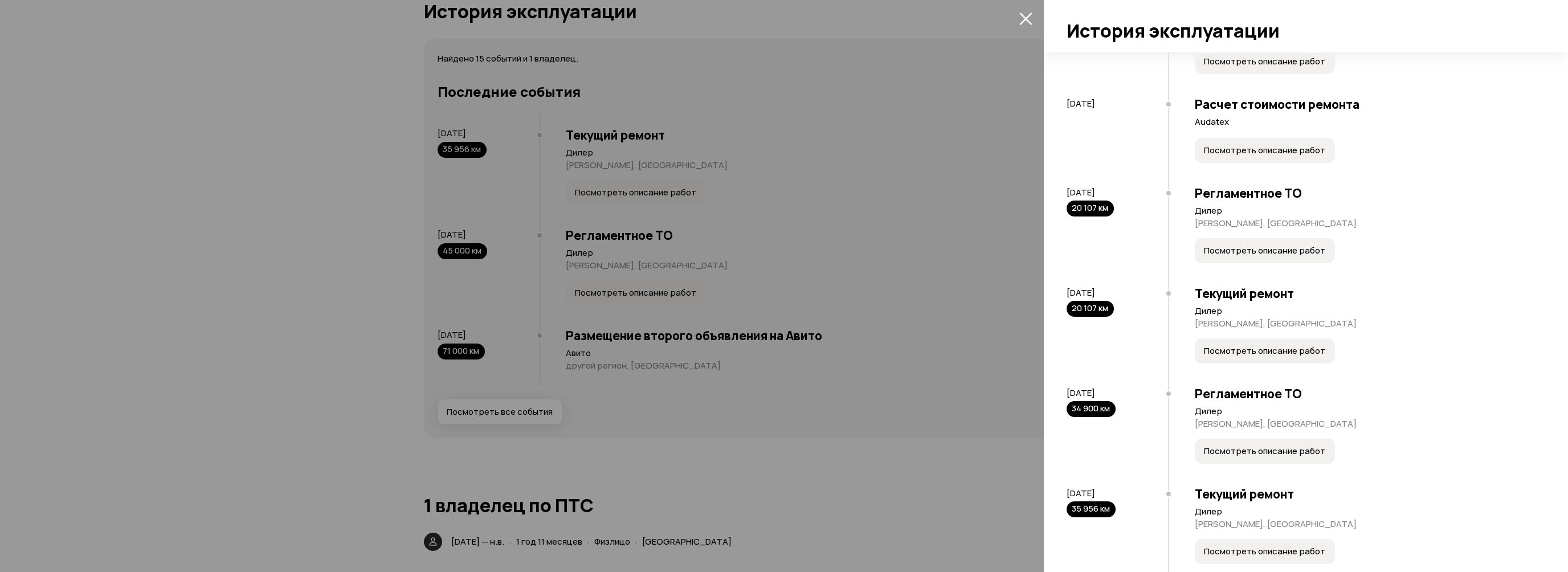
click at [1262, 156] on span "Посмотреть описание работ" at bounding box center [1264, 150] width 121 height 12
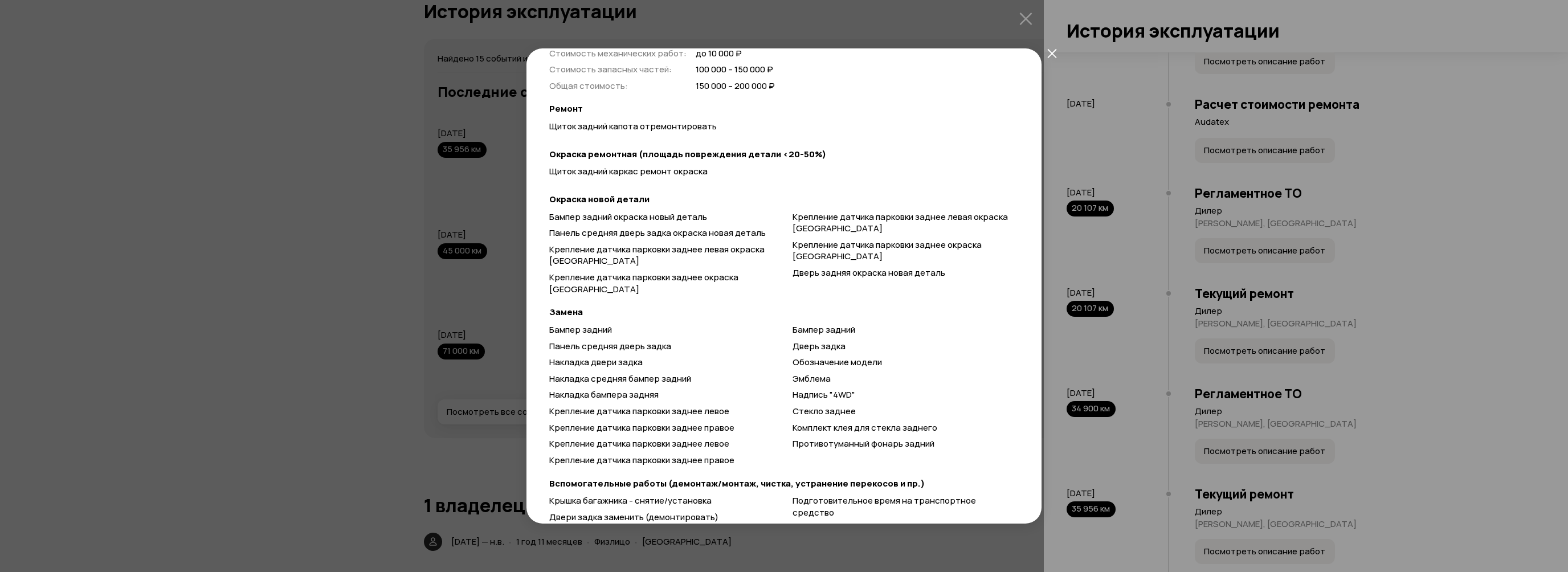
scroll to position [155, 0]
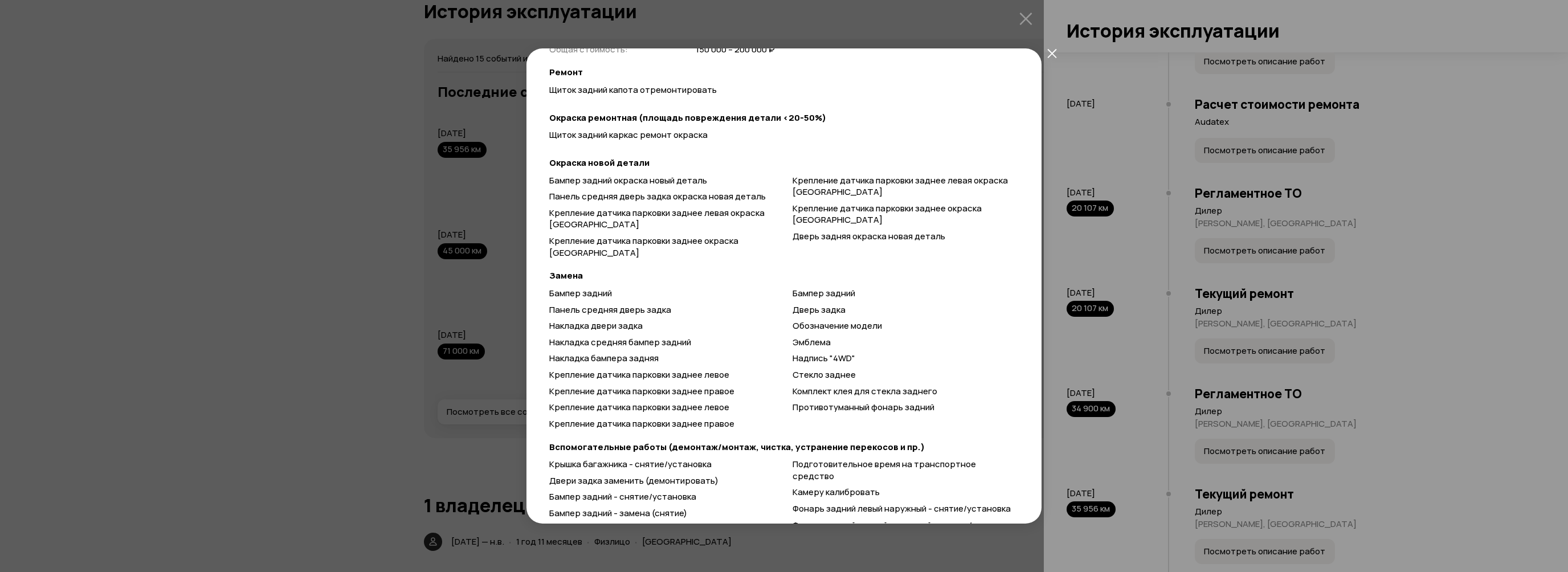
click at [1051, 52] on icon "закрыть" at bounding box center [1051, 53] width 9 height 9
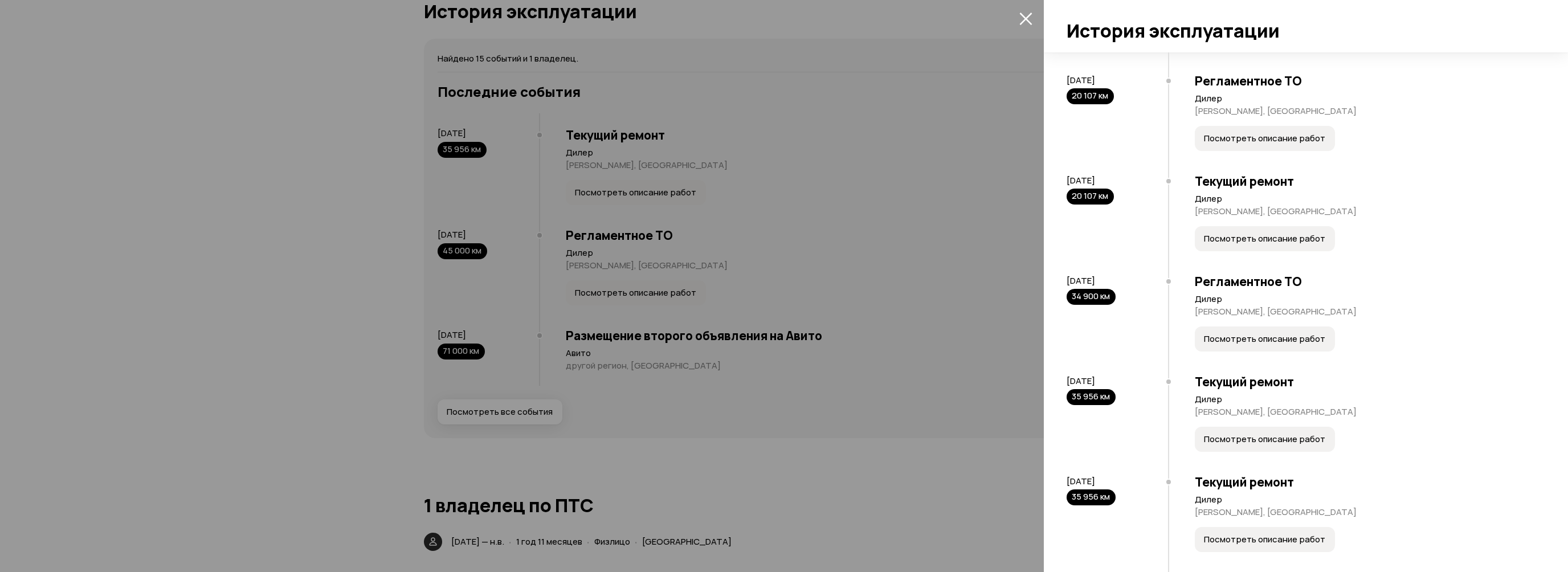
scroll to position [797, 0]
click at [1277, 249] on button "Посмотреть описание работ" at bounding box center [1265, 237] width 140 height 25
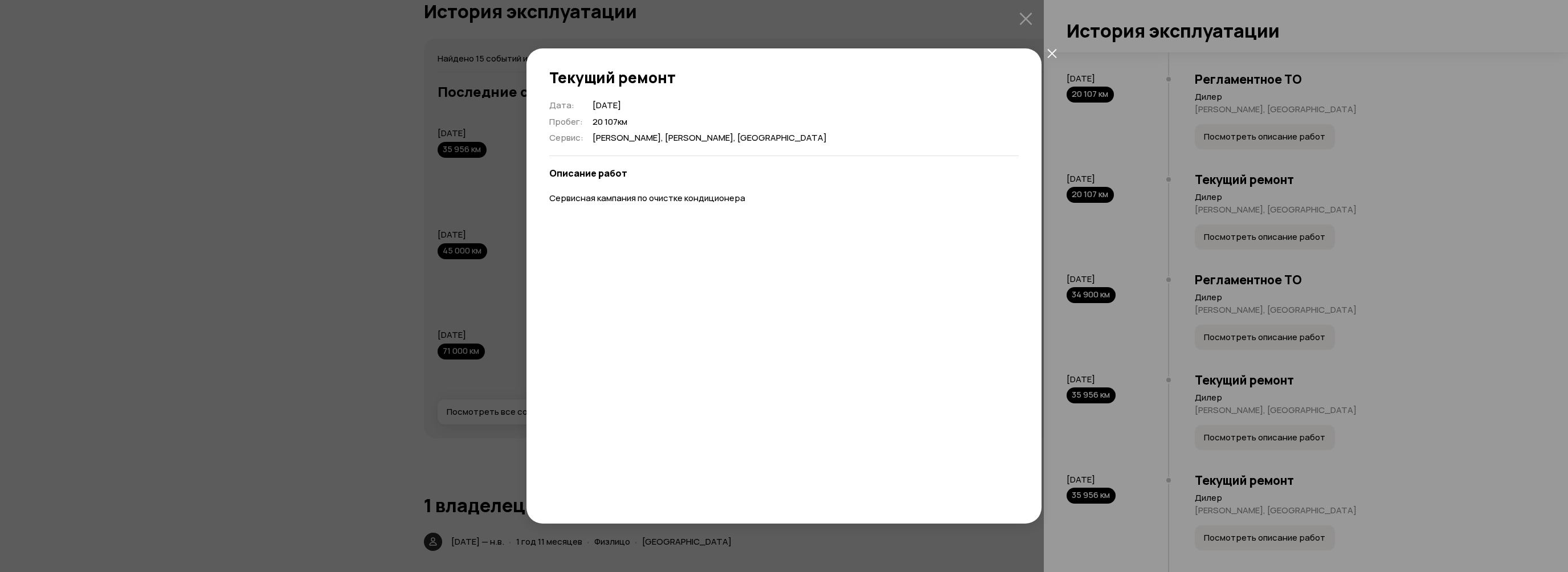
click at [1048, 51] on icon "закрыть" at bounding box center [1052, 54] width 10 height 10
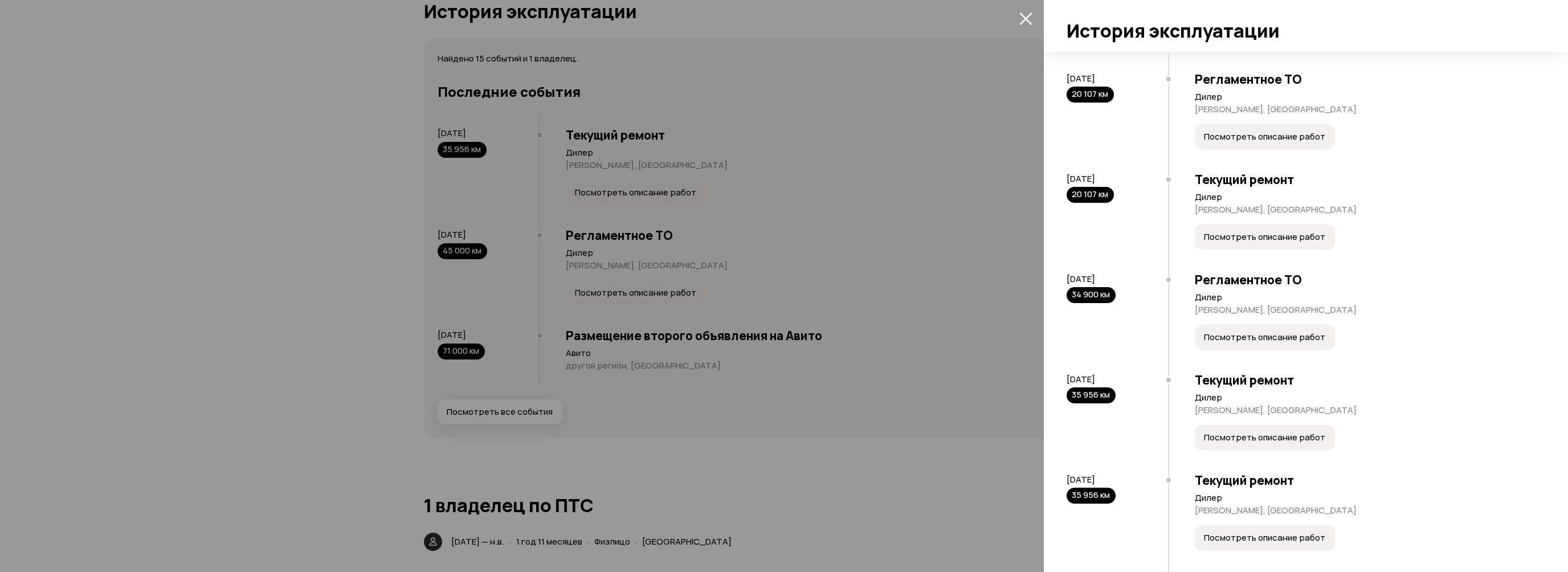
click at [1256, 343] on span "Посмотреть описание работ" at bounding box center [1264, 337] width 121 height 12
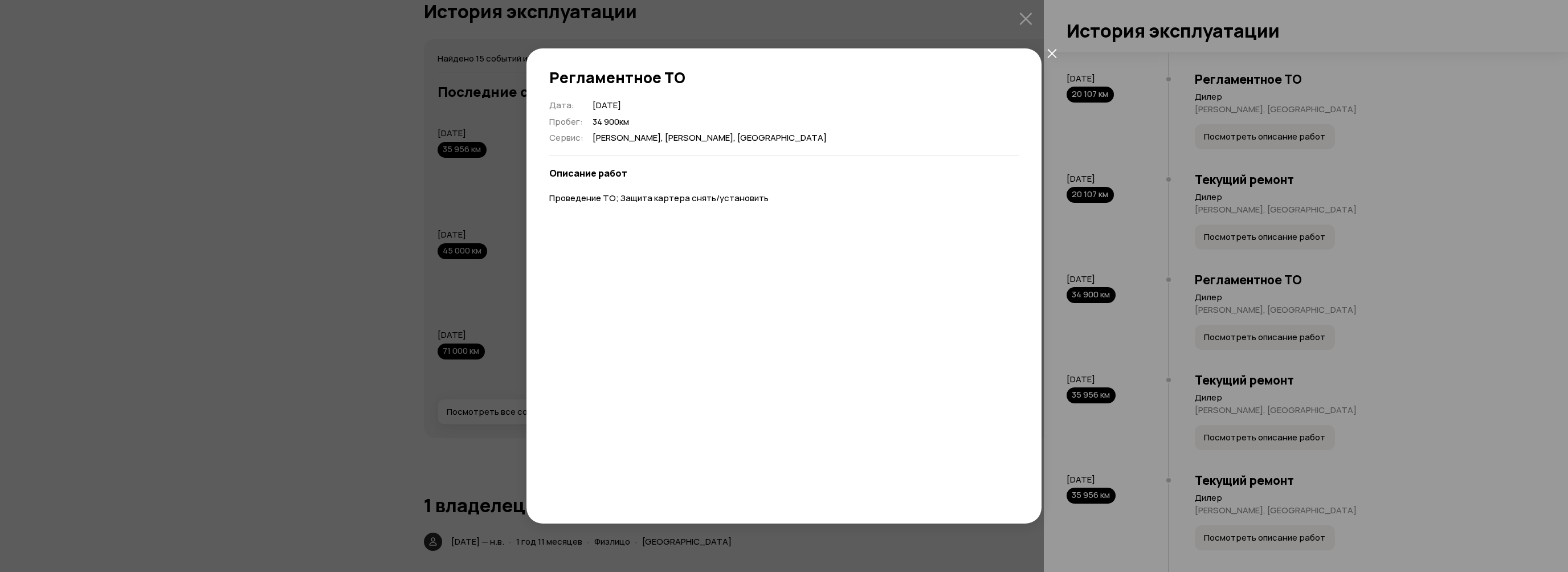
click at [1049, 55] on icon "закрыть" at bounding box center [1051, 53] width 9 height 9
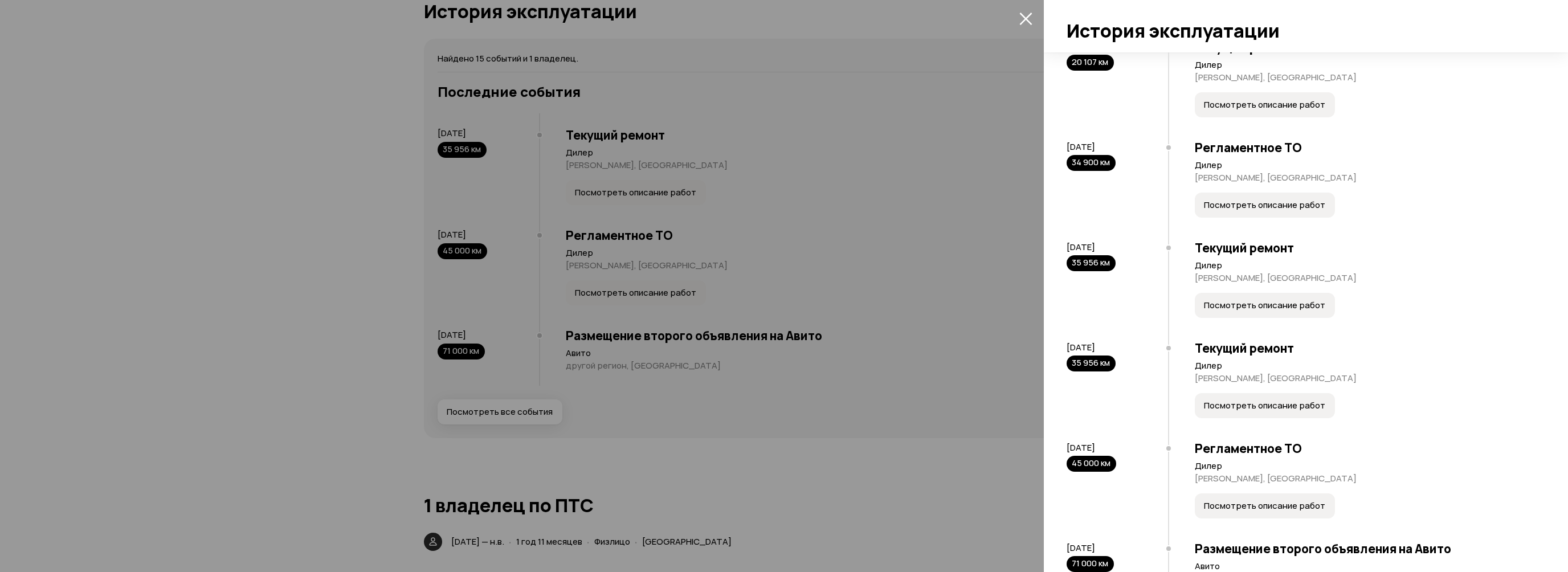
scroll to position [968, 0]
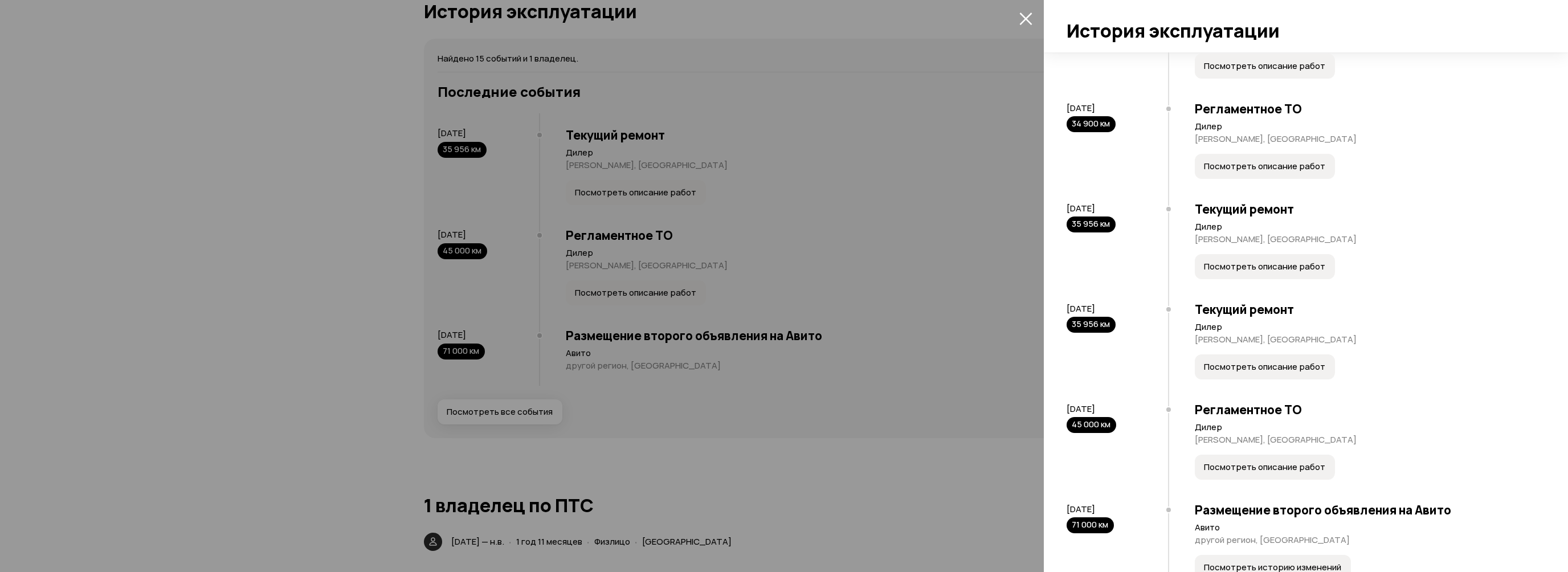
click at [1251, 272] on span "Посмотреть описание работ" at bounding box center [1264, 267] width 121 height 12
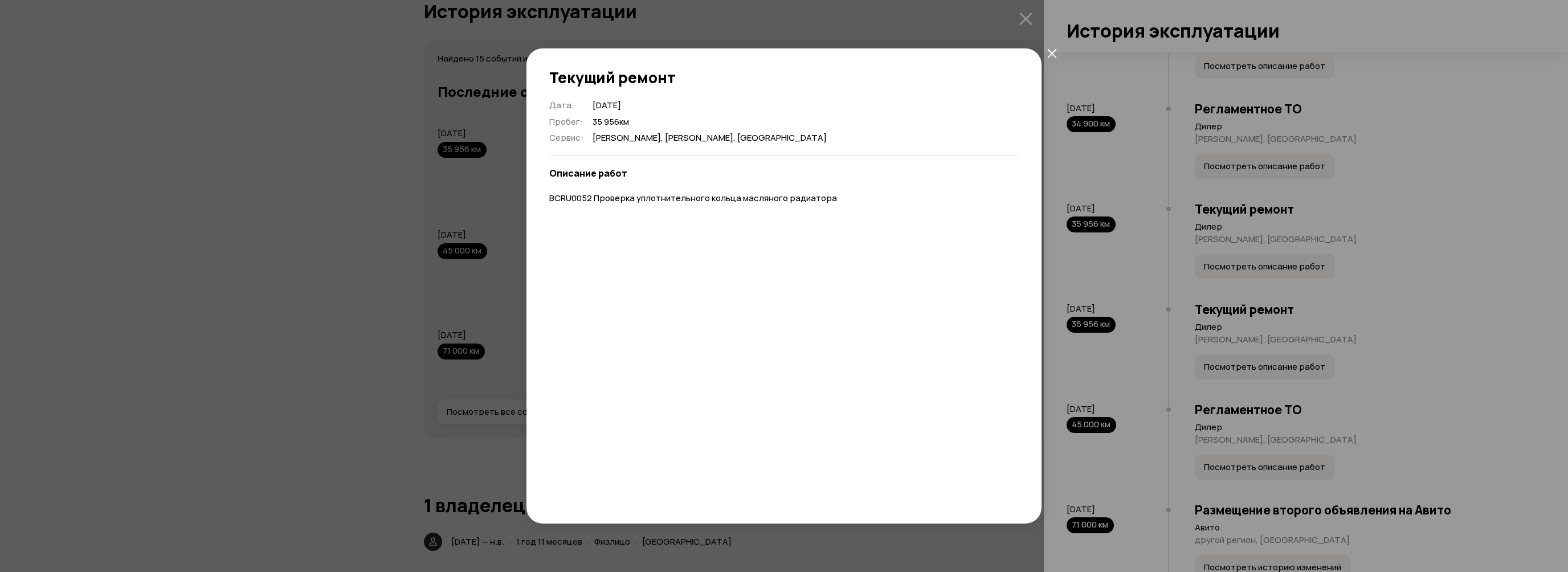
click at [1050, 52] on icon "закрыть" at bounding box center [1052, 54] width 10 height 10
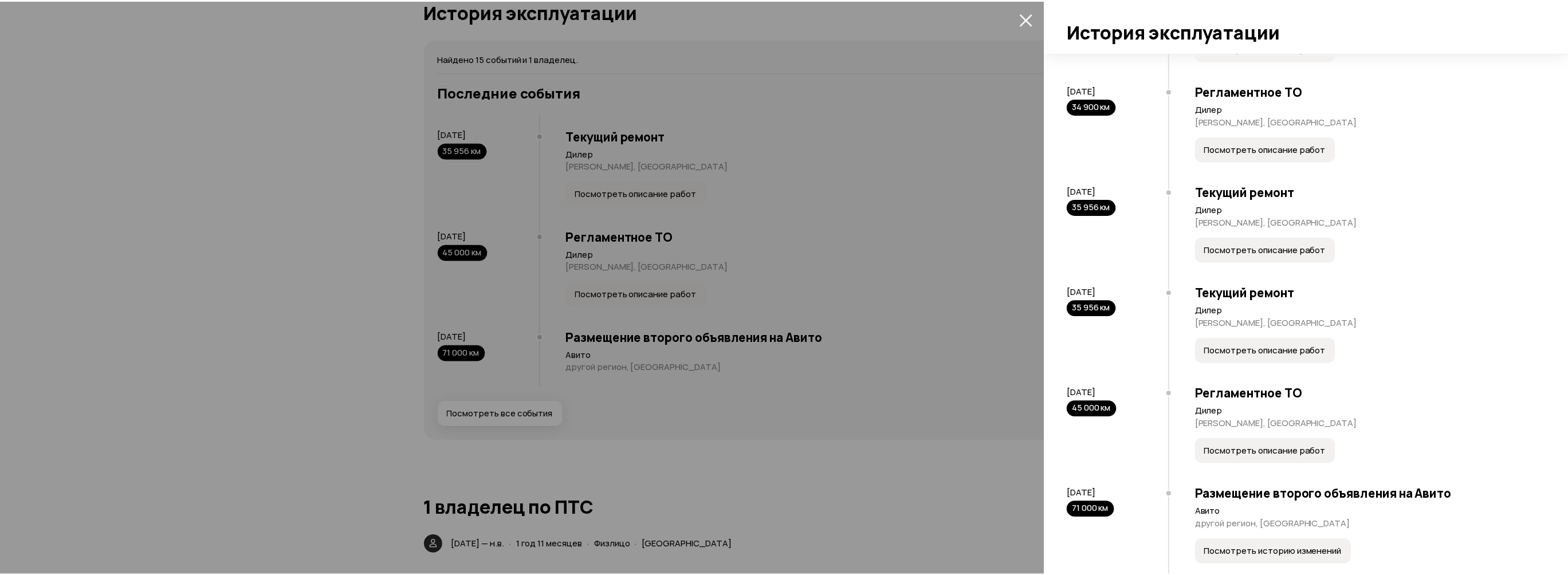
scroll to position [1030, 0]
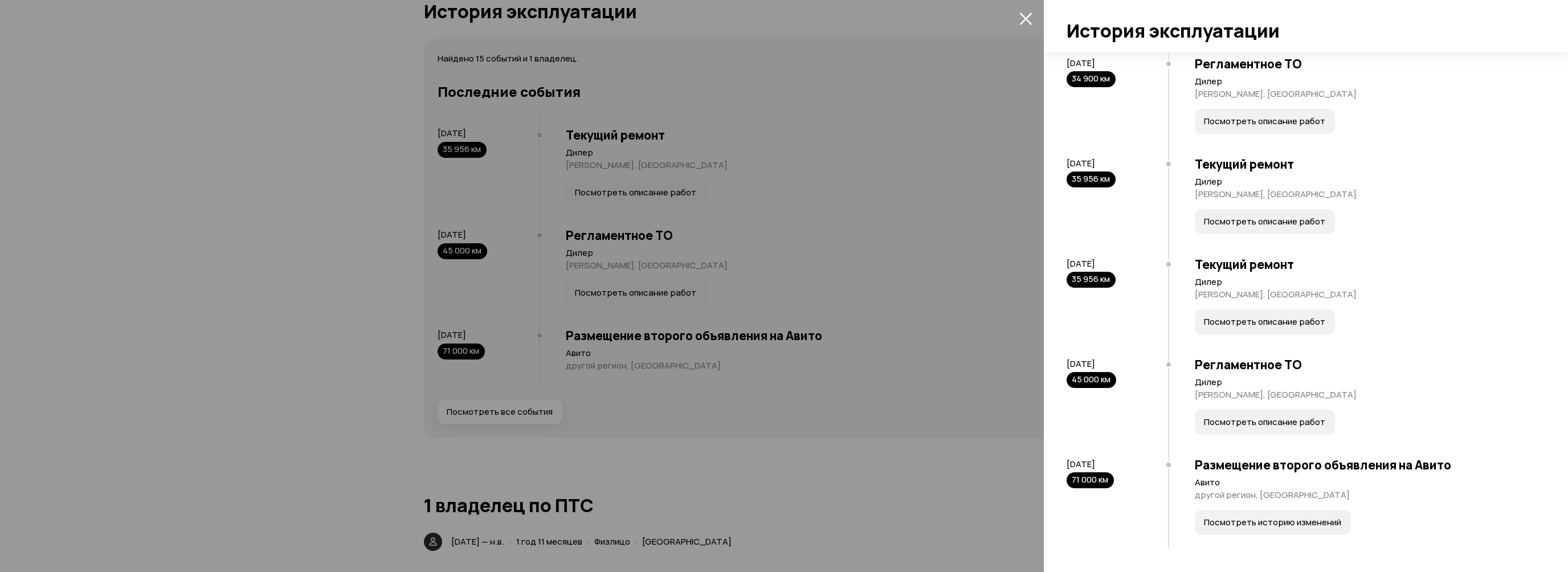
click at [1276, 423] on span "Посмотреть описание работ" at bounding box center [1264, 422] width 121 height 12
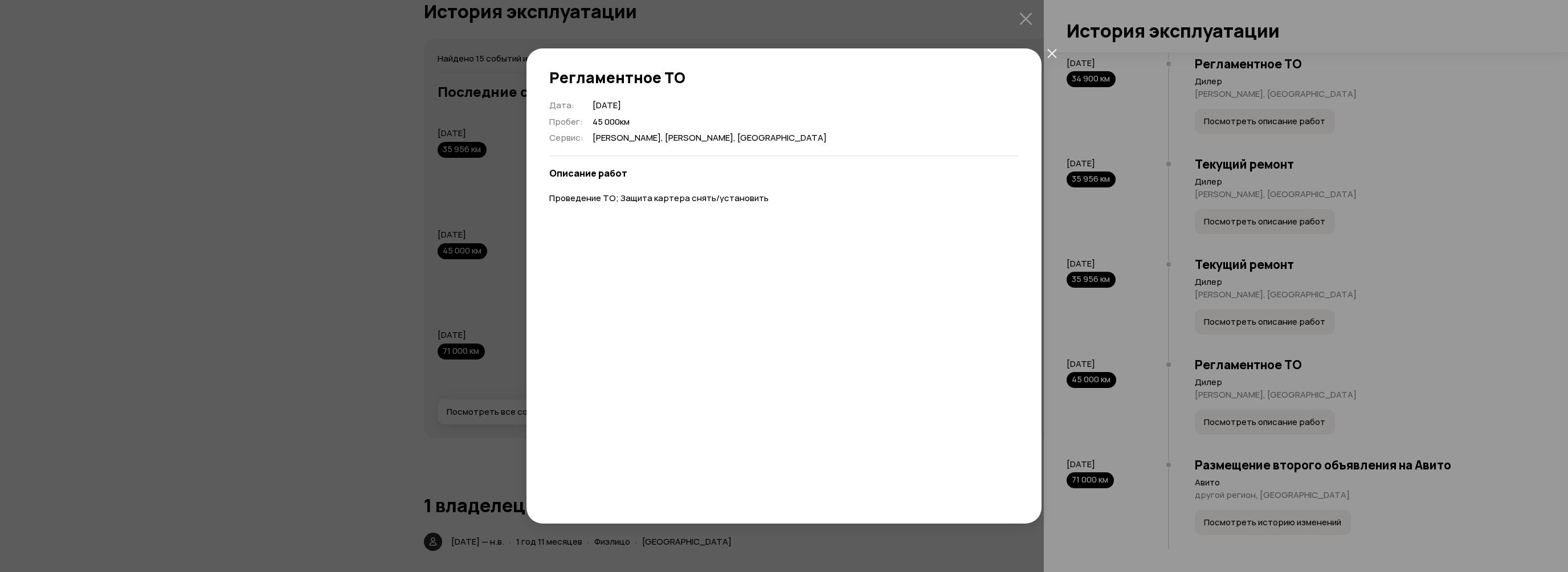
click at [1052, 50] on icon "закрыть" at bounding box center [1052, 54] width 10 height 10
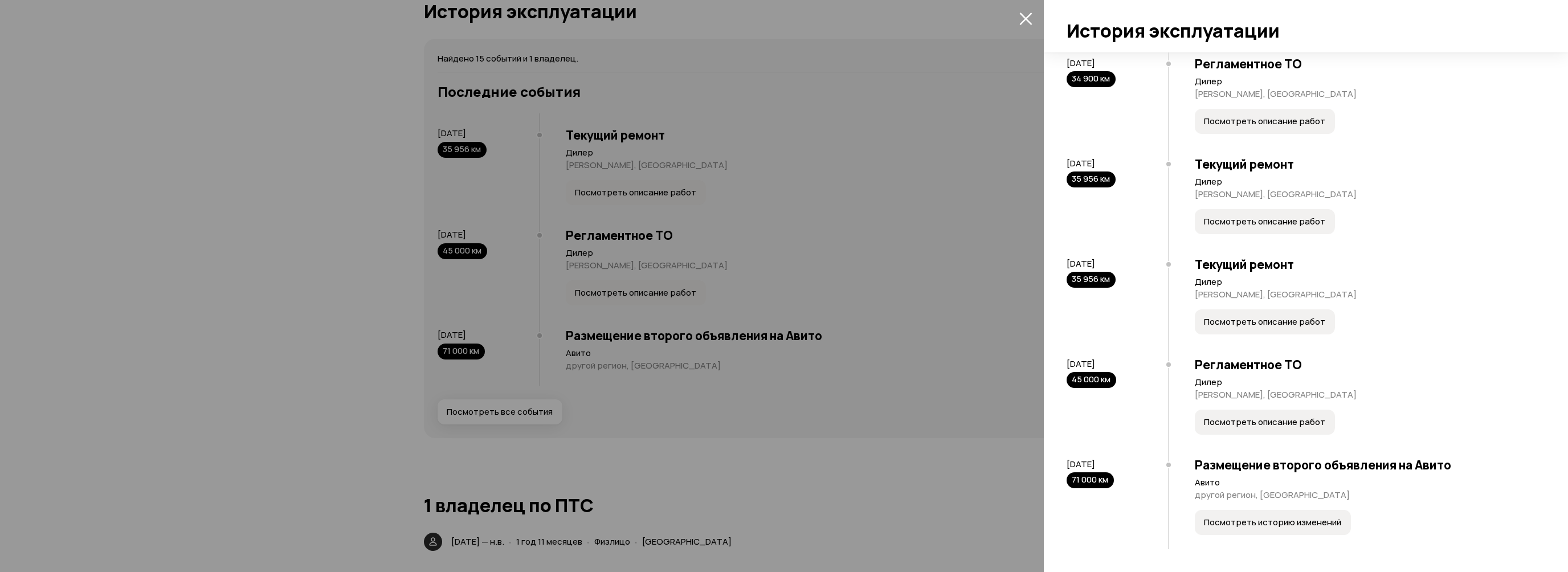
click at [1295, 525] on span "Посмотреть историю изменений" at bounding box center [1273, 522] width 138 height 12
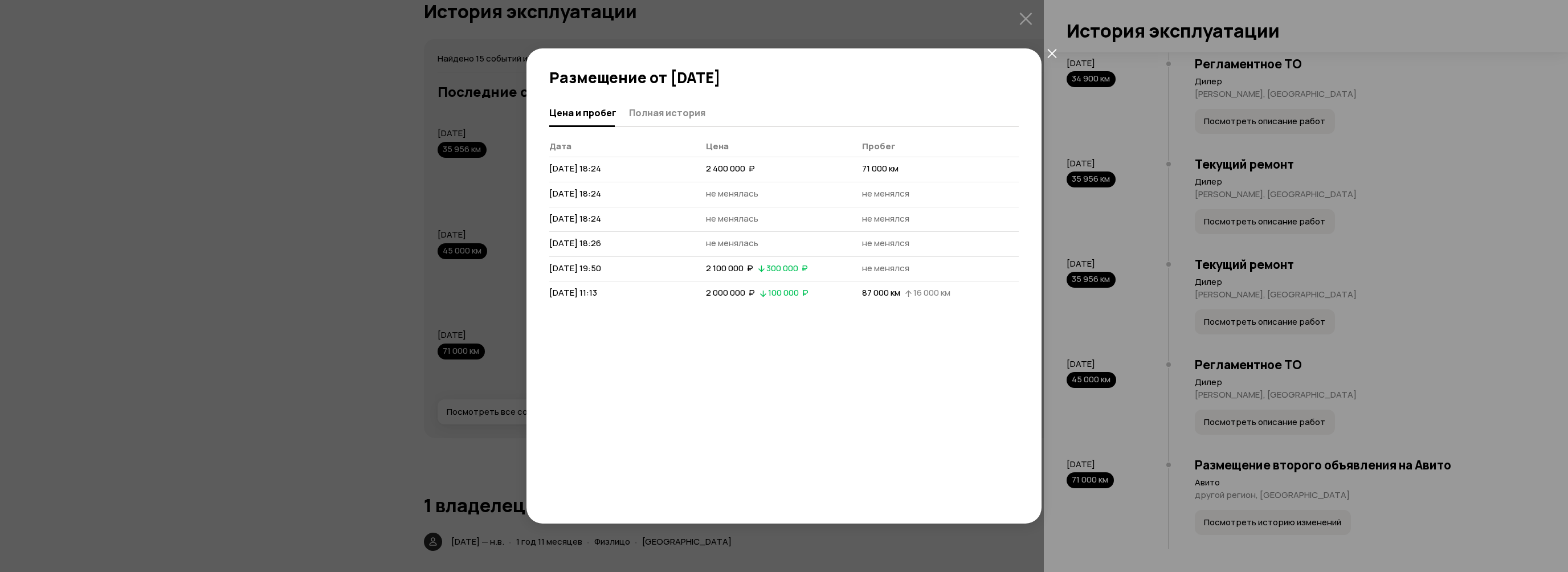
click at [1052, 52] on icon "закрыть" at bounding box center [1051, 53] width 9 height 9
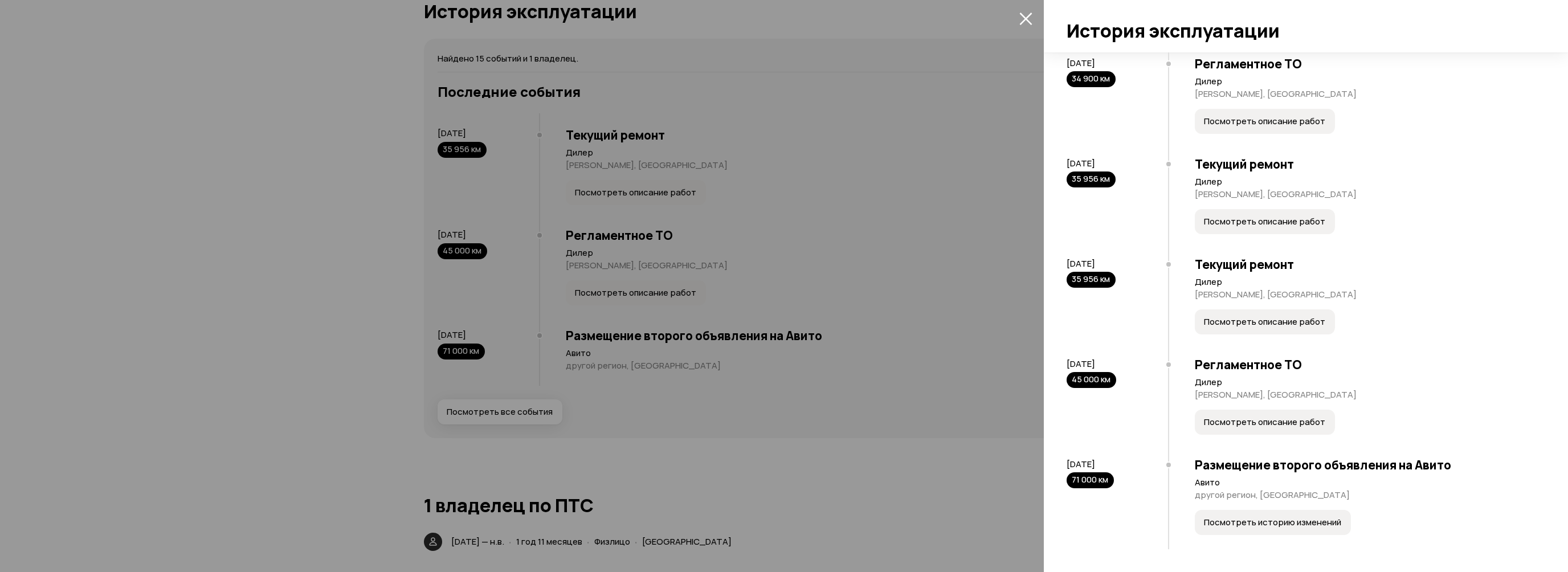
drag, startPoint x: 973, startPoint y: 223, endPoint x: 993, endPoint y: 199, distance: 31.2
click at [973, 223] on div at bounding box center [784, 286] width 1568 height 572
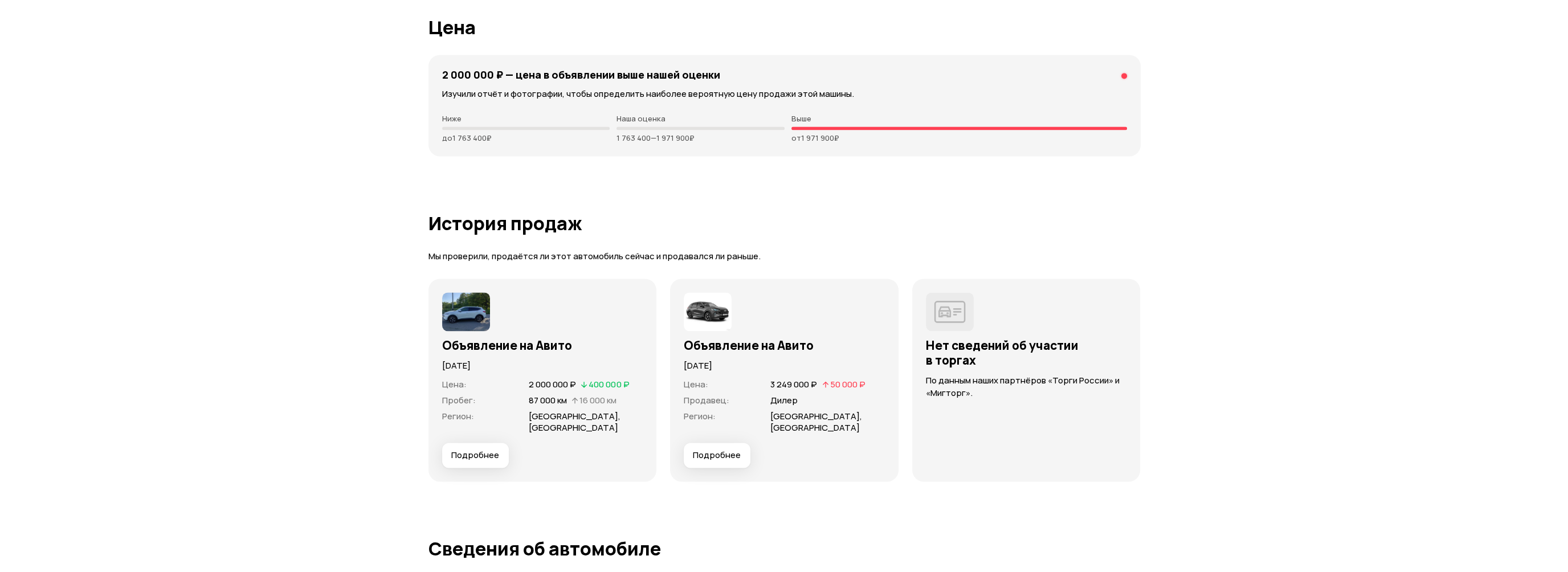
scroll to position [3029, 0]
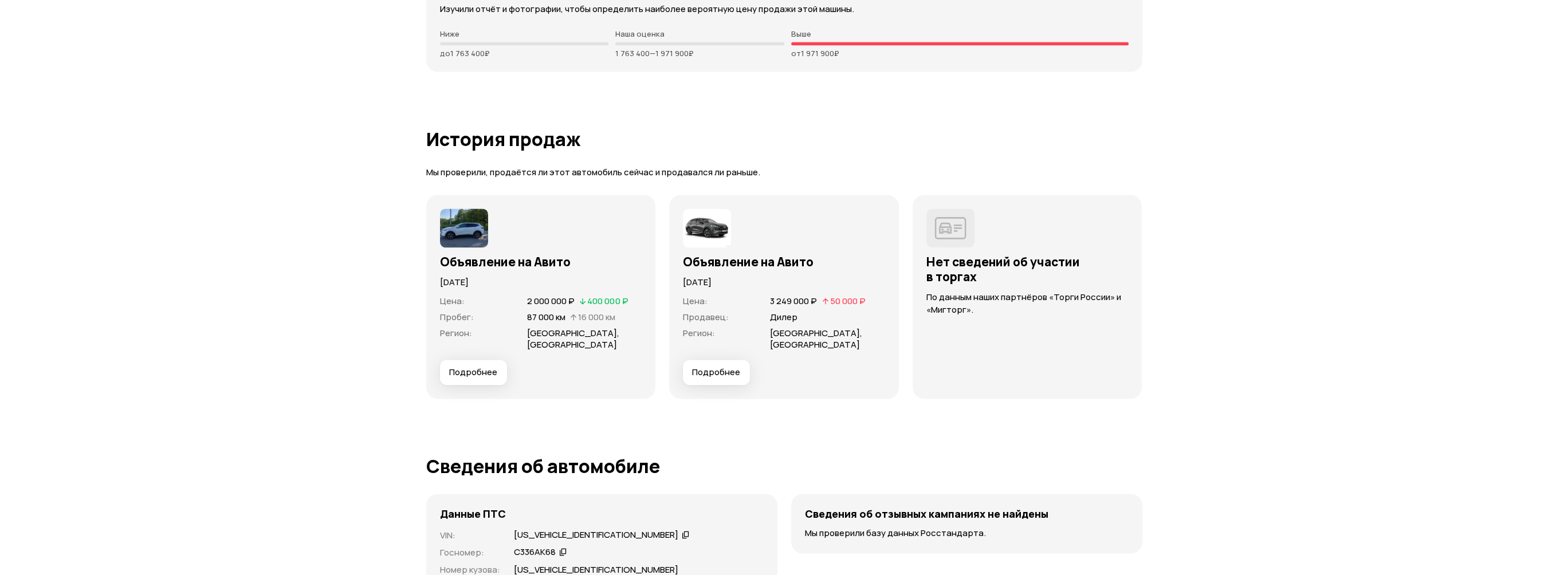
click at [476, 372] on span "Подробнее" at bounding box center [473, 372] width 48 height 12
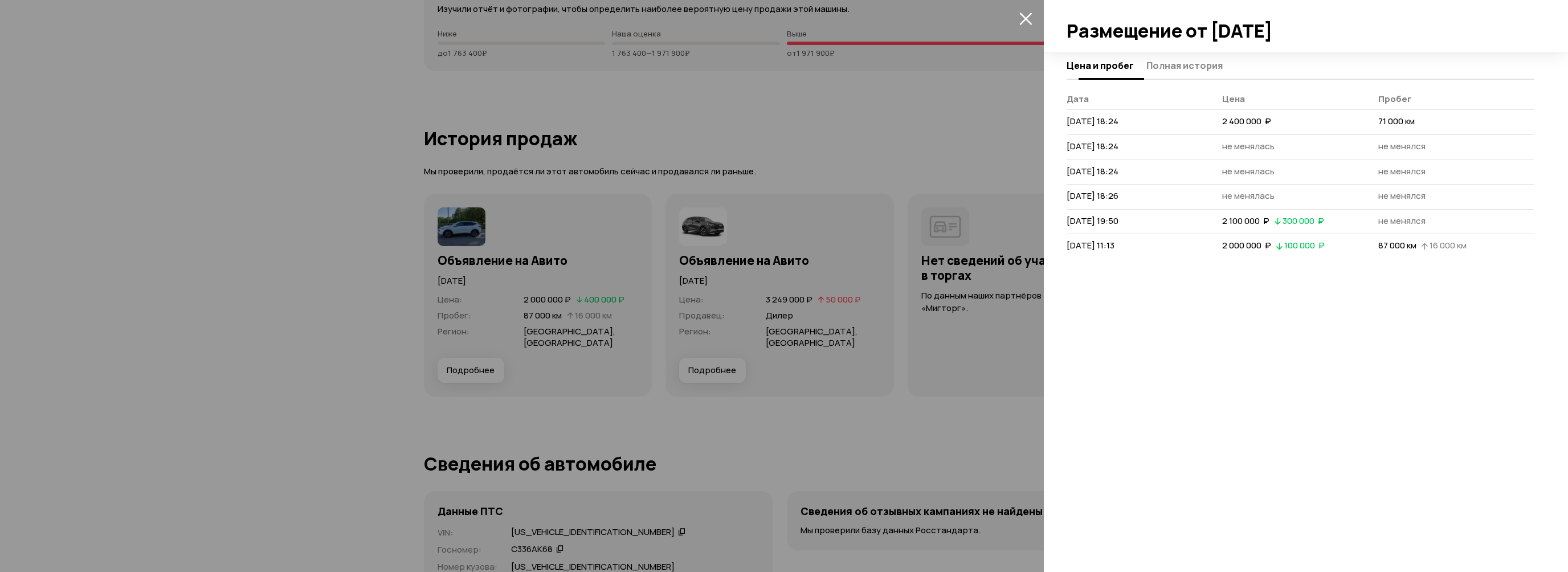
click at [1184, 61] on span "Полная история" at bounding box center [1184, 65] width 76 height 12
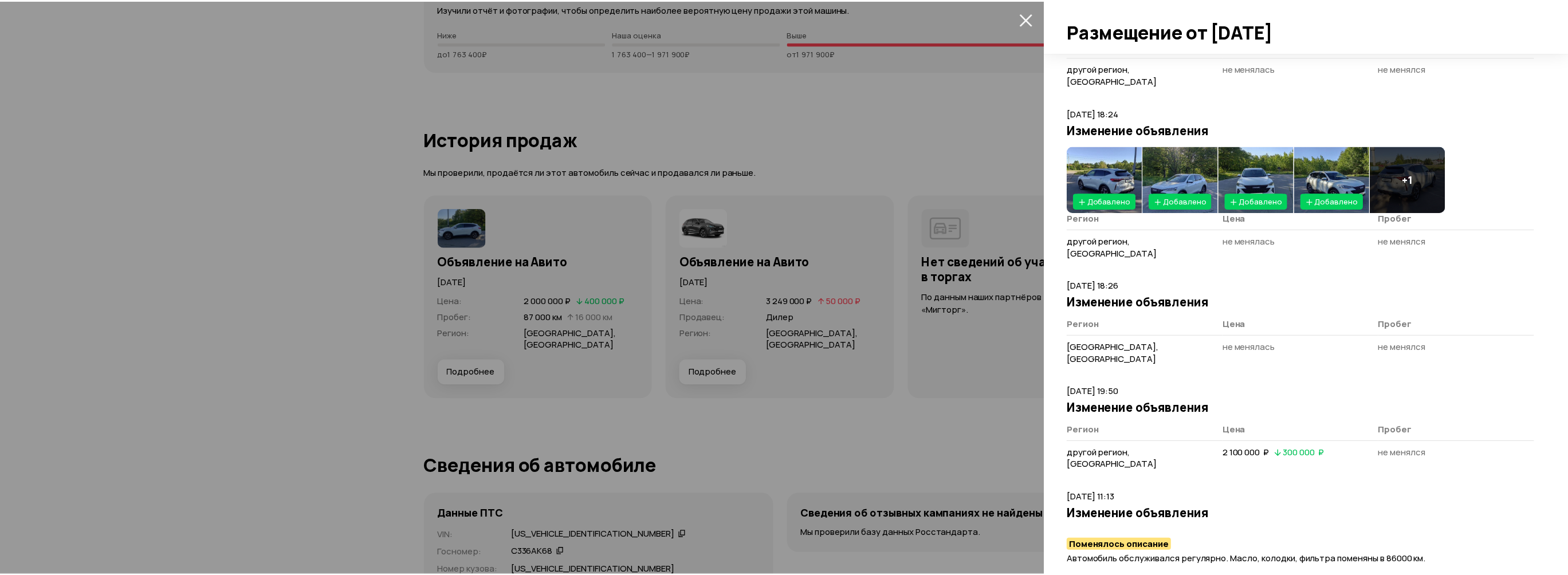
scroll to position [380, 0]
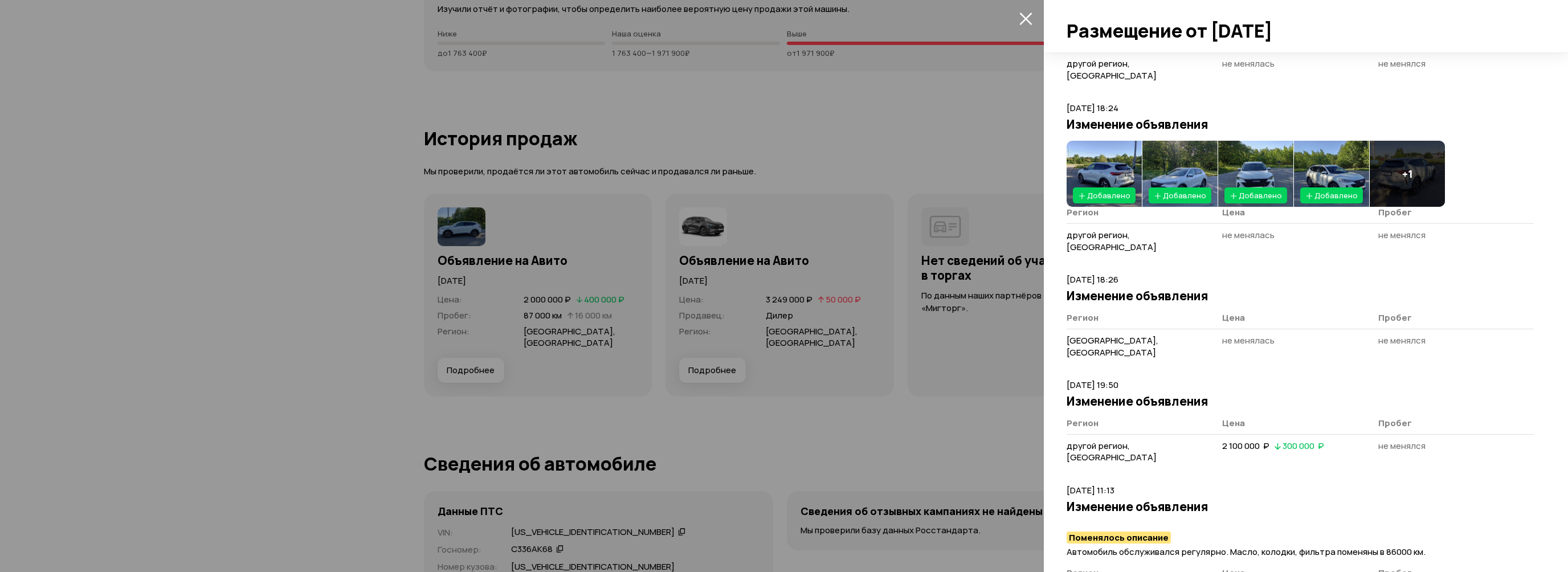
click at [1029, 20] on icon "закрыть" at bounding box center [1026, 19] width 13 height 13
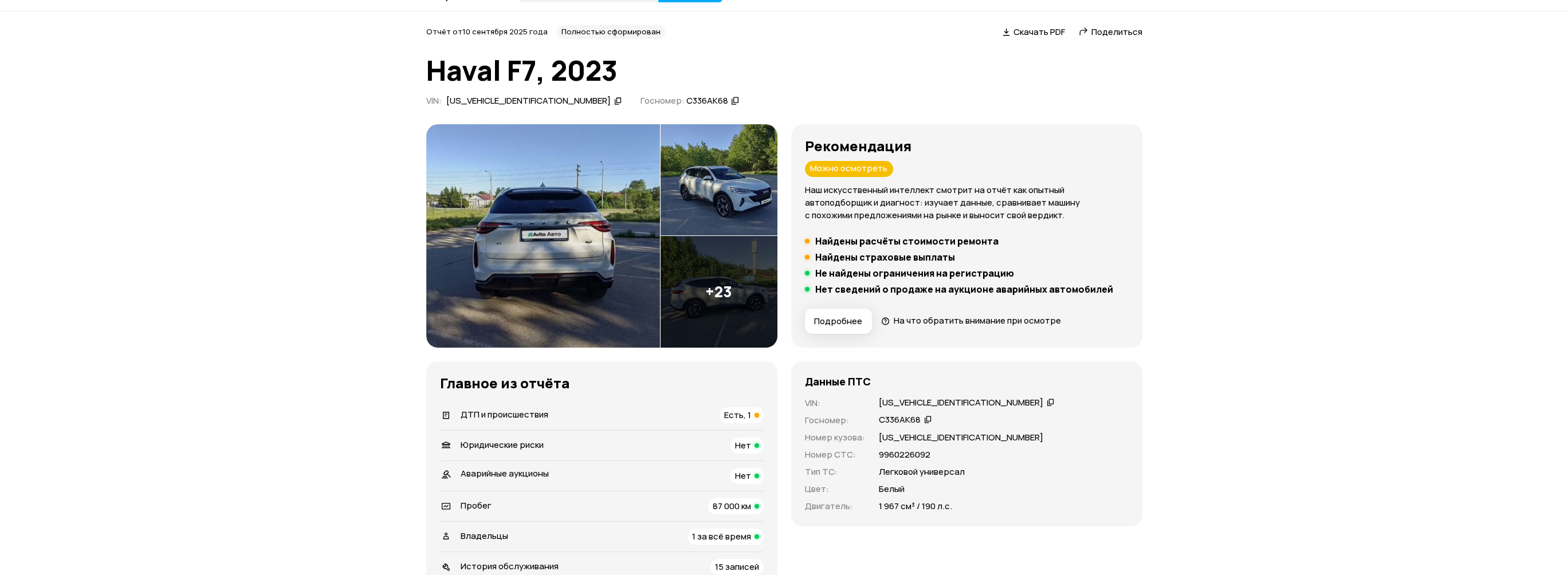
scroll to position [0, 0]
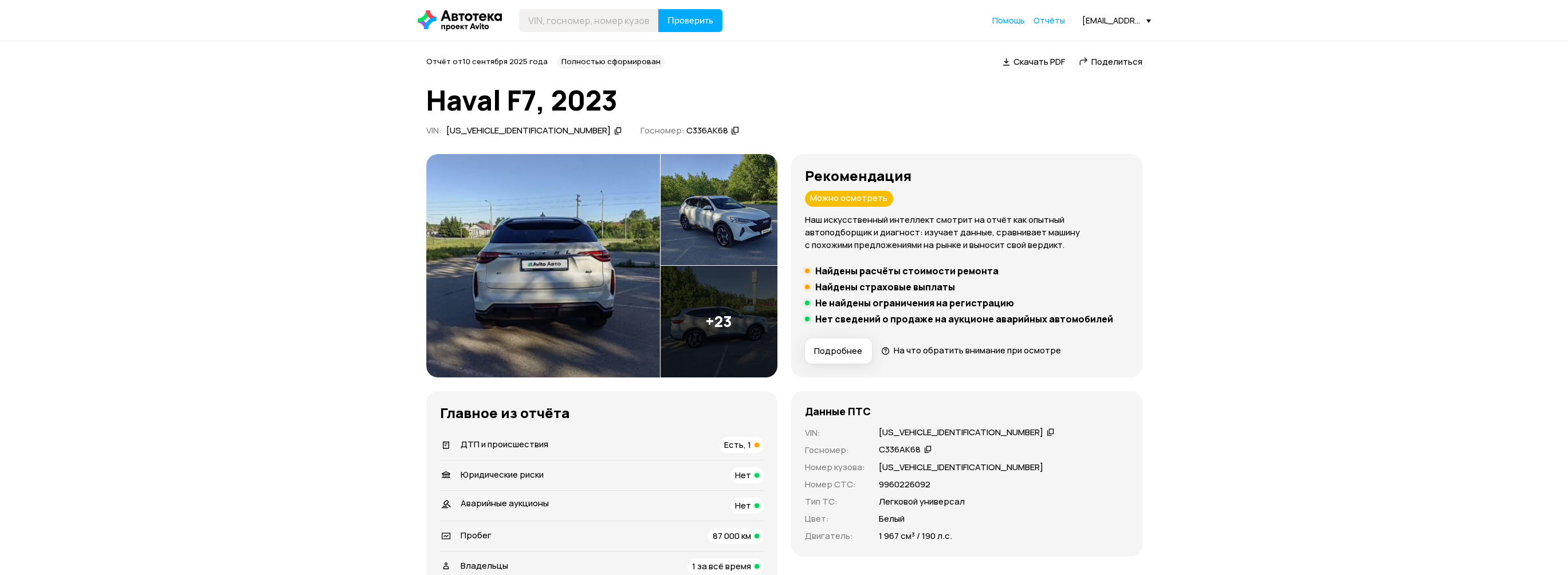
click at [463, 23] on icon at bounding box center [460, 21] width 84 height 21
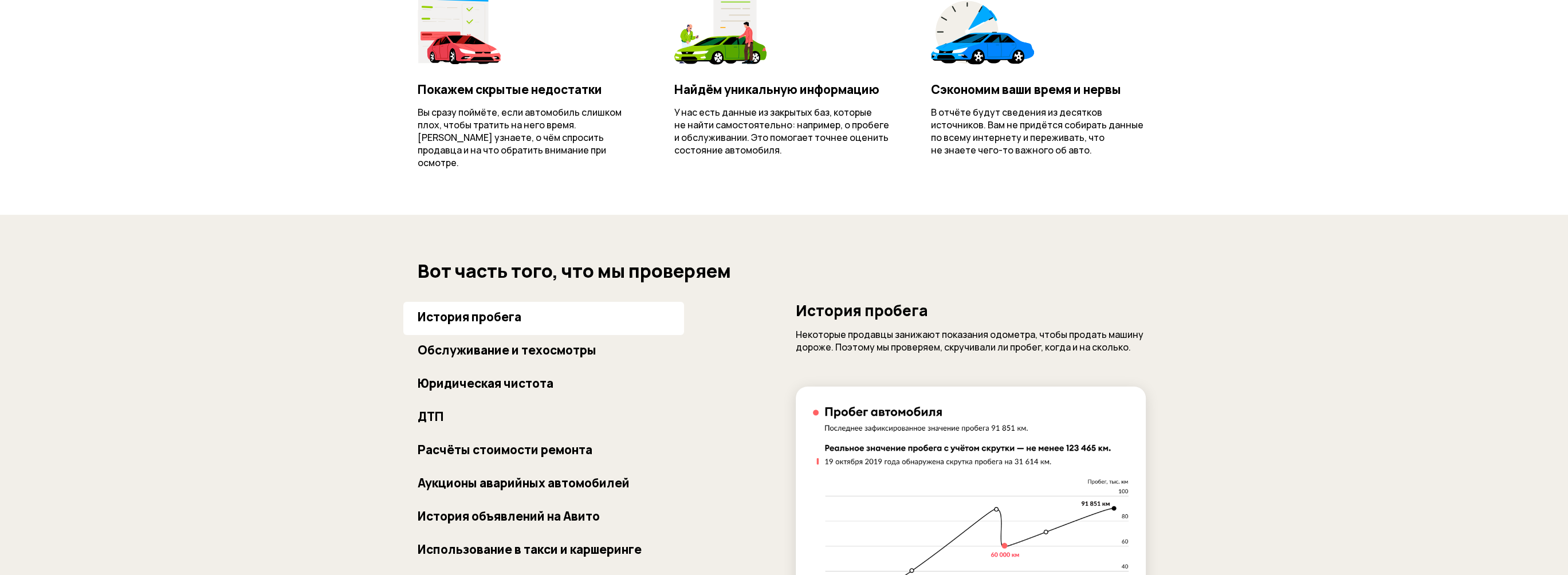
scroll to position [801, 0]
